Goal: Task Accomplishment & Management: Manage account settings

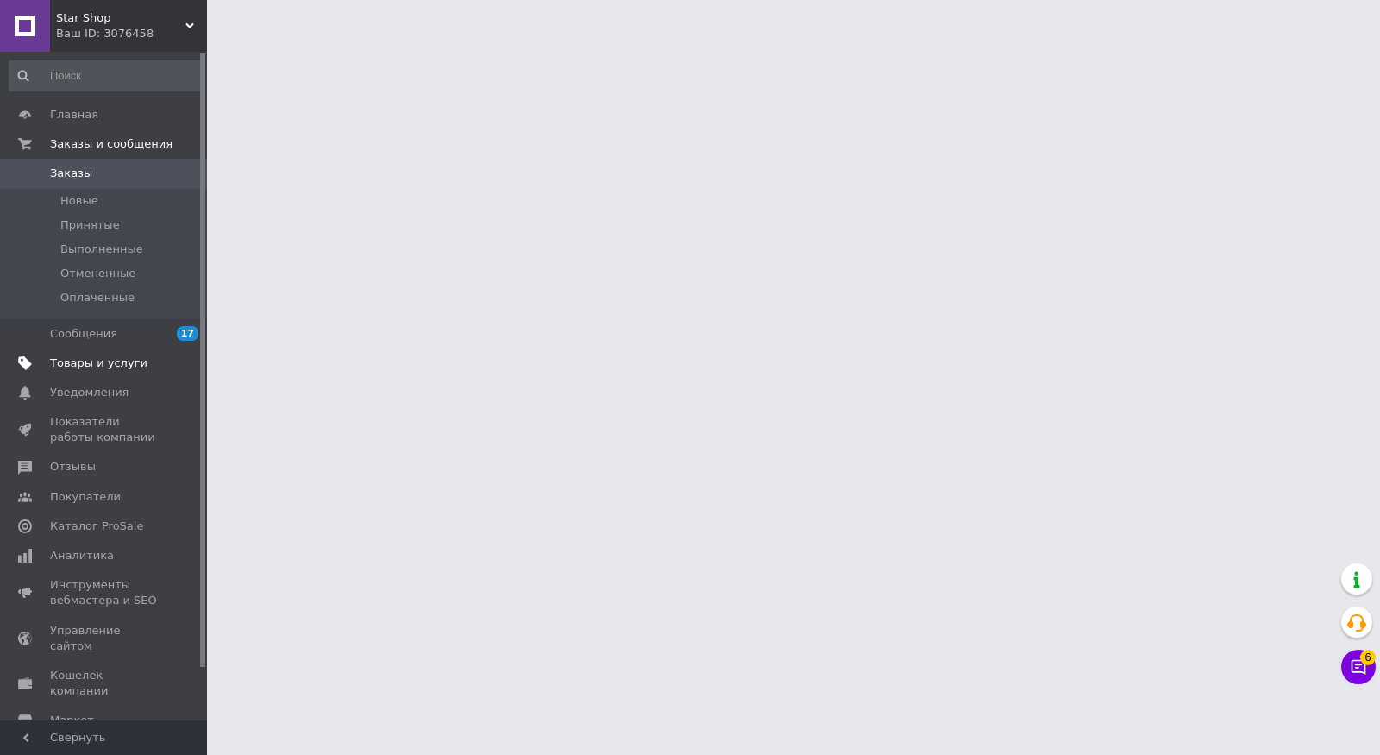
click at [124, 371] on link "Товары и услуги" at bounding box center [106, 363] width 212 height 29
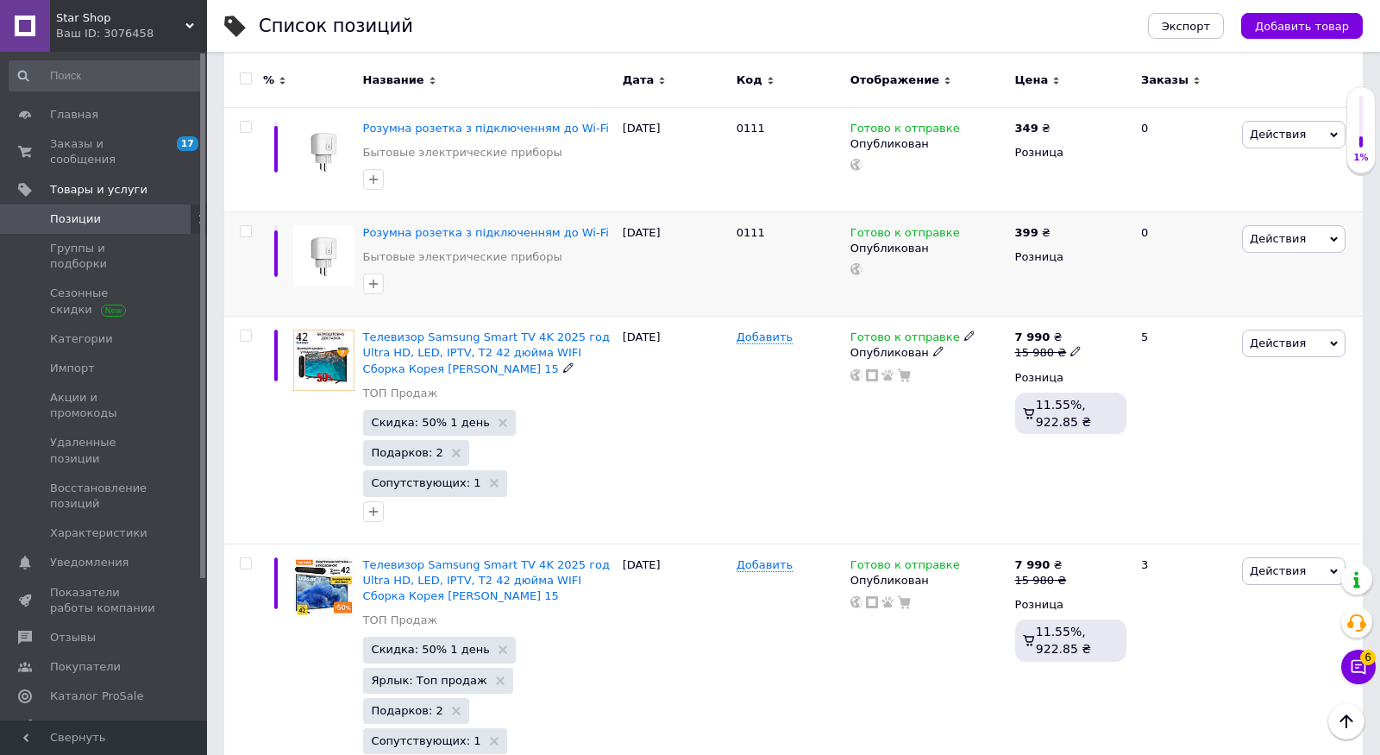
scroll to position [255, 0]
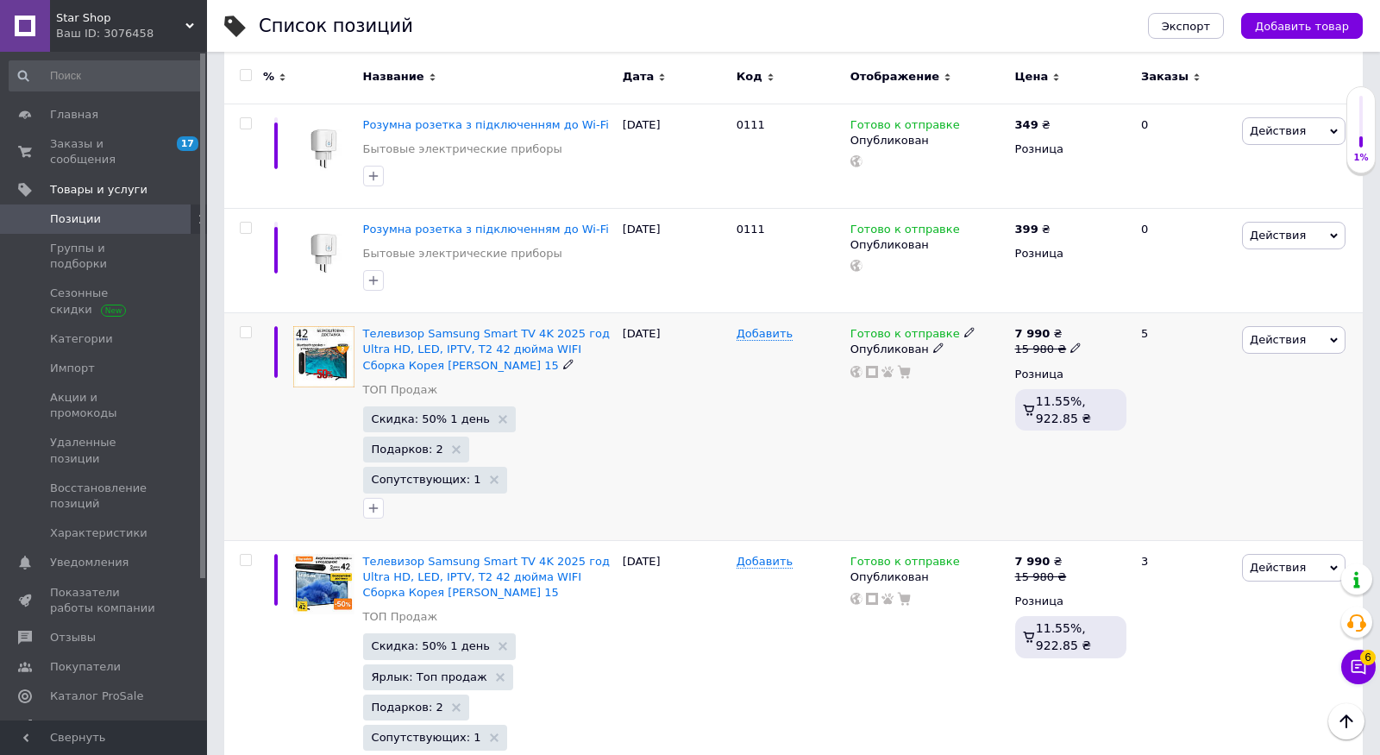
click at [247, 333] on input "checkbox" at bounding box center [245, 332] width 11 height 11
checkbox input "true"
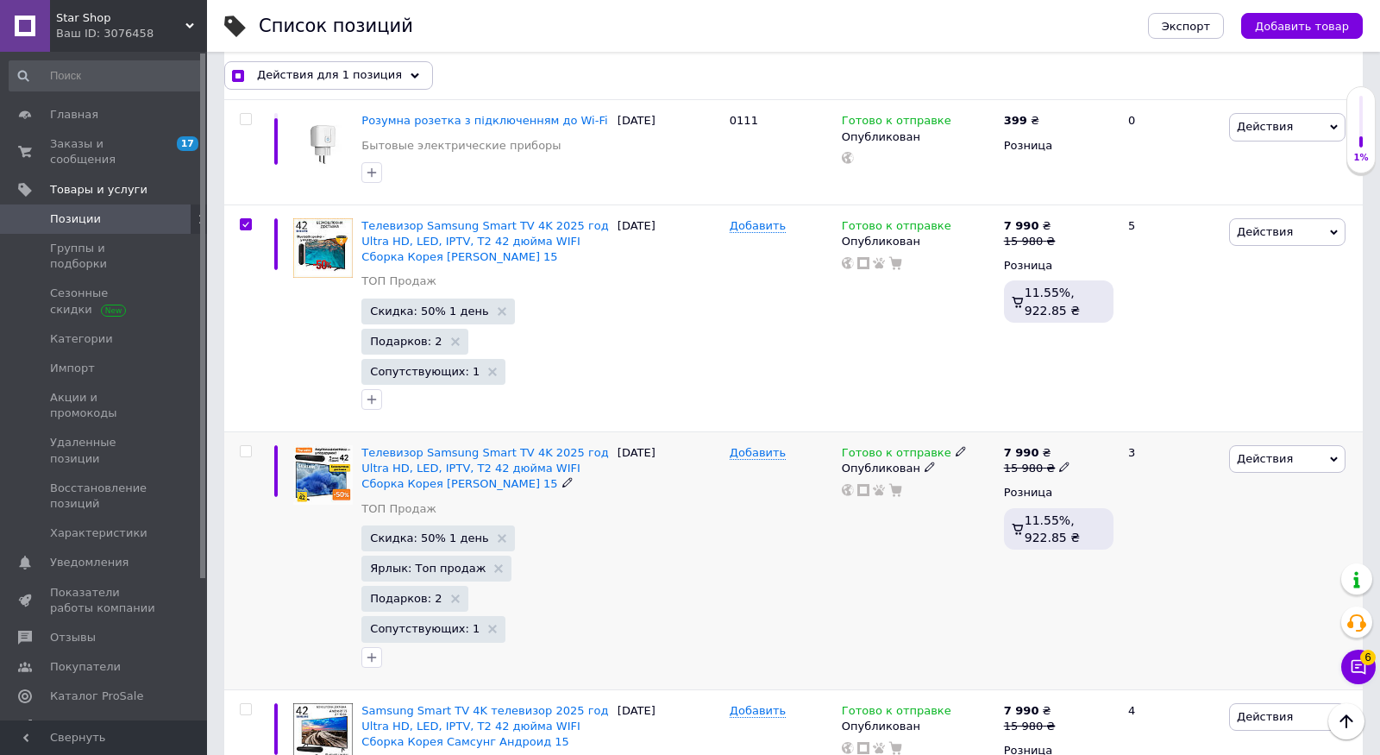
scroll to position [387, 0]
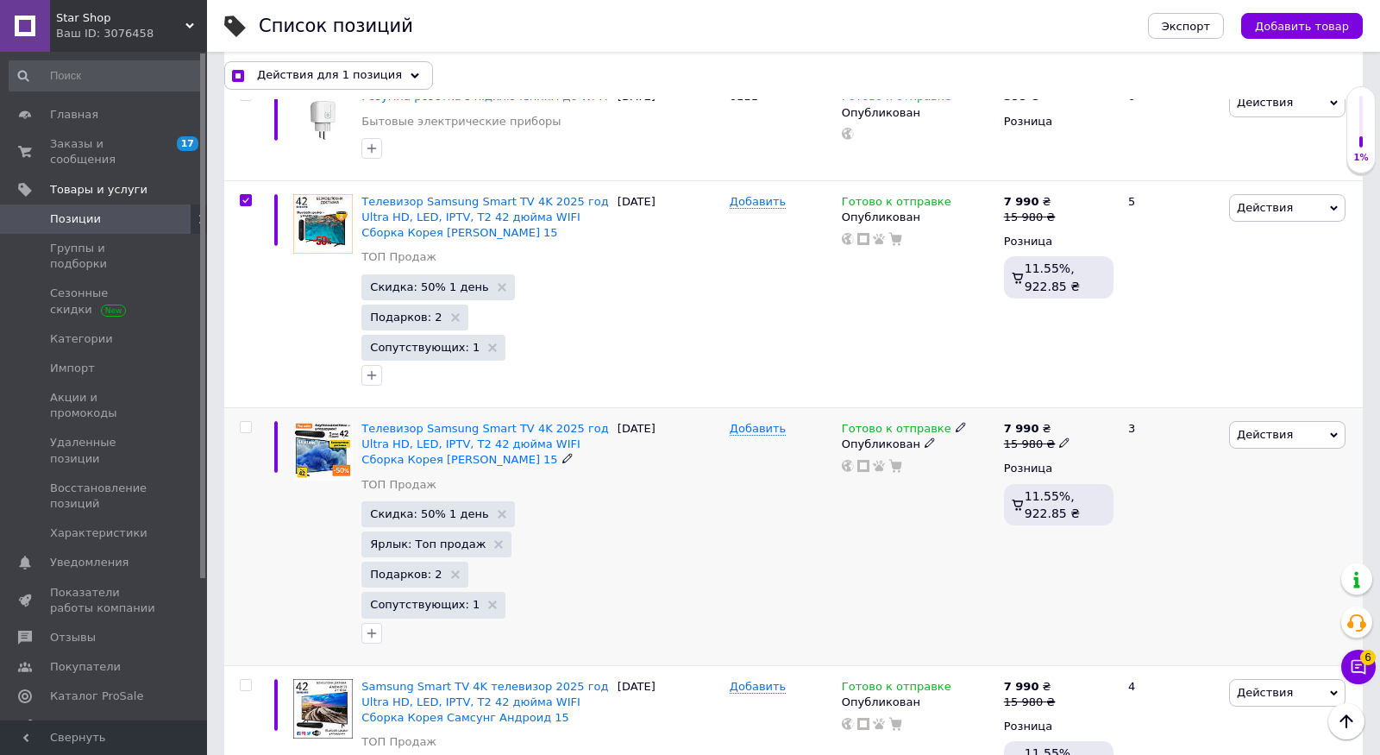
click at [247, 422] on input "checkbox" at bounding box center [245, 427] width 11 height 11
checkbox input "true"
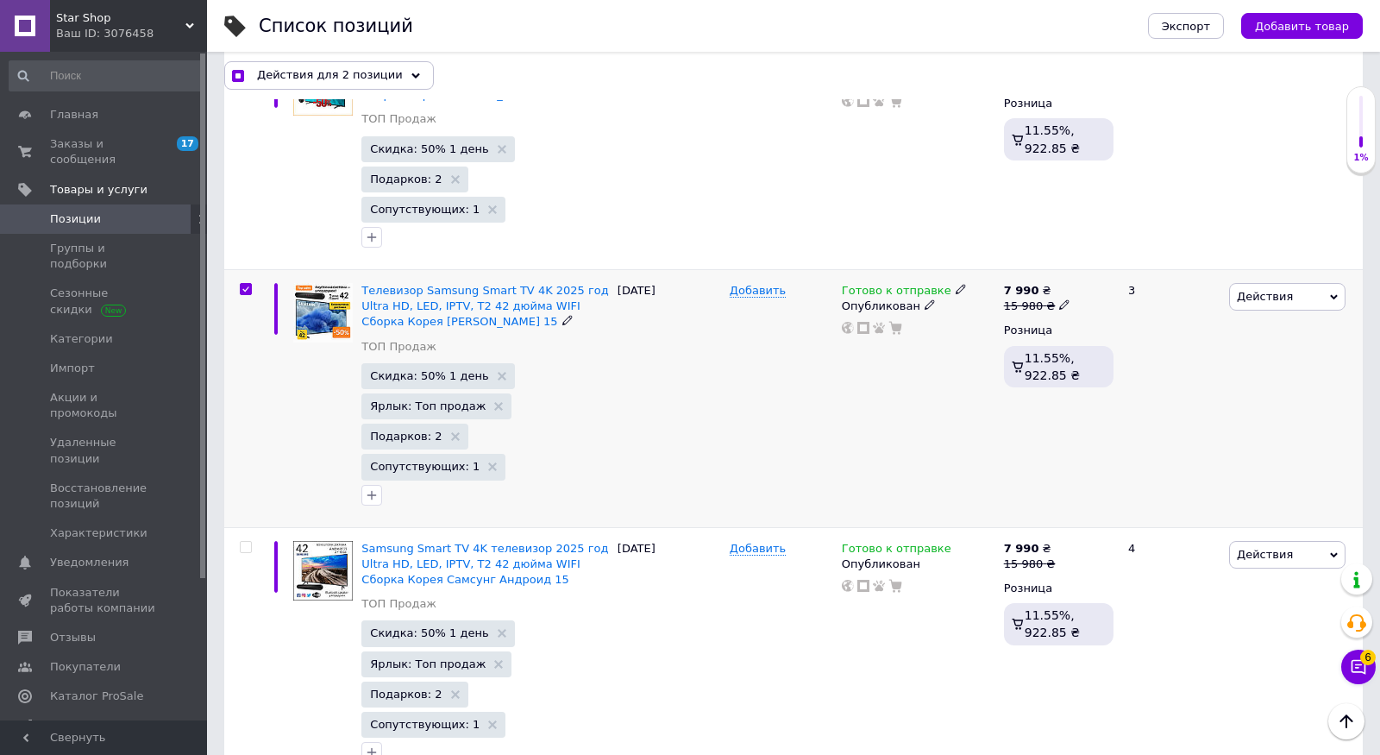
scroll to position [605, 0]
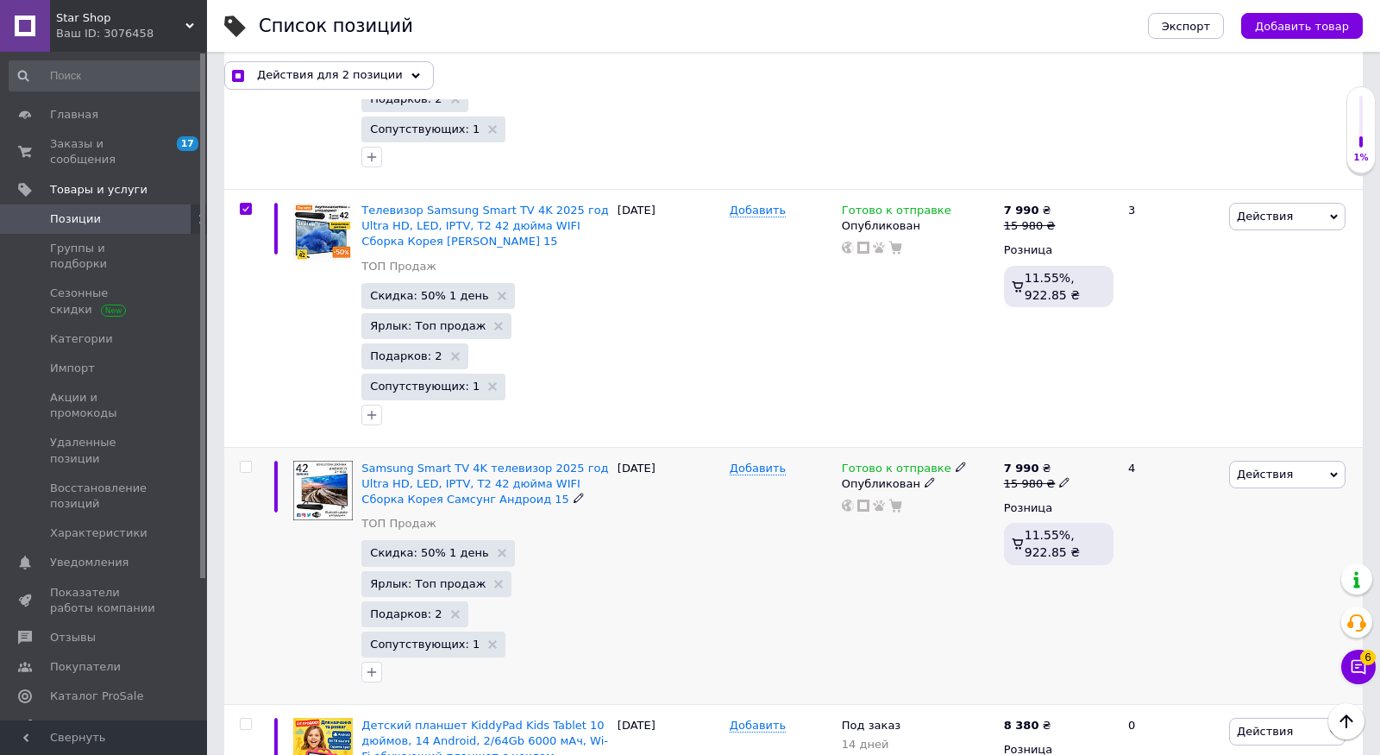
click at [242, 462] on input "checkbox" at bounding box center [245, 467] width 11 height 11
checkbox input "true"
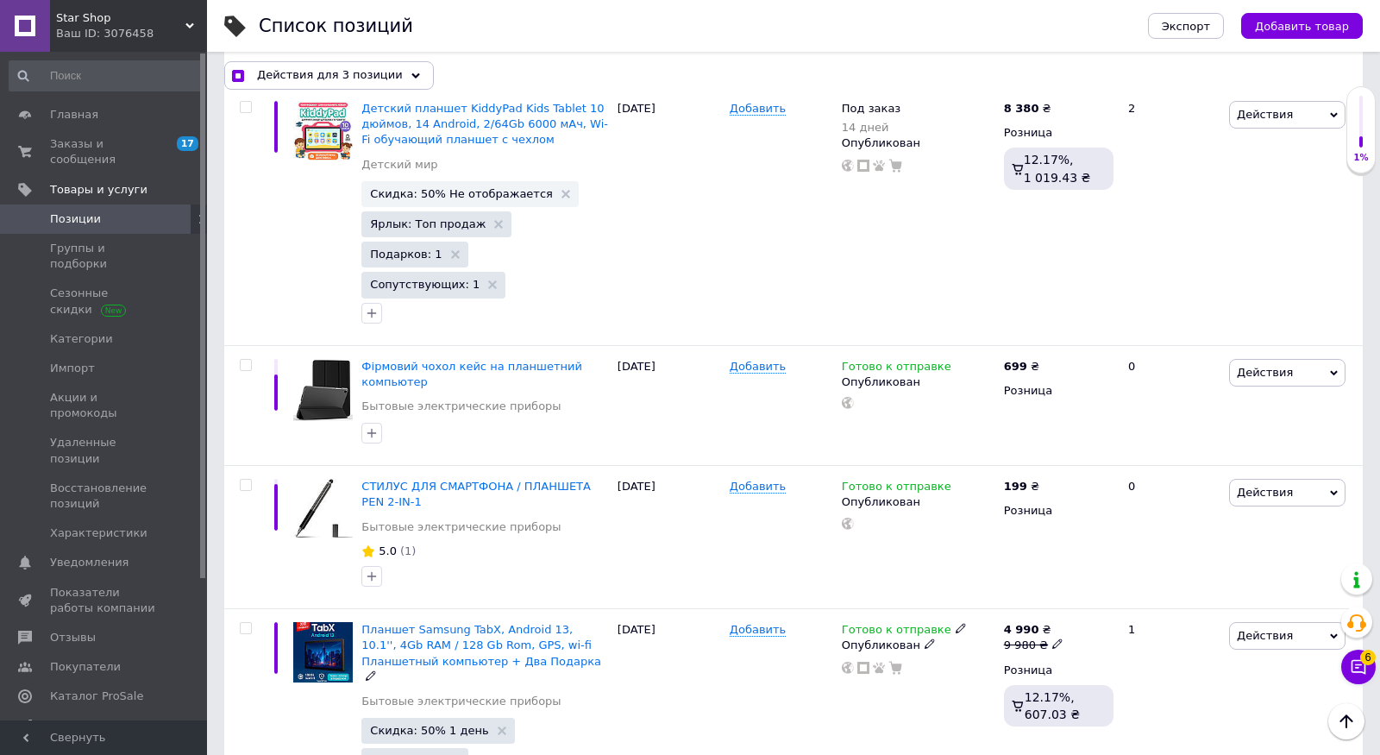
scroll to position [2257, 0]
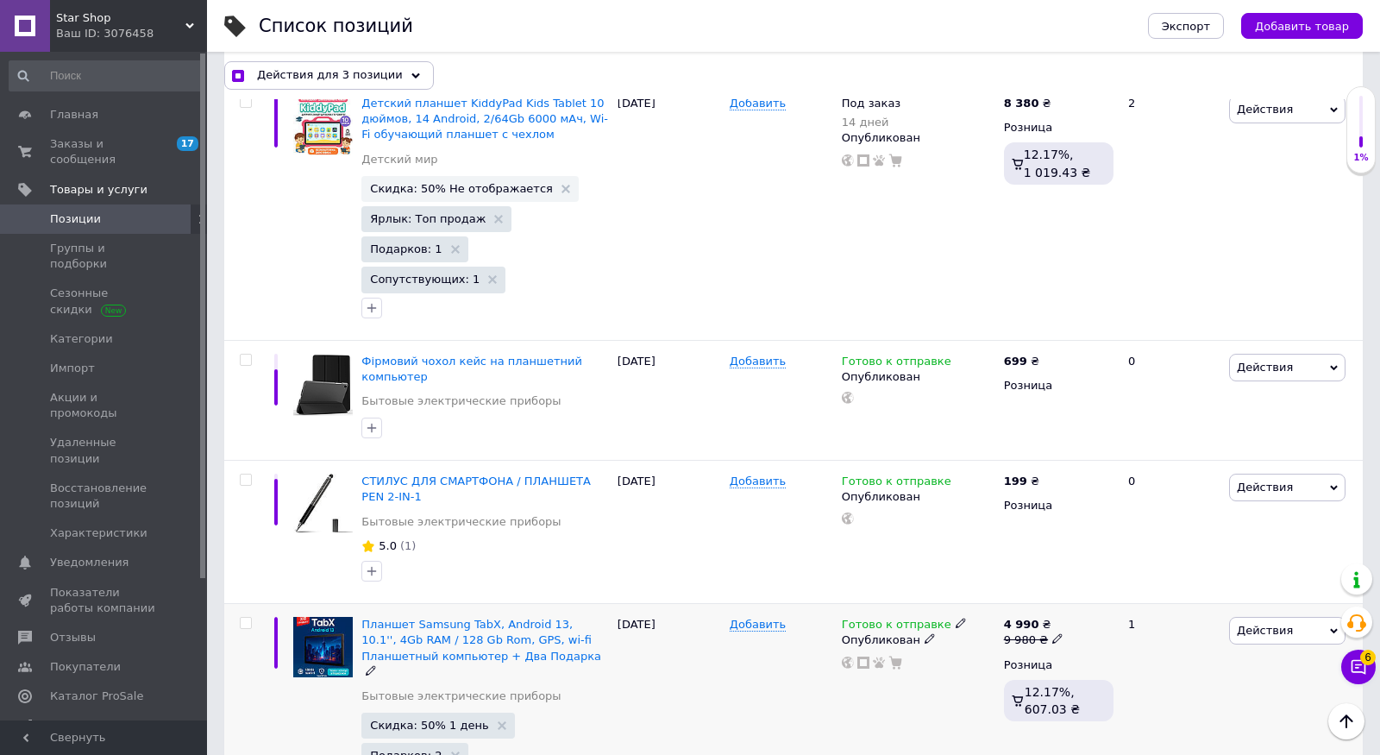
click at [247, 618] on input "checkbox" at bounding box center [245, 623] width 11 height 11
checkbox input "true"
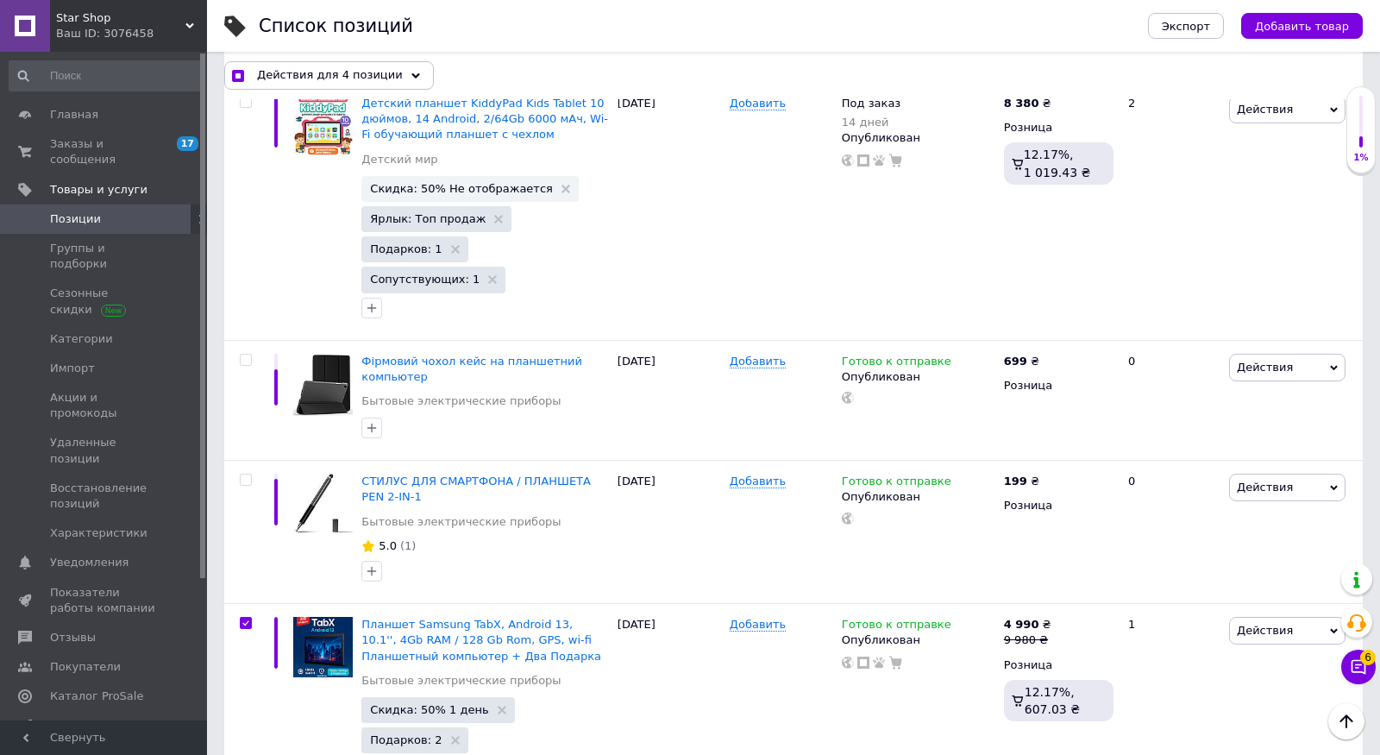
checkbox input "true"
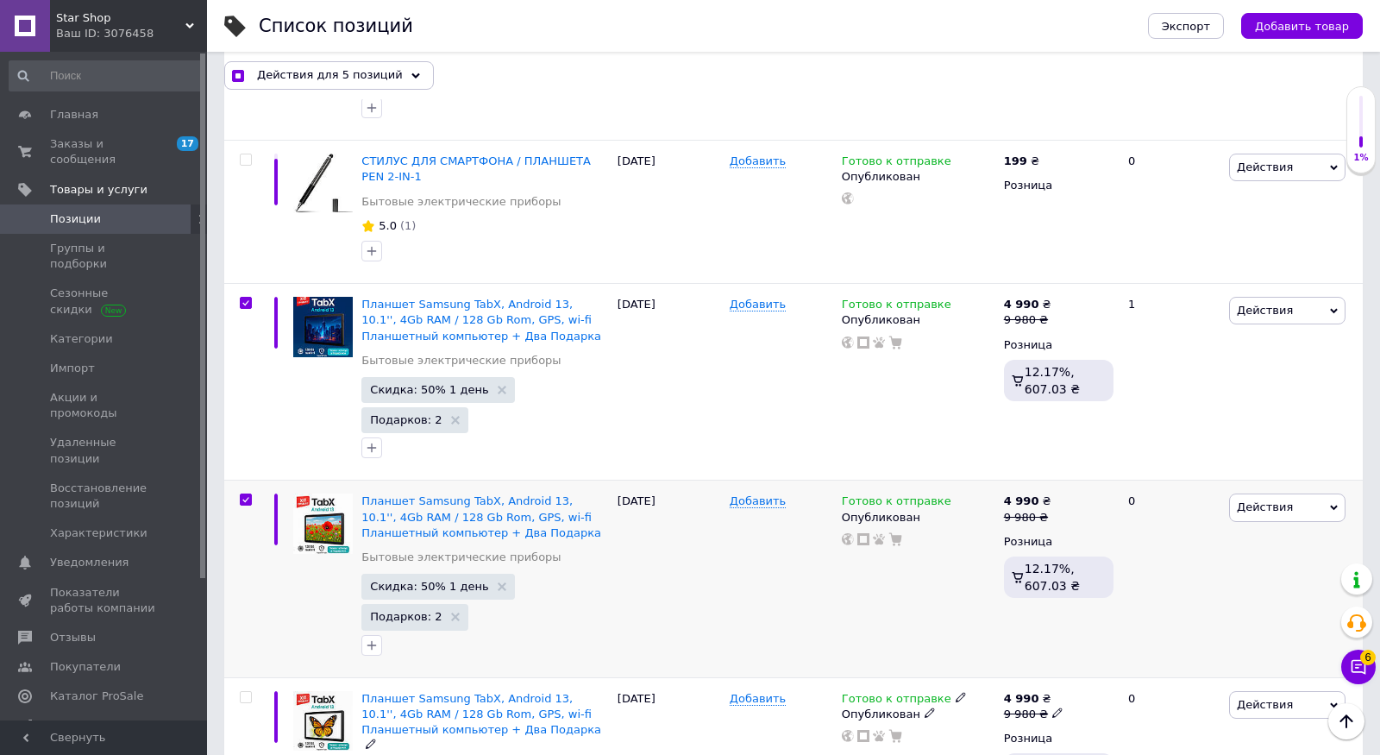
scroll to position [2589, 0]
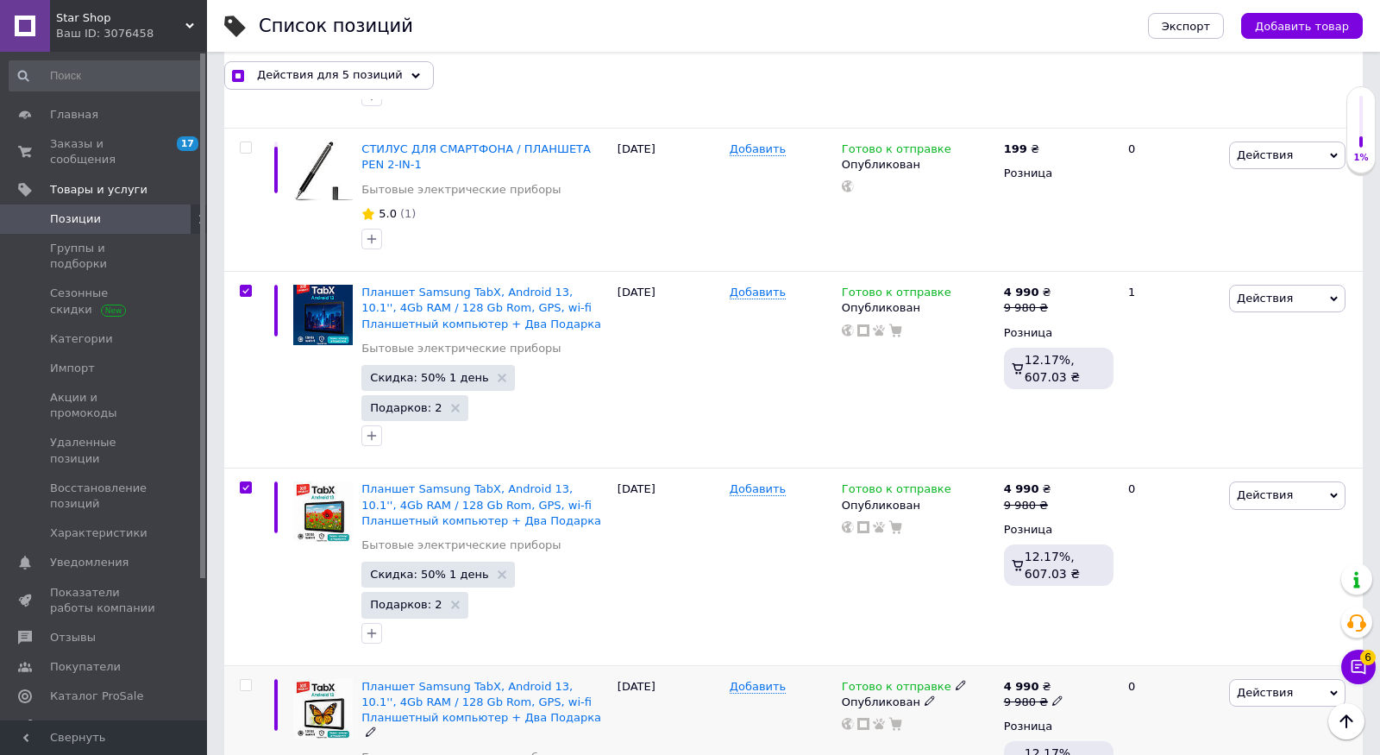
click at [249, 680] on input "checkbox" at bounding box center [245, 685] width 11 height 11
checkbox input "true"
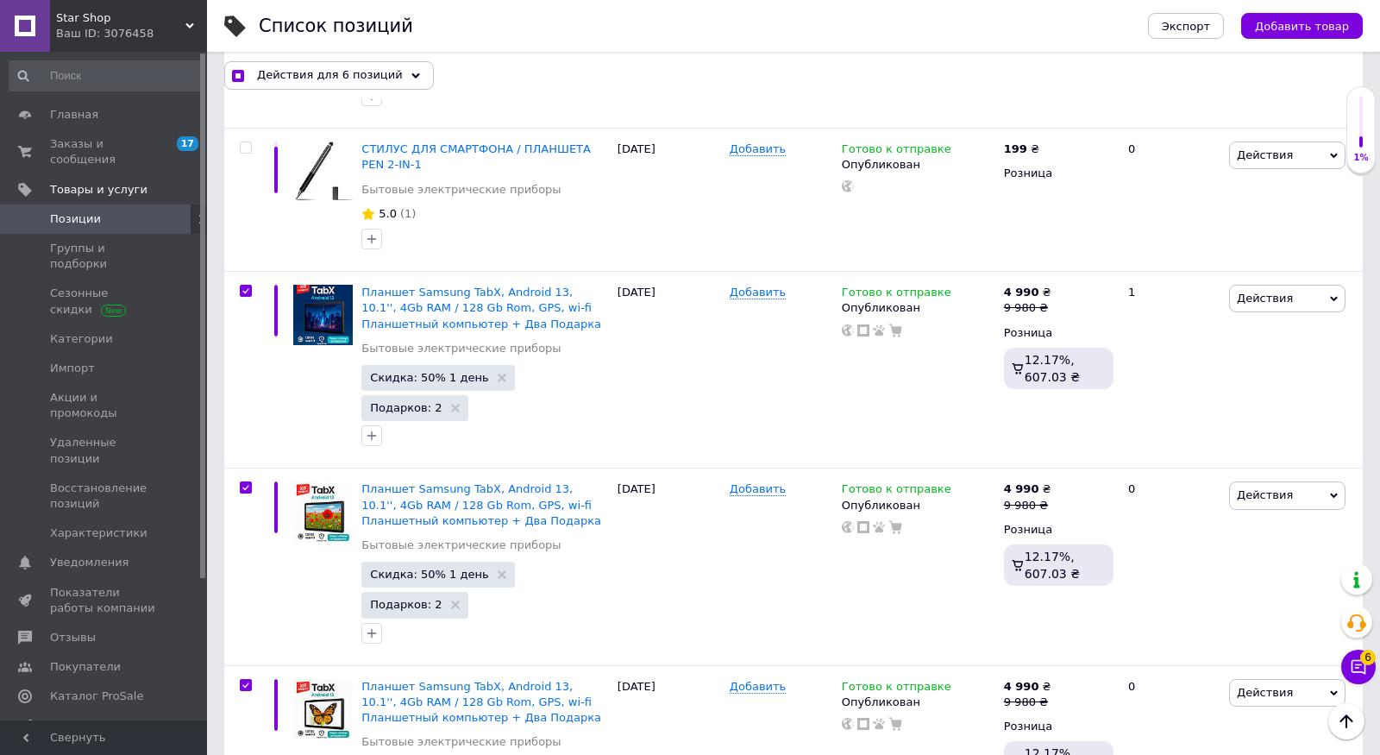
checkbox input "true"
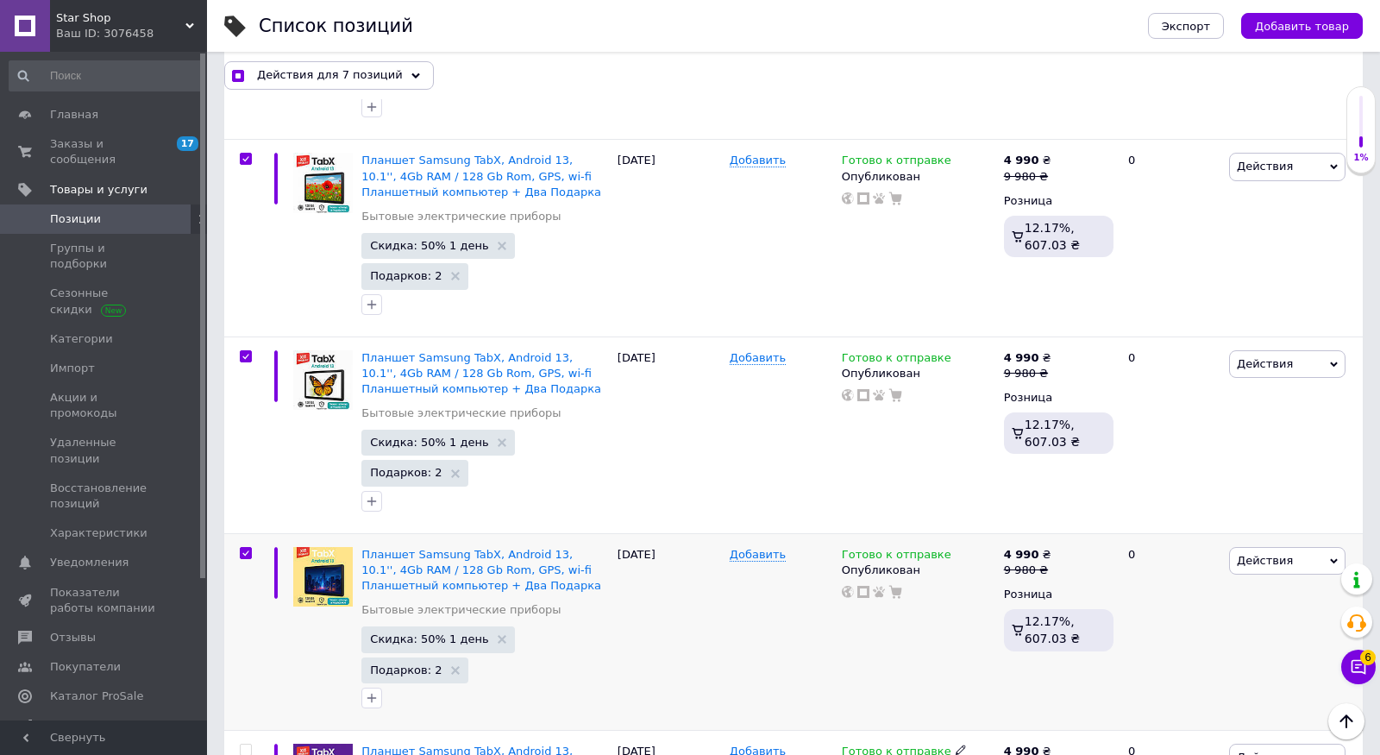
scroll to position [2929, 0]
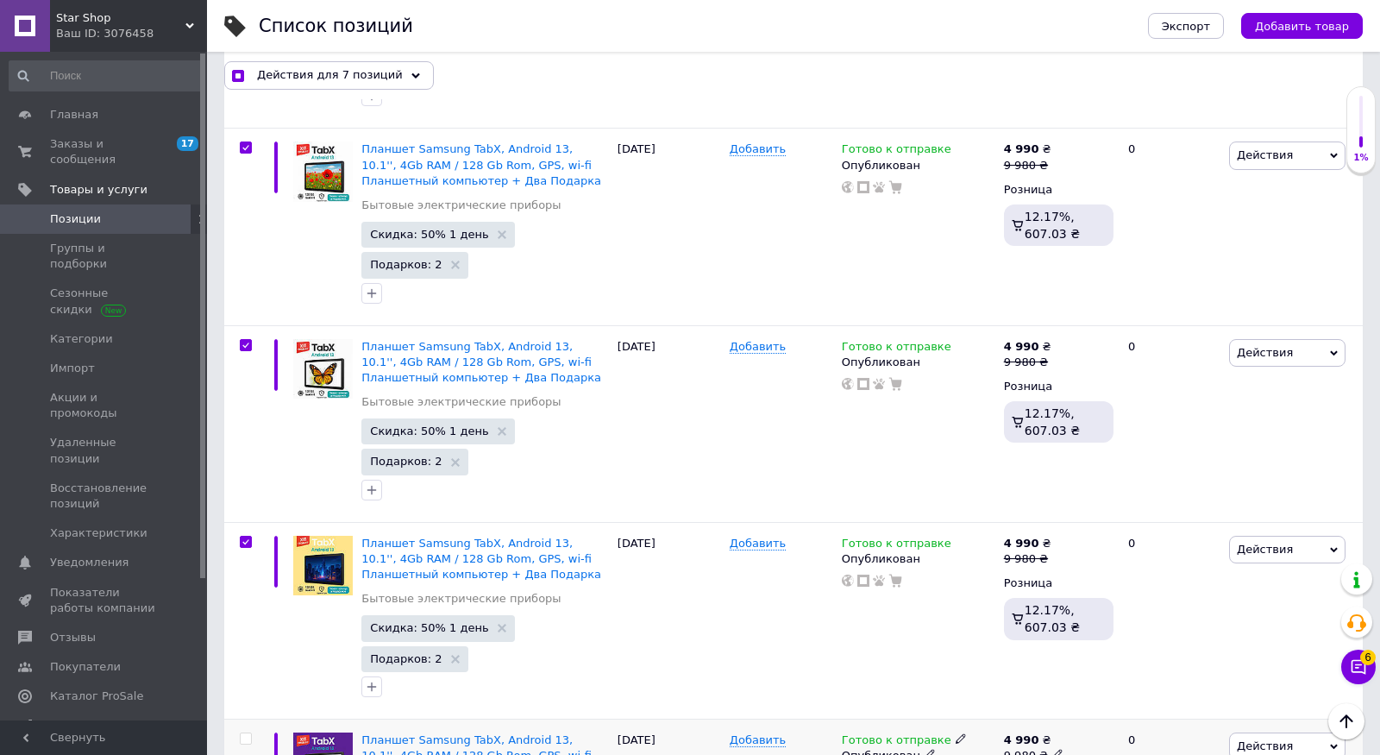
click at [247, 733] on input "checkbox" at bounding box center [245, 738] width 11 height 11
checkbox input "true"
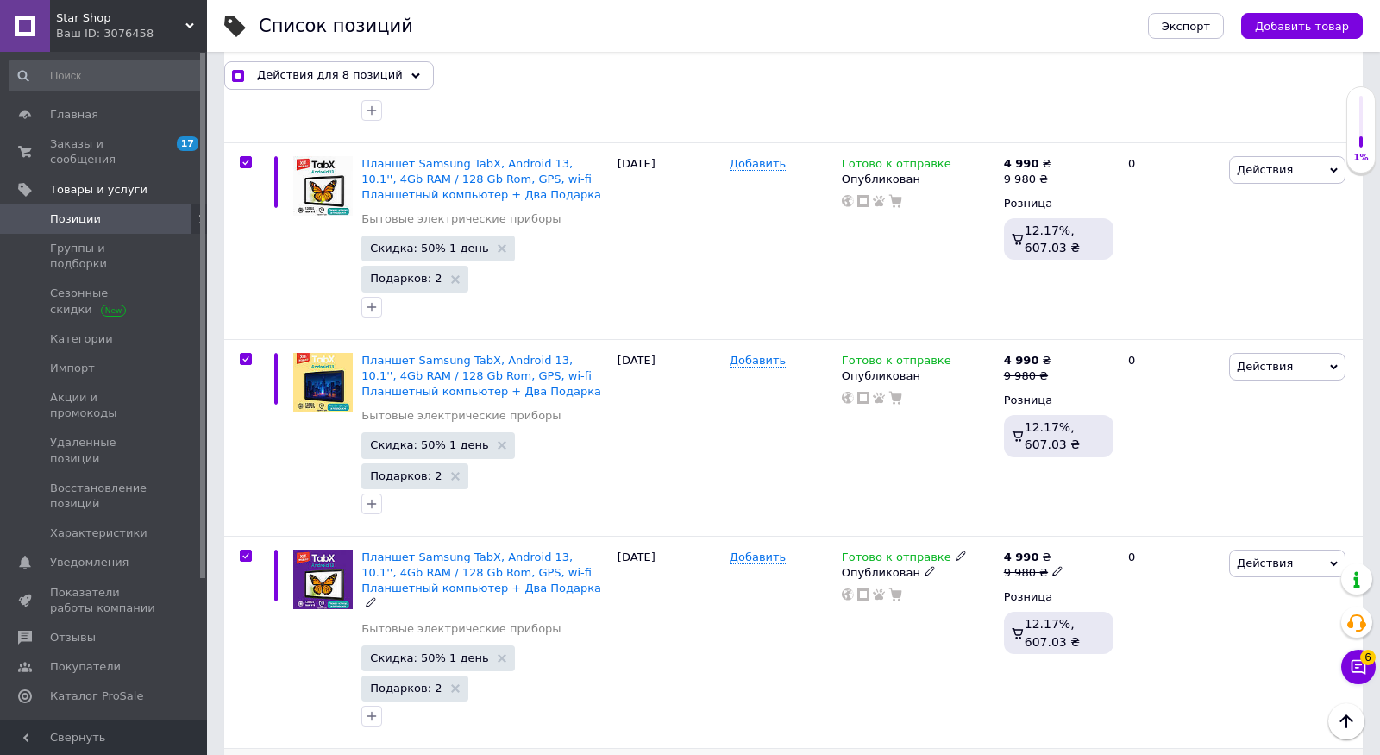
scroll to position [3115, 0]
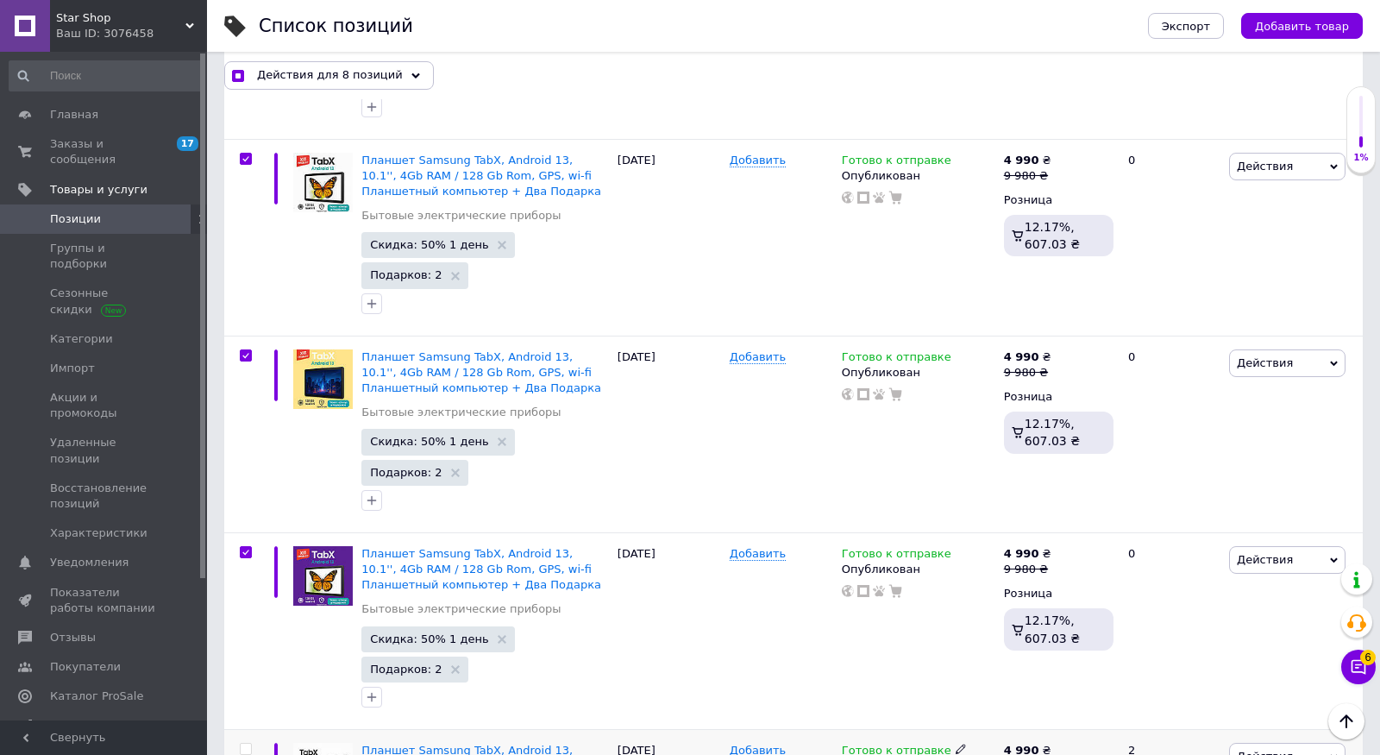
click at [245, 744] on input "checkbox" at bounding box center [245, 749] width 11 height 11
checkbox input "true"
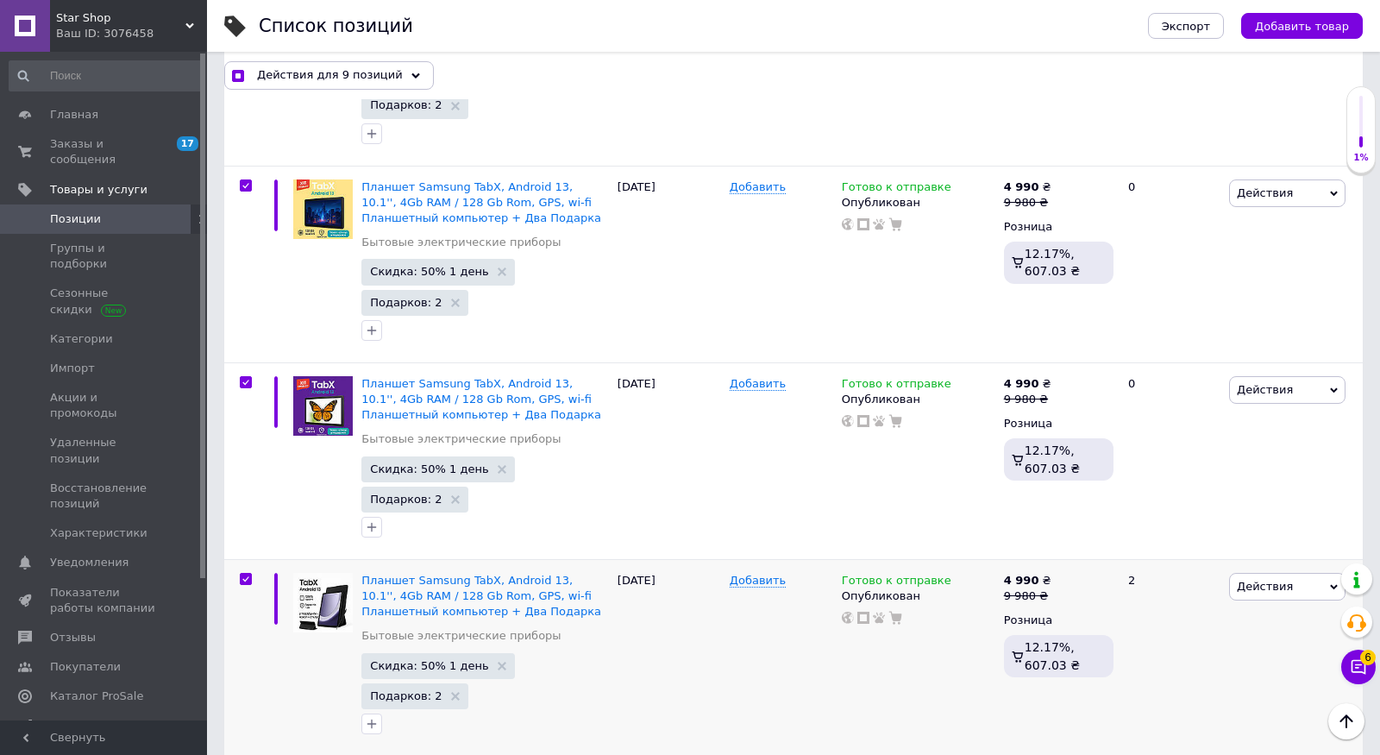
scroll to position [3438, 0]
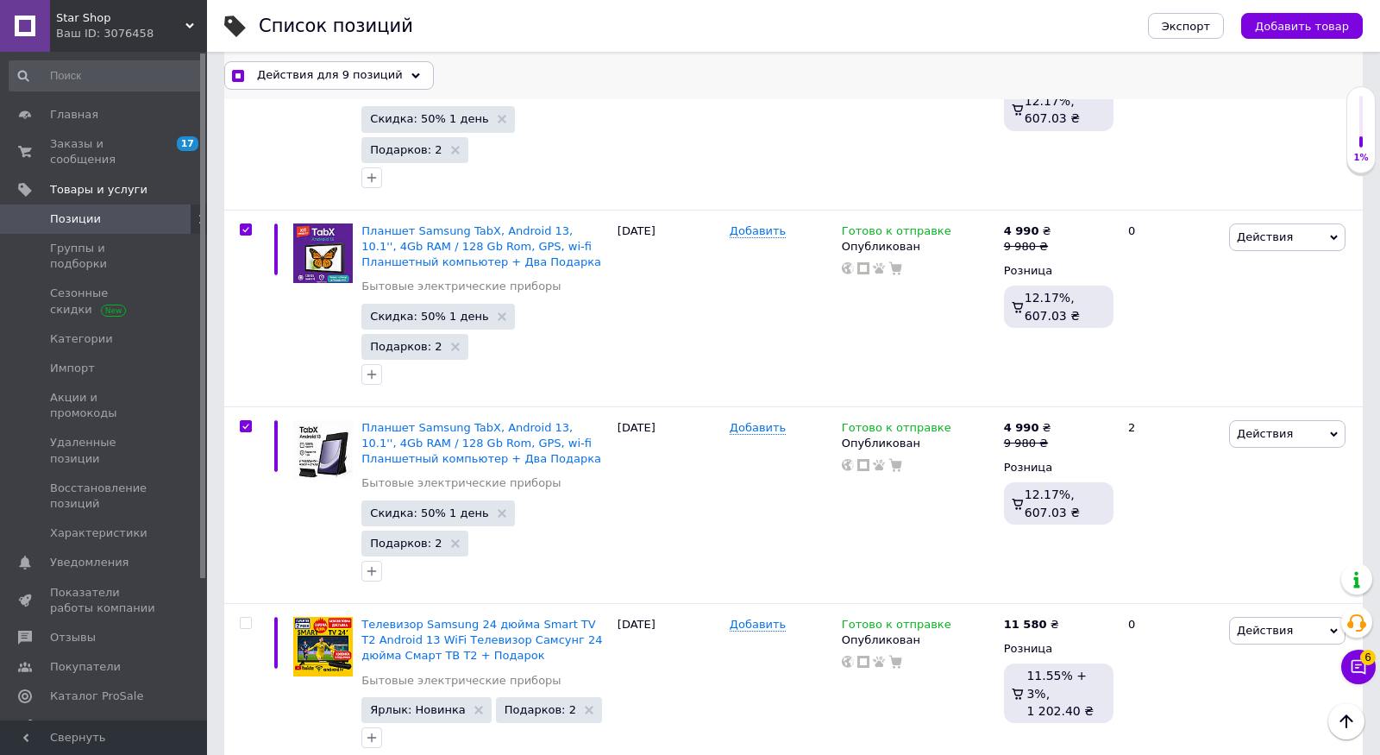
click at [381, 82] on span "Действия для 9 позиций" at bounding box center [330, 75] width 146 height 16
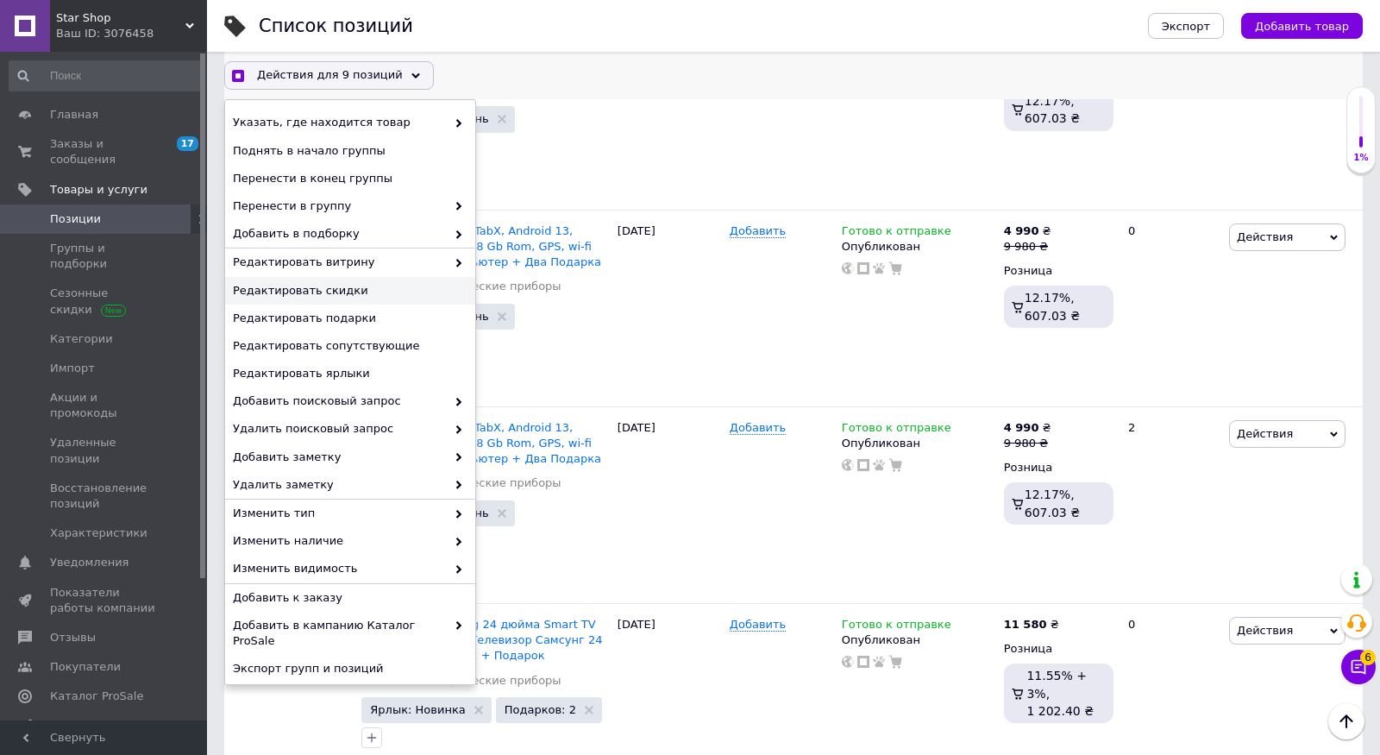
click at [363, 292] on span "Редактировать скидки" at bounding box center [348, 291] width 230 height 16
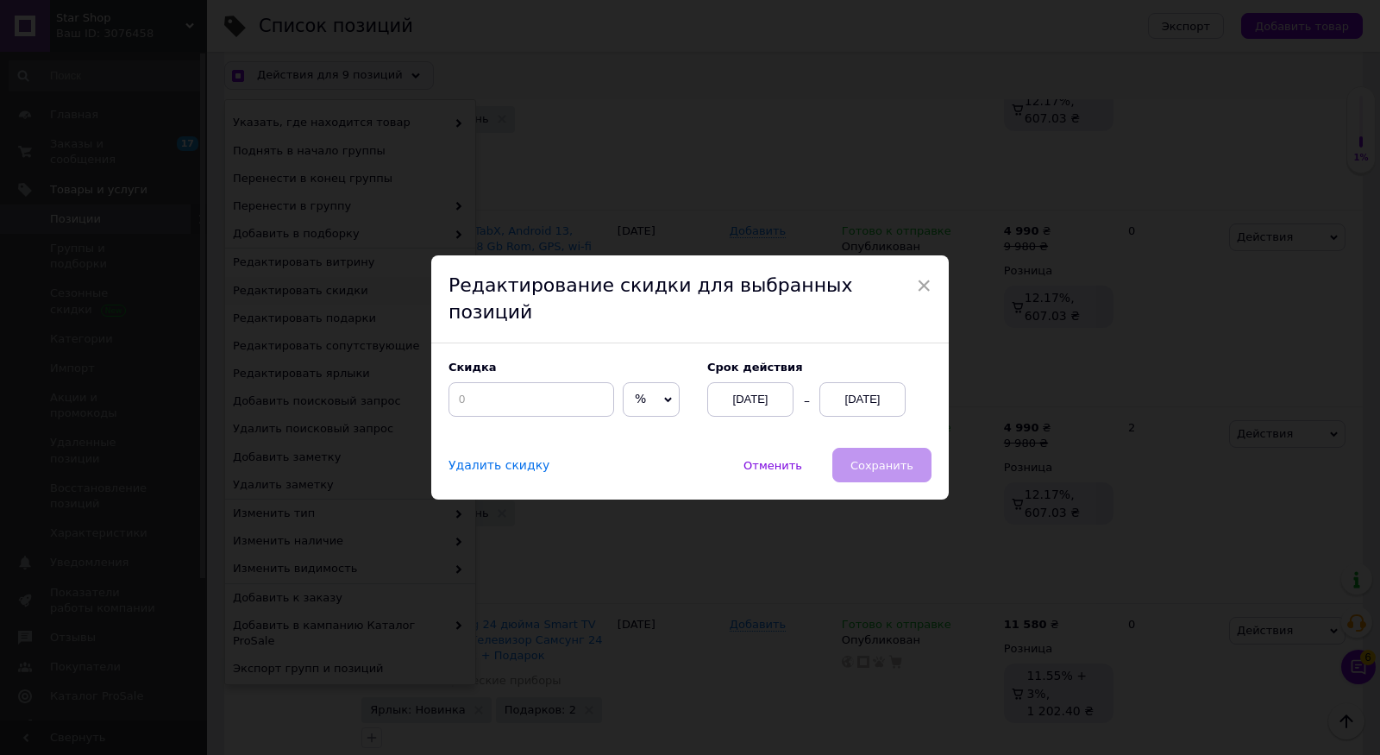
scroll to position [3368, 0]
click at [488, 393] on input at bounding box center [532, 399] width 166 height 35
checkbox input "true"
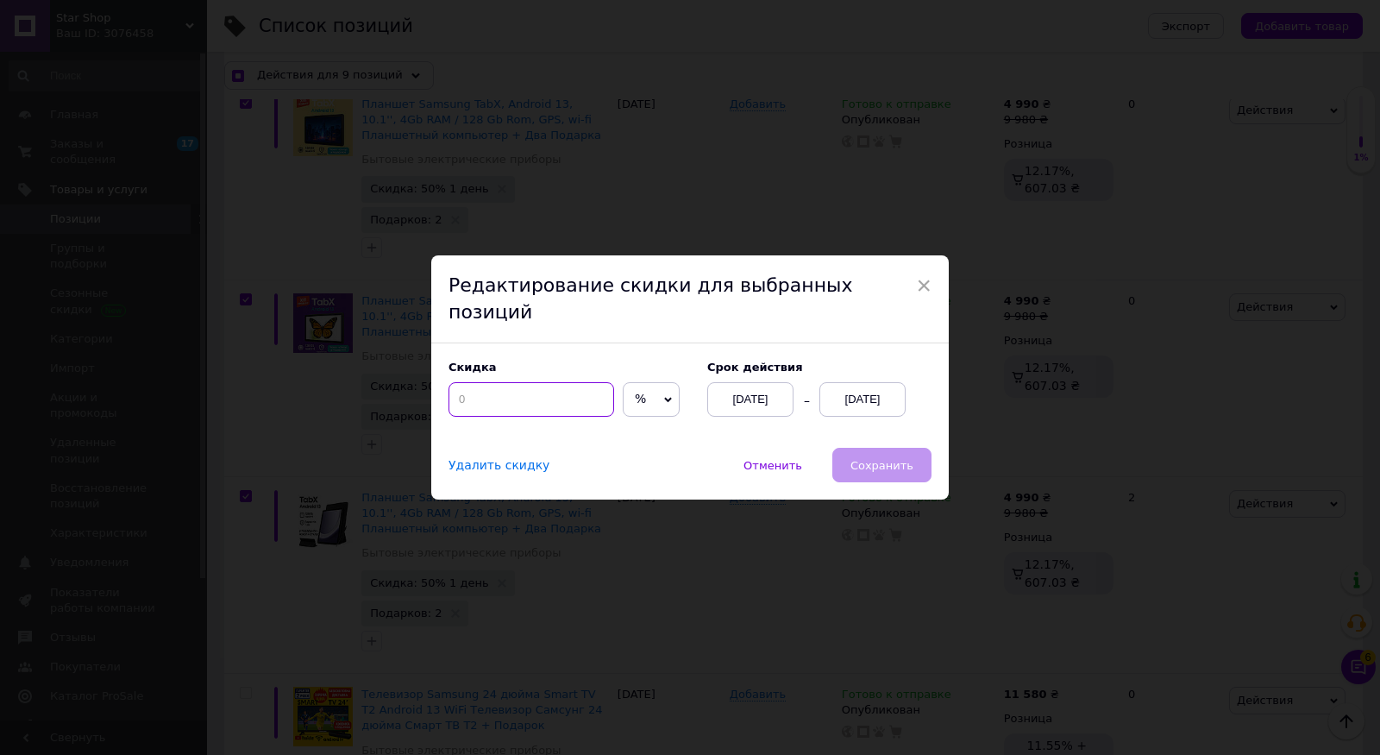
type input "5"
checkbox input "true"
type input "50"
click at [862, 393] on div "[DATE]" at bounding box center [863, 399] width 86 height 35
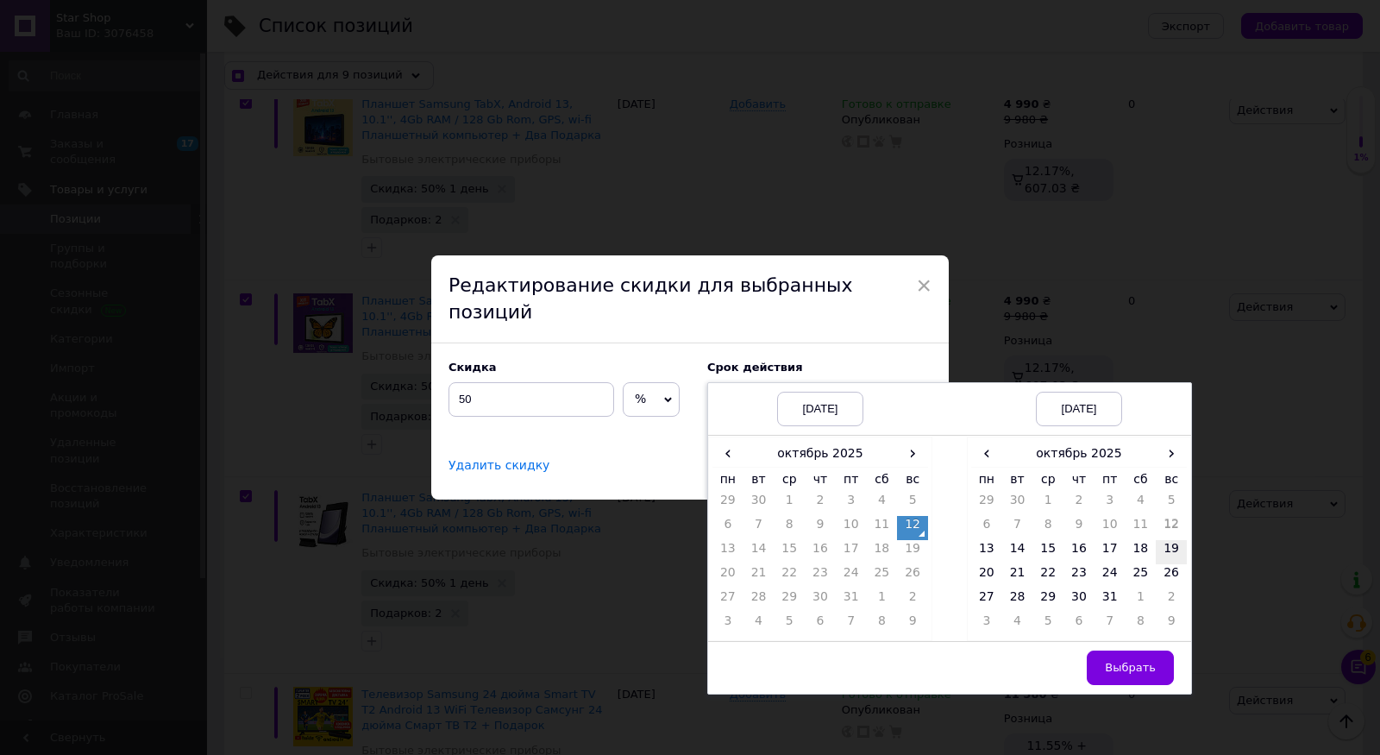
click at [1169, 540] on td "19" at bounding box center [1171, 552] width 31 height 24
click at [1132, 661] on span "Выбрать" at bounding box center [1130, 667] width 51 height 13
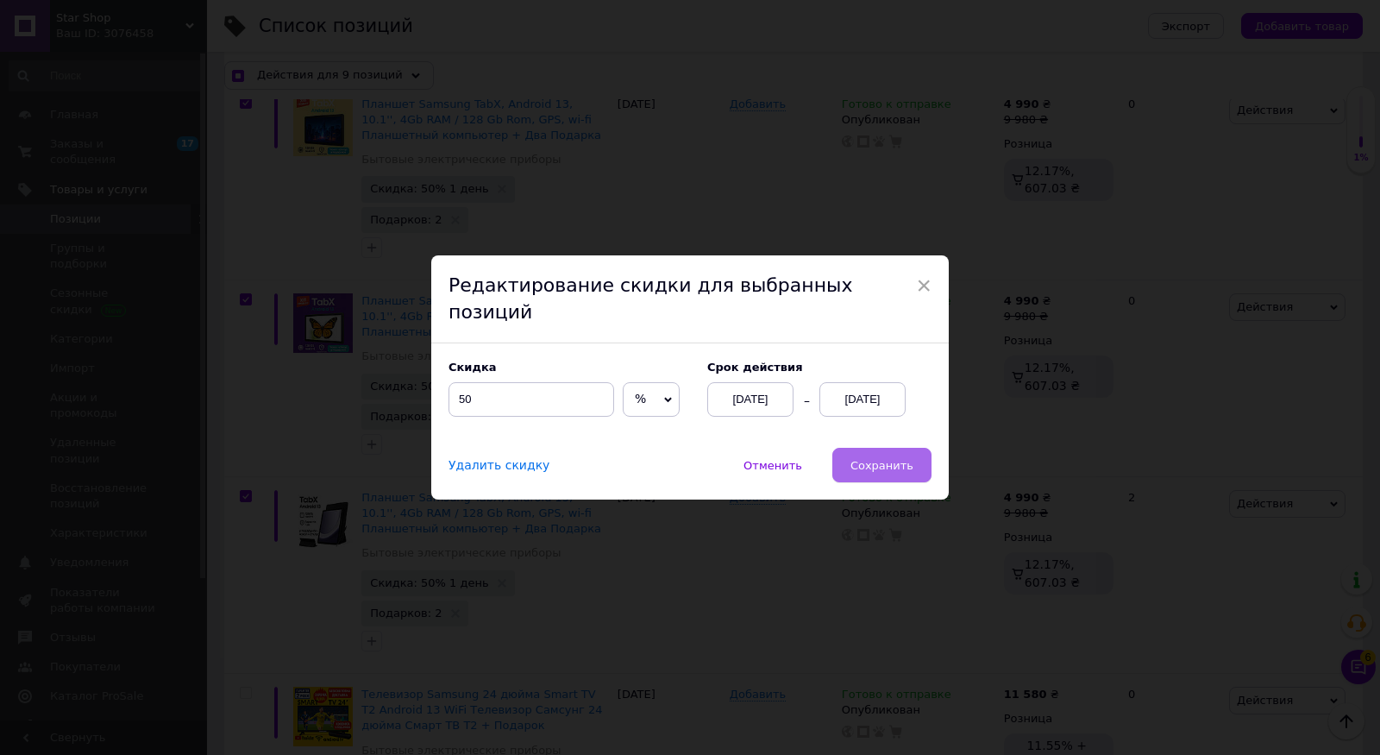
click at [864, 459] on span "Сохранить" at bounding box center [882, 465] width 63 height 13
checkbox input "true"
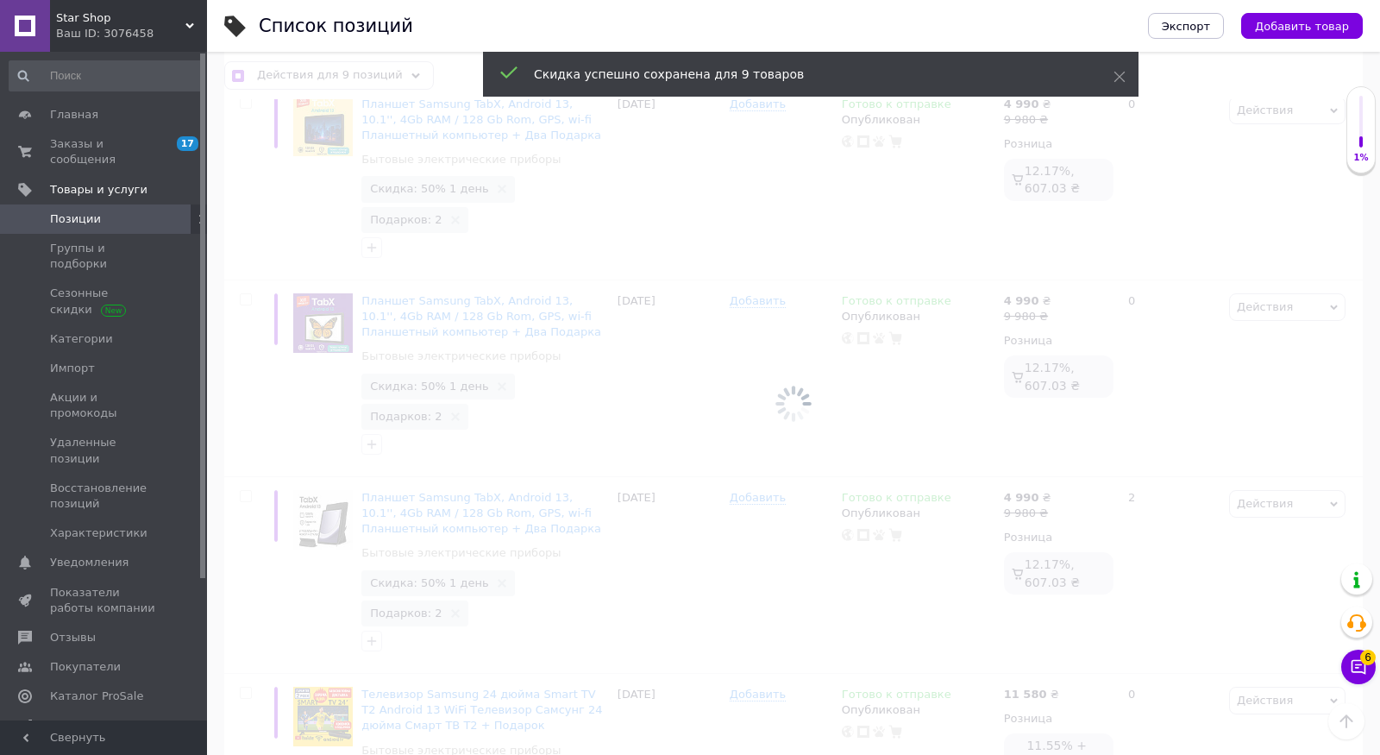
checkbox input "false"
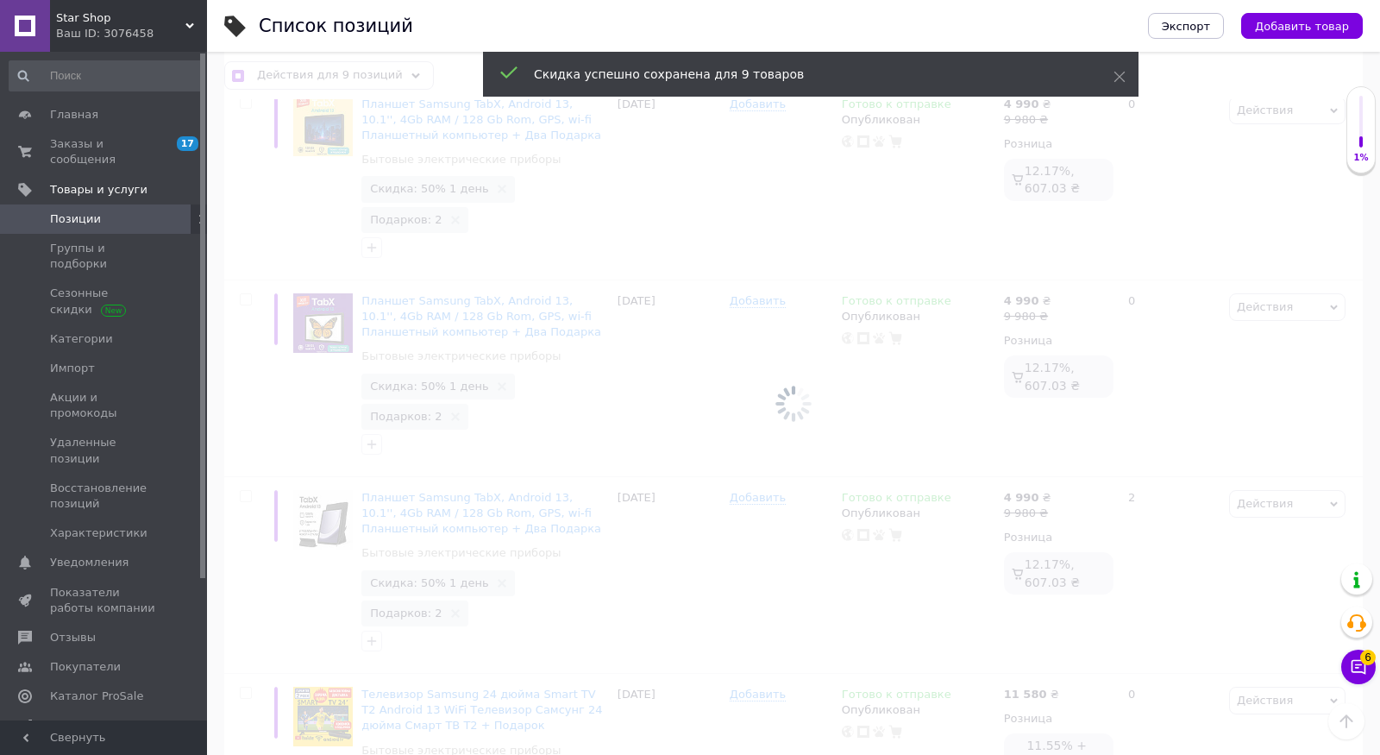
checkbox input "false"
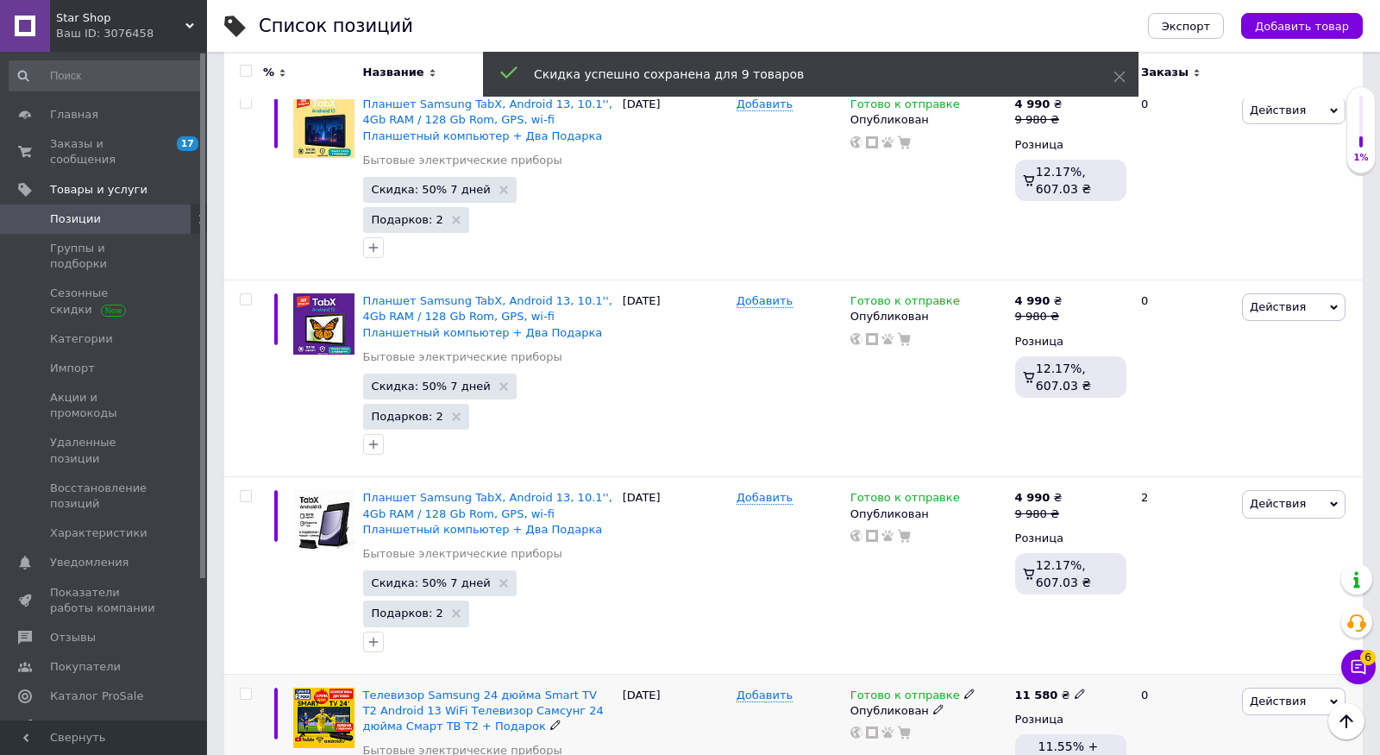
scroll to position [3439, 0]
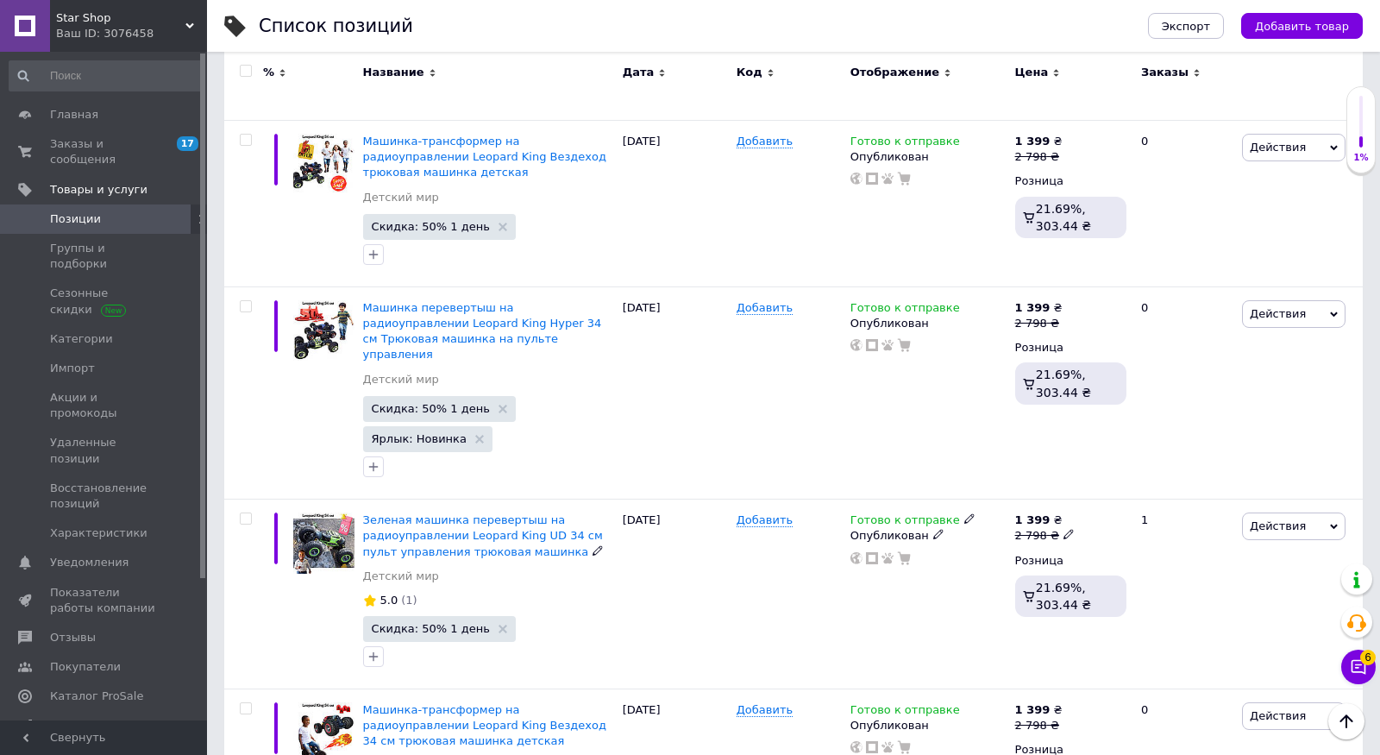
scroll to position [1111, 0]
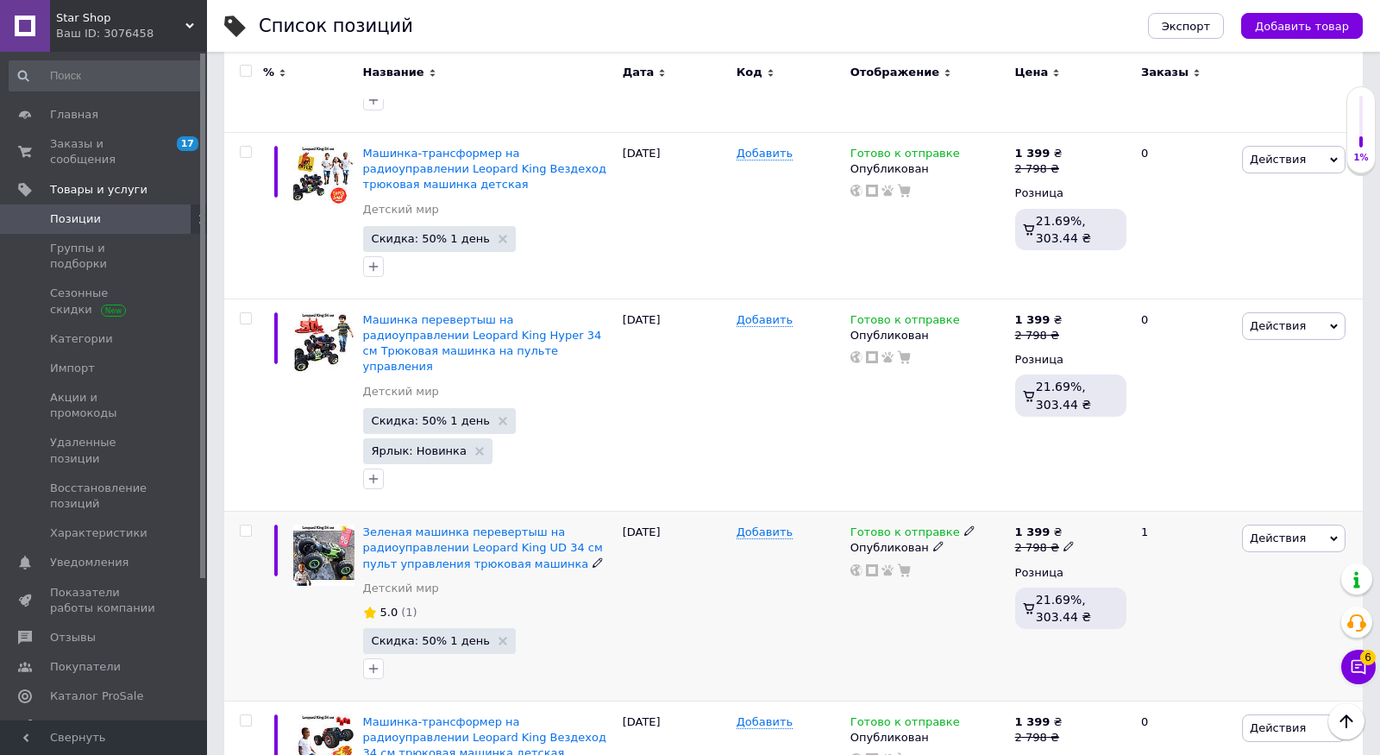
click at [242, 525] on input "checkbox" at bounding box center [245, 530] width 11 height 11
checkbox input "true"
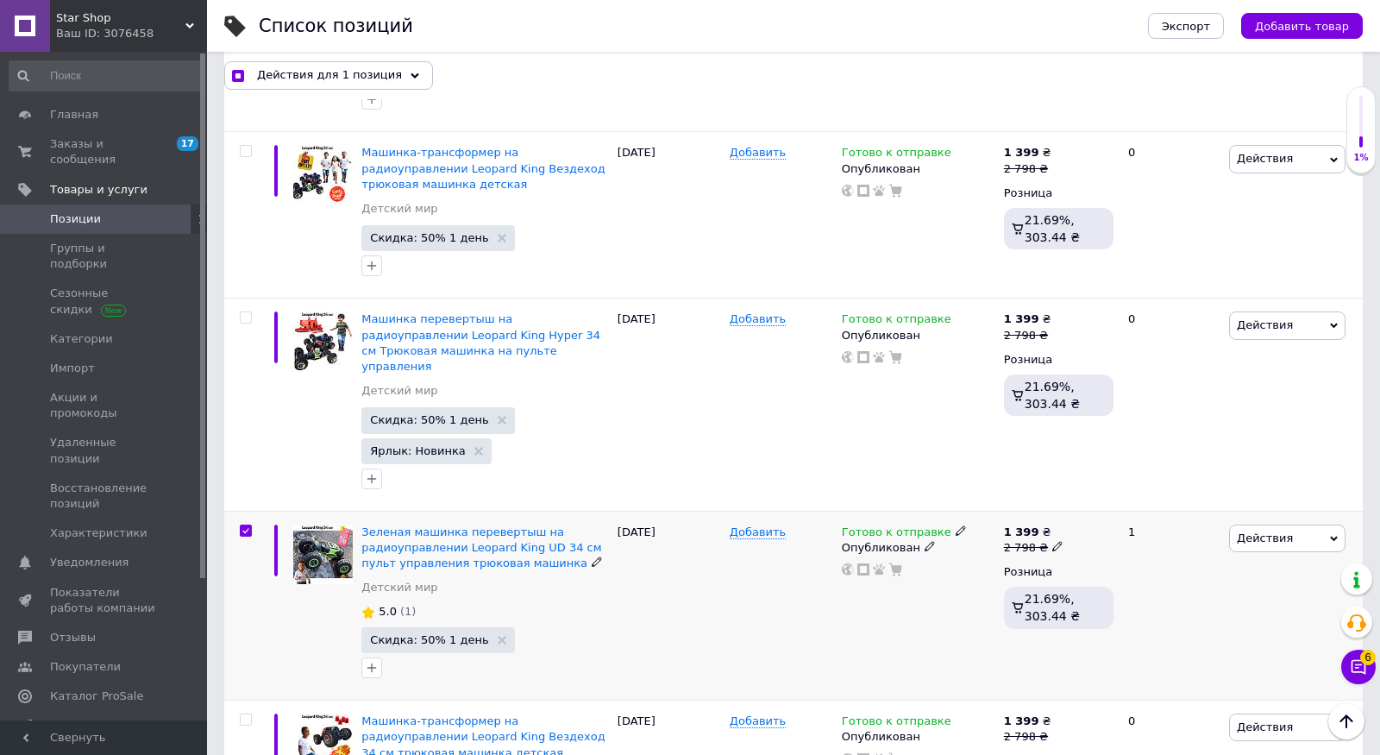
scroll to position [1172, 0]
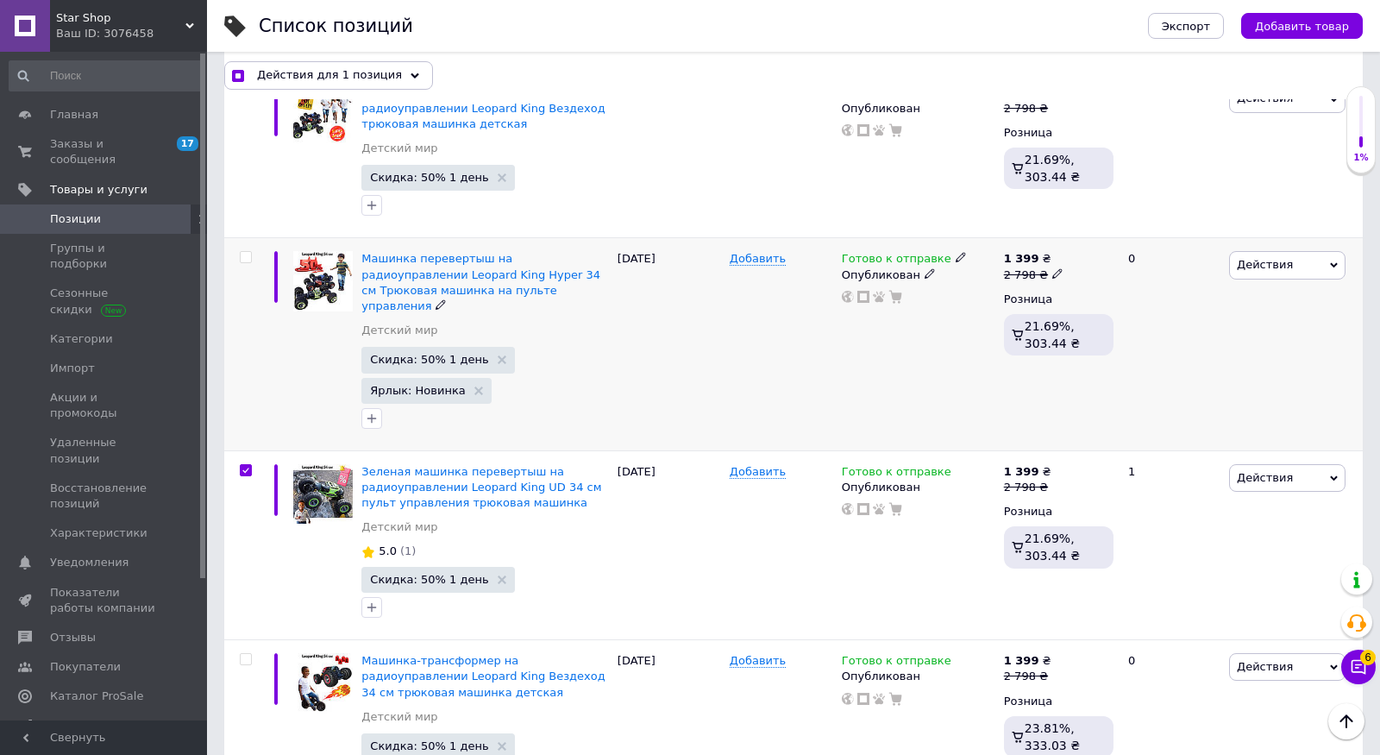
click at [246, 256] on input "checkbox" at bounding box center [245, 257] width 11 height 11
checkbox input "true"
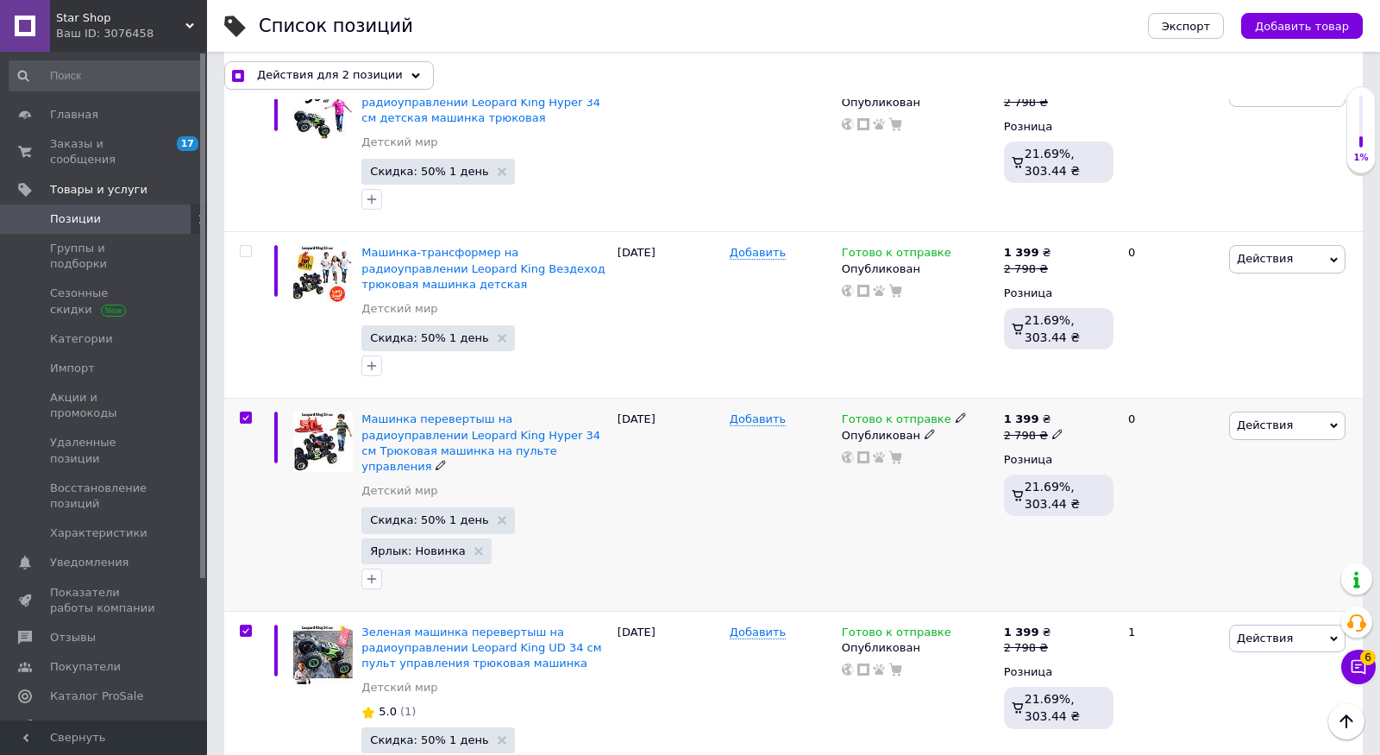
scroll to position [1007, 0]
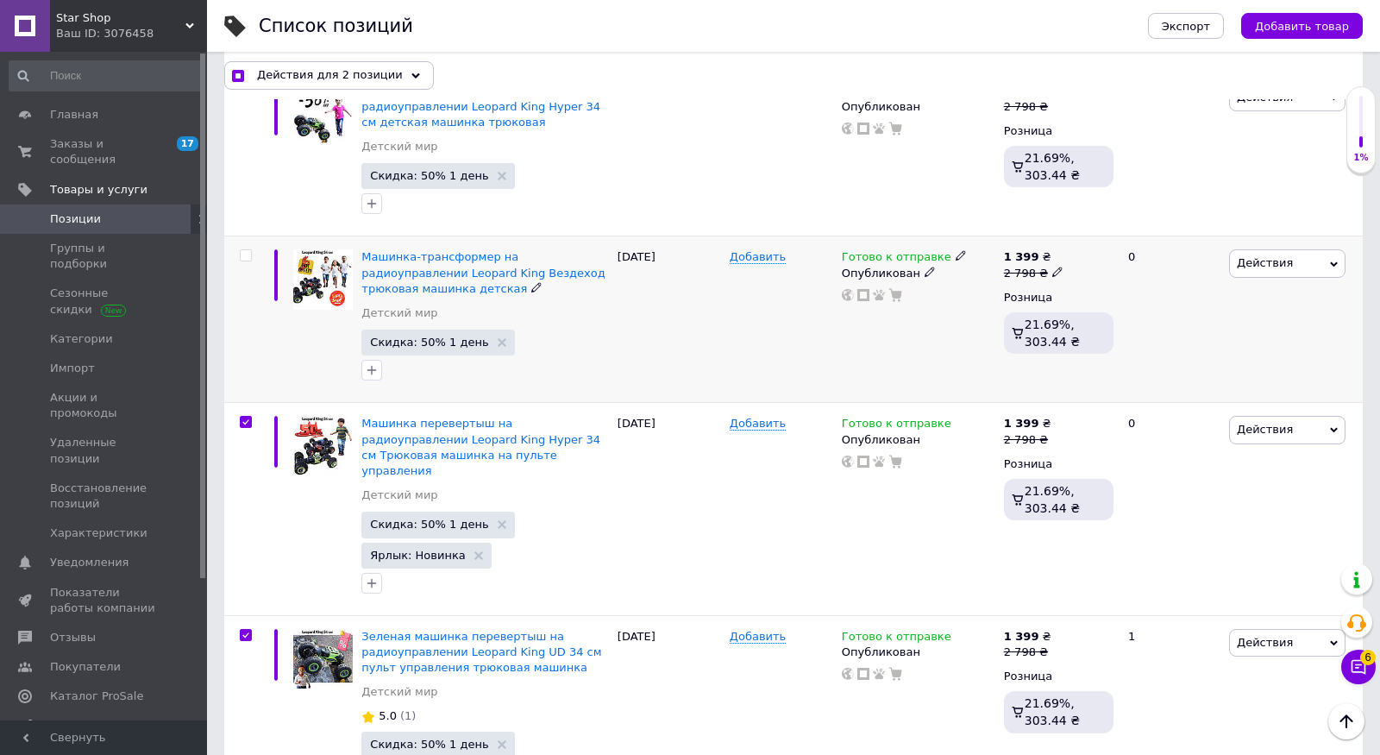
click at [248, 250] on input "checkbox" at bounding box center [245, 255] width 11 height 11
checkbox input "true"
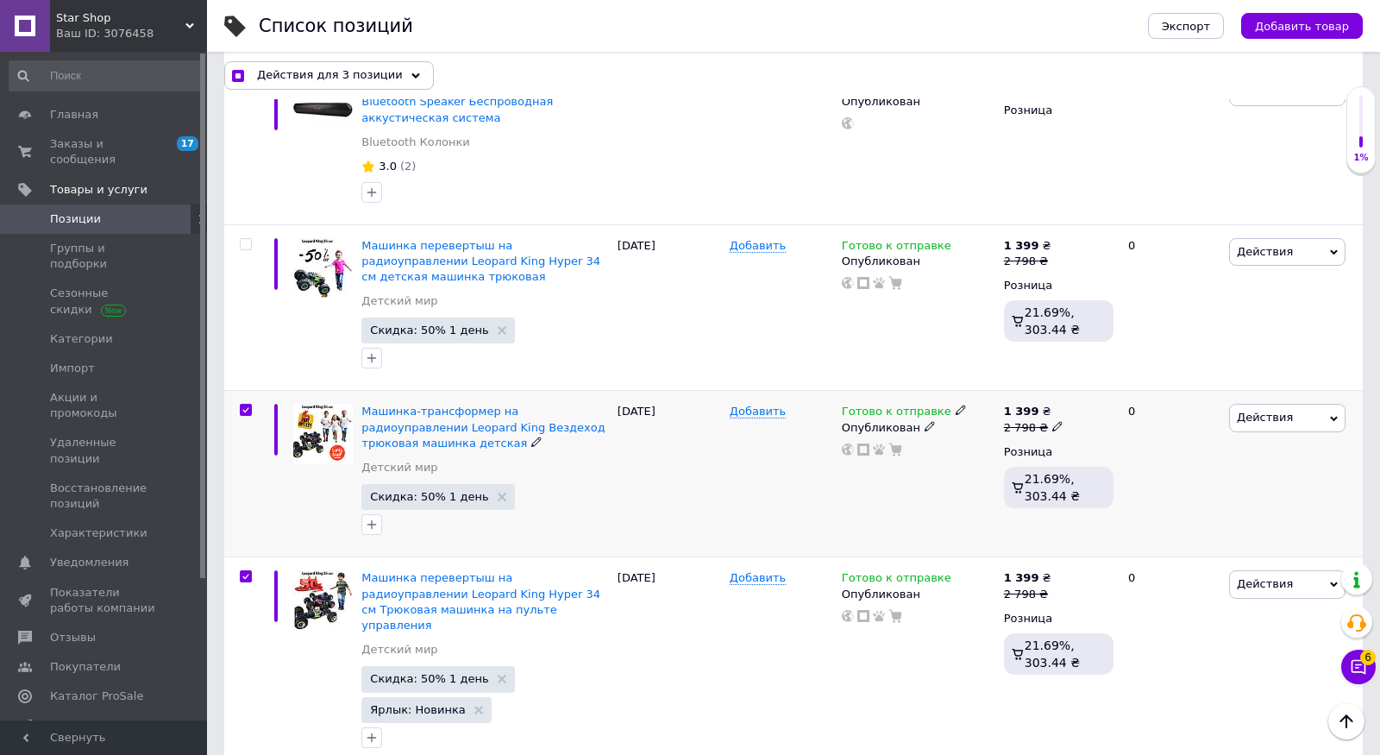
scroll to position [853, 0]
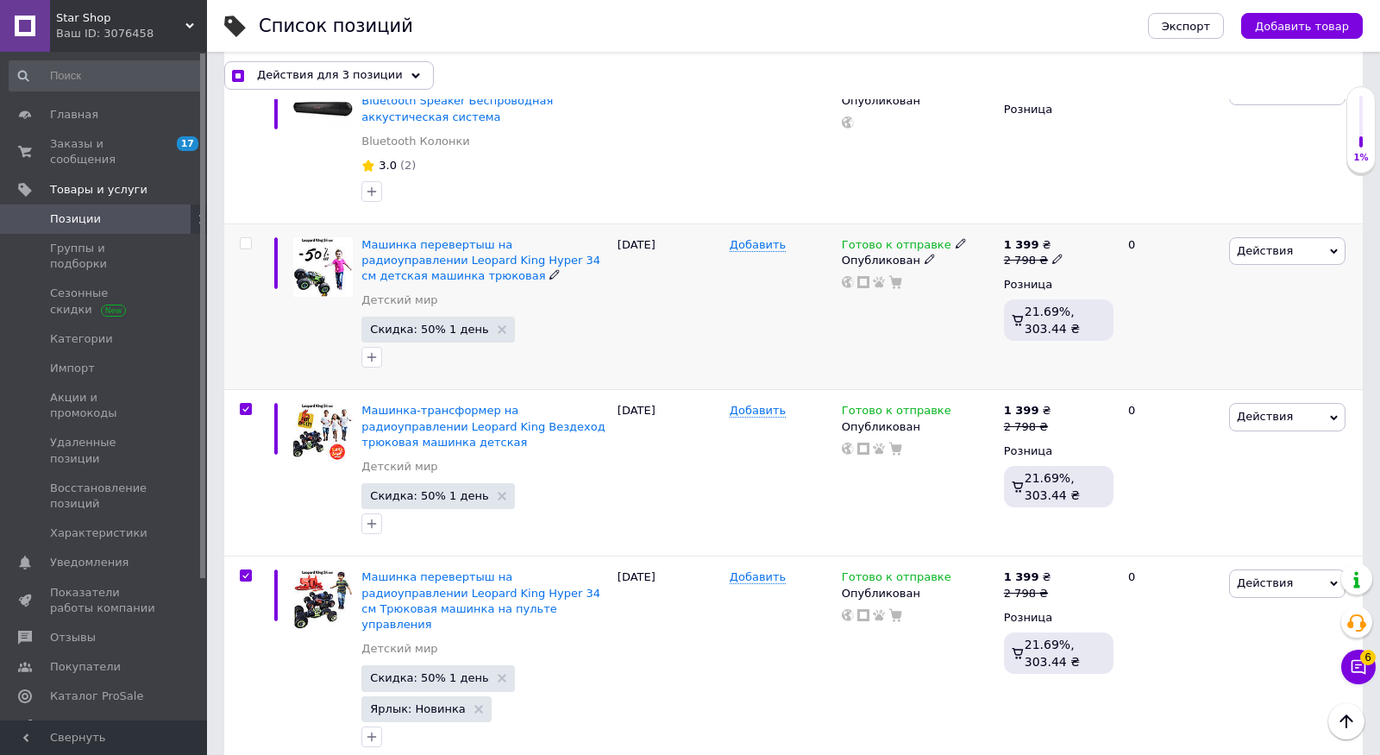
click at [245, 239] on input "checkbox" at bounding box center [245, 243] width 11 height 11
checkbox input "true"
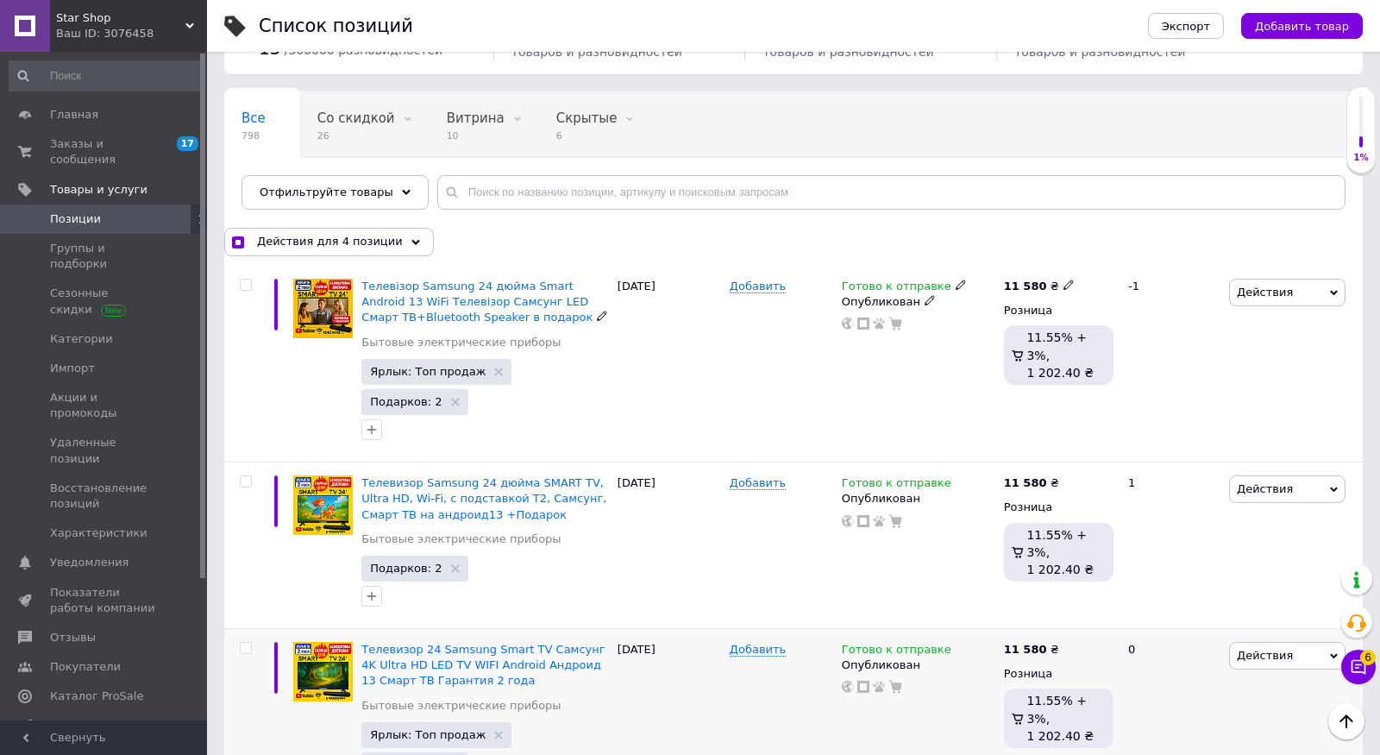
scroll to position [39, 0]
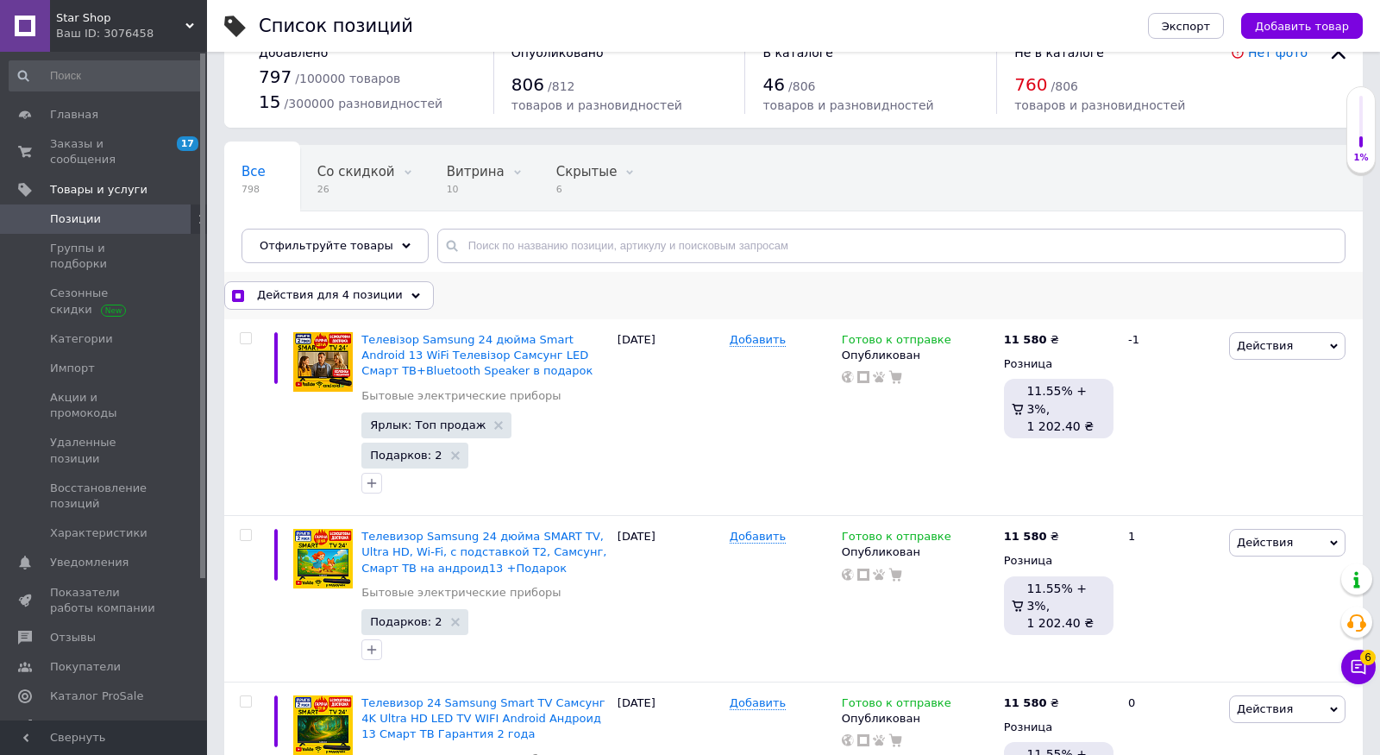
click at [374, 296] on span "Действия для 4 позиции" at bounding box center [330, 295] width 146 height 16
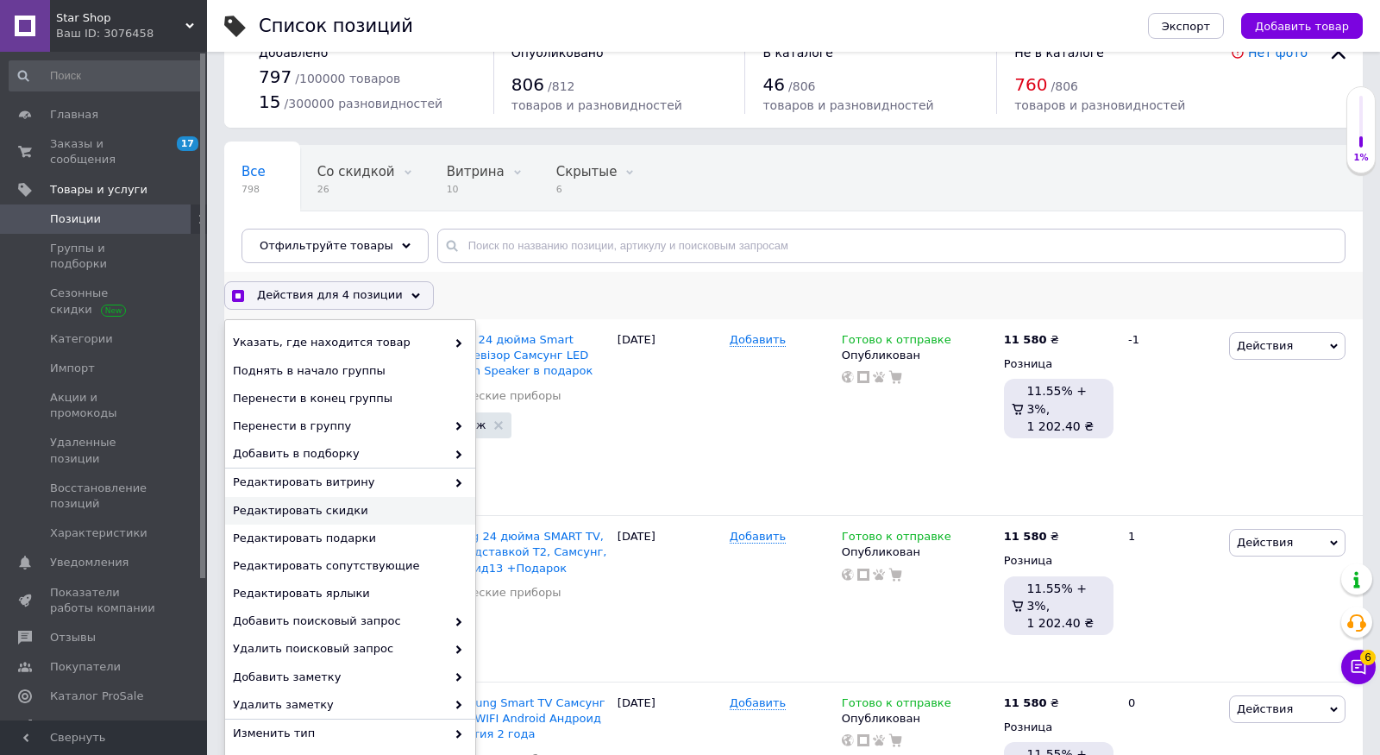
click at [340, 510] on span "Редактировать скидки" at bounding box center [348, 511] width 230 height 16
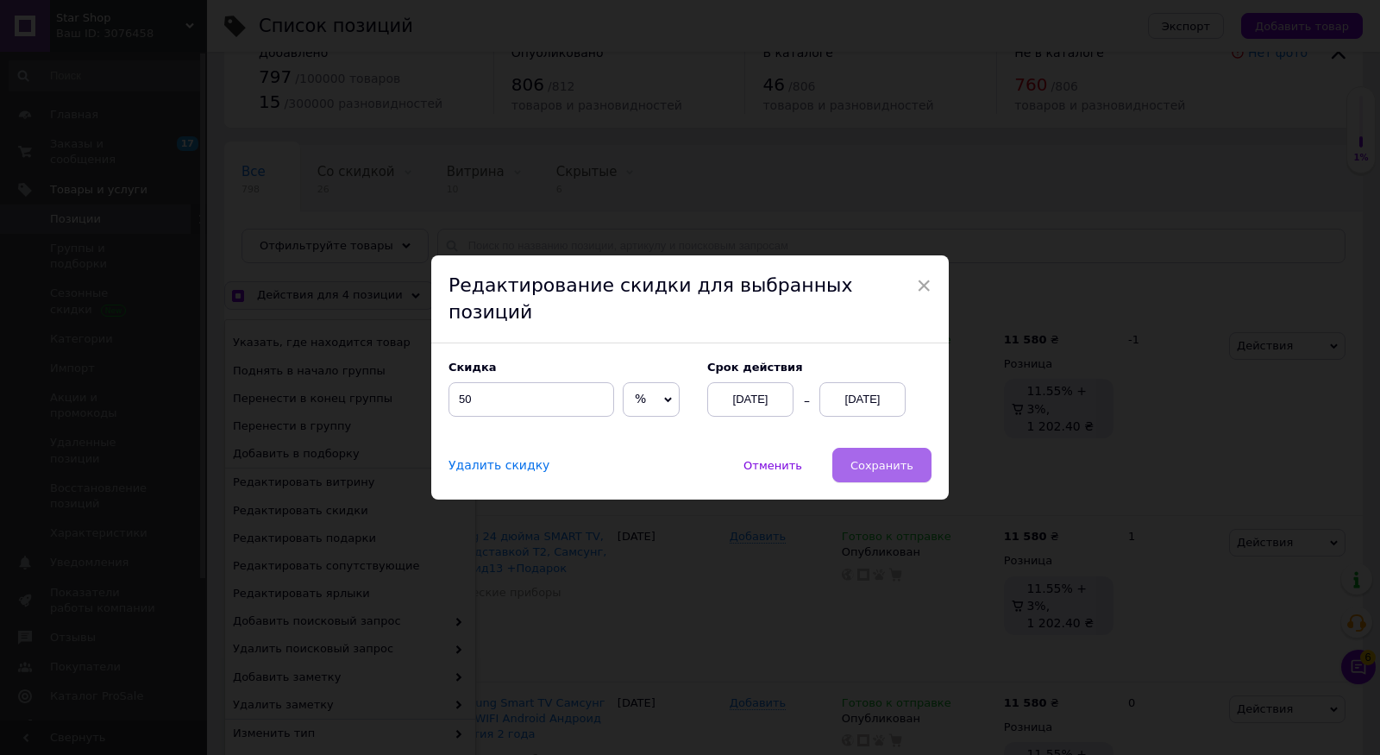
click at [880, 459] on span "Сохранить" at bounding box center [882, 465] width 63 height 13
checkbox input "true"
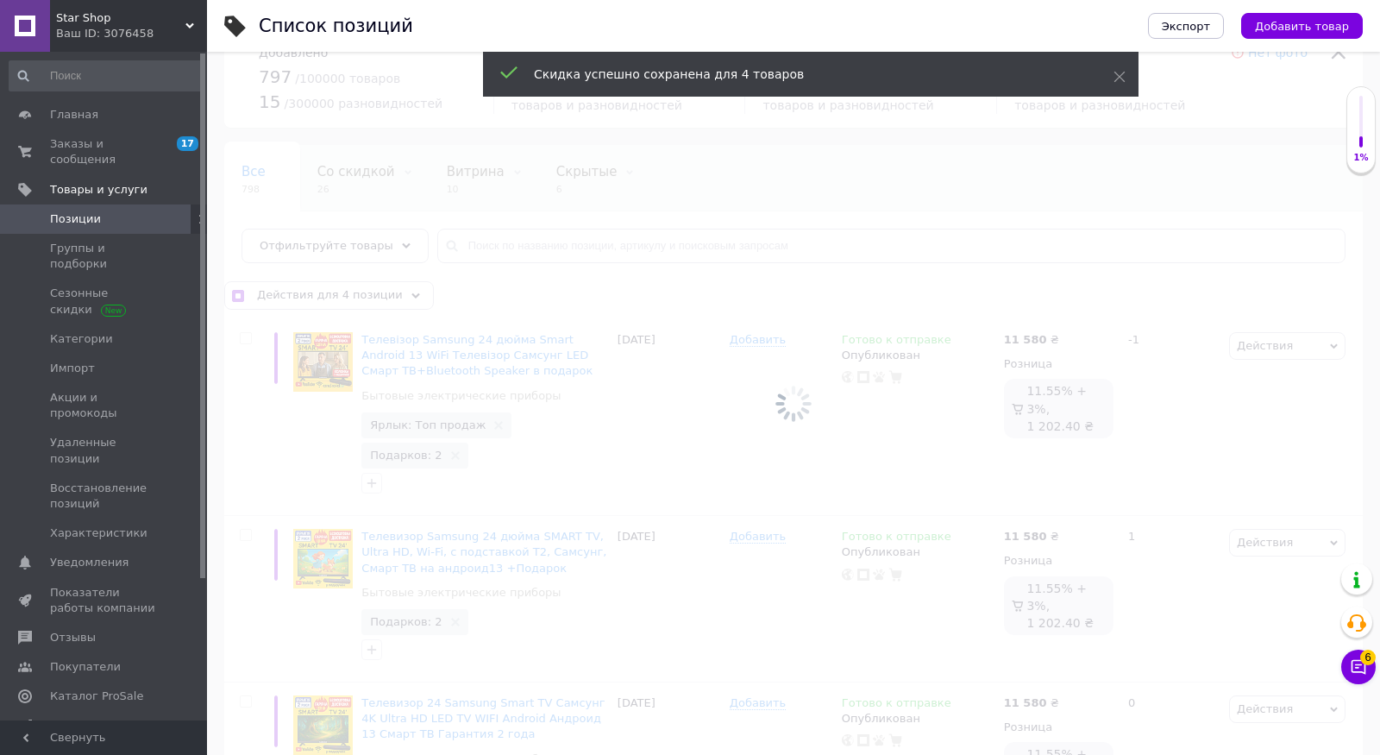
checkbox input "false"
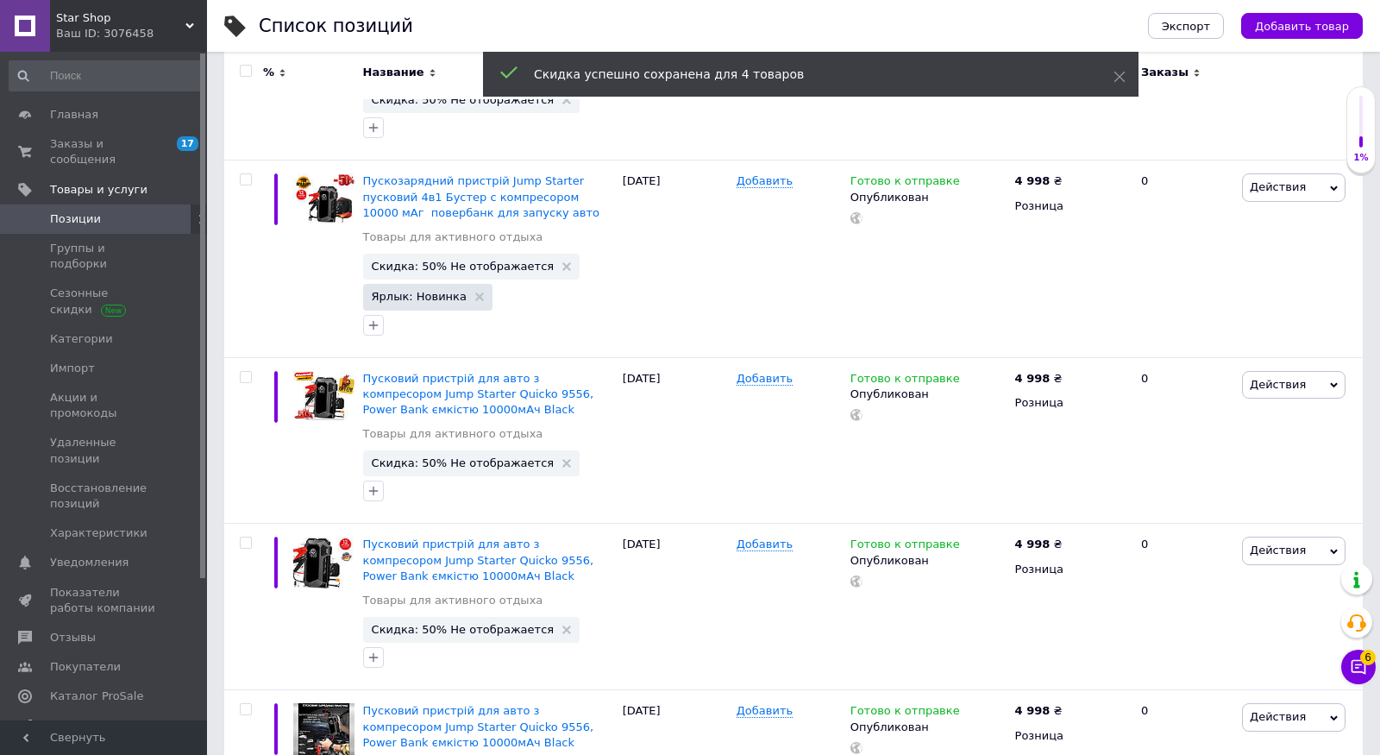
scroll to position [3100, 0]
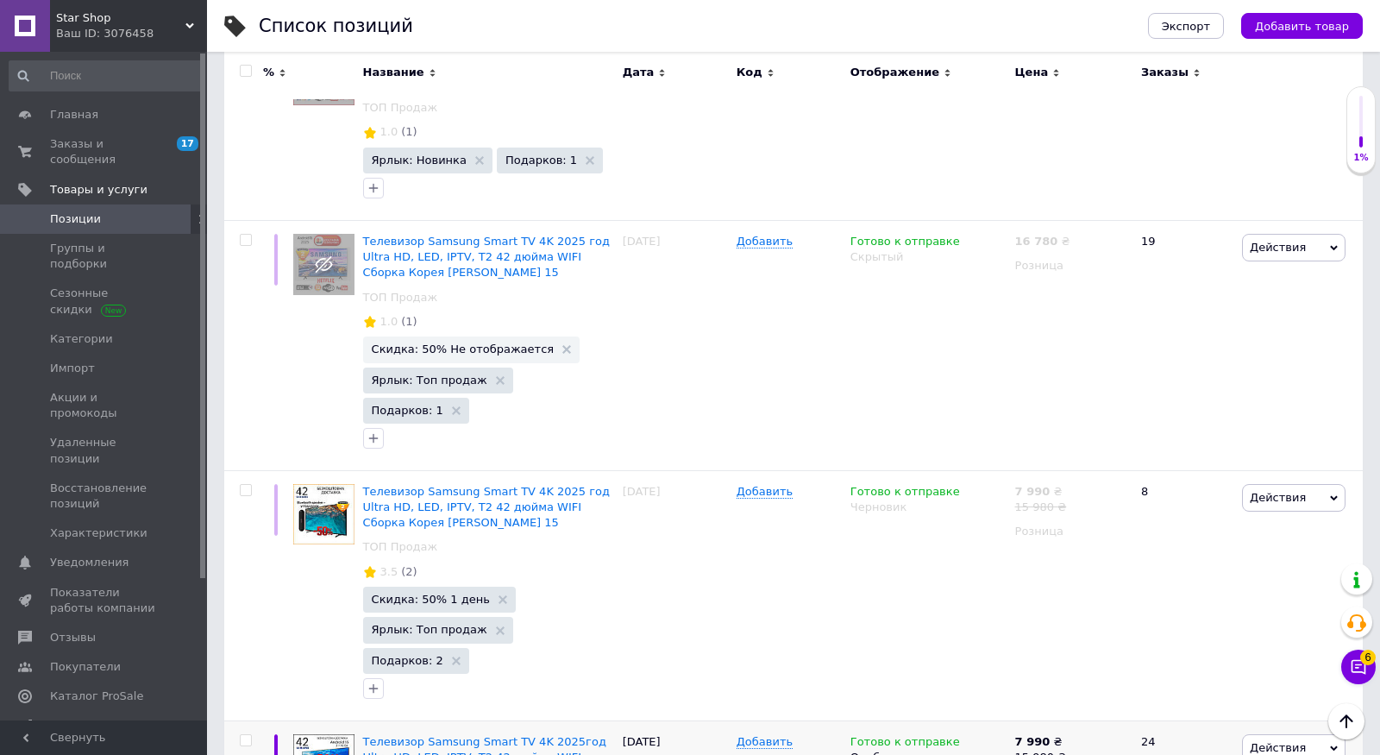
scroll to position [3285, 0]
click at [245, 737] on input "checkbox" at bounding box center [245, 742] width 11 height 11
checkbox input "true"
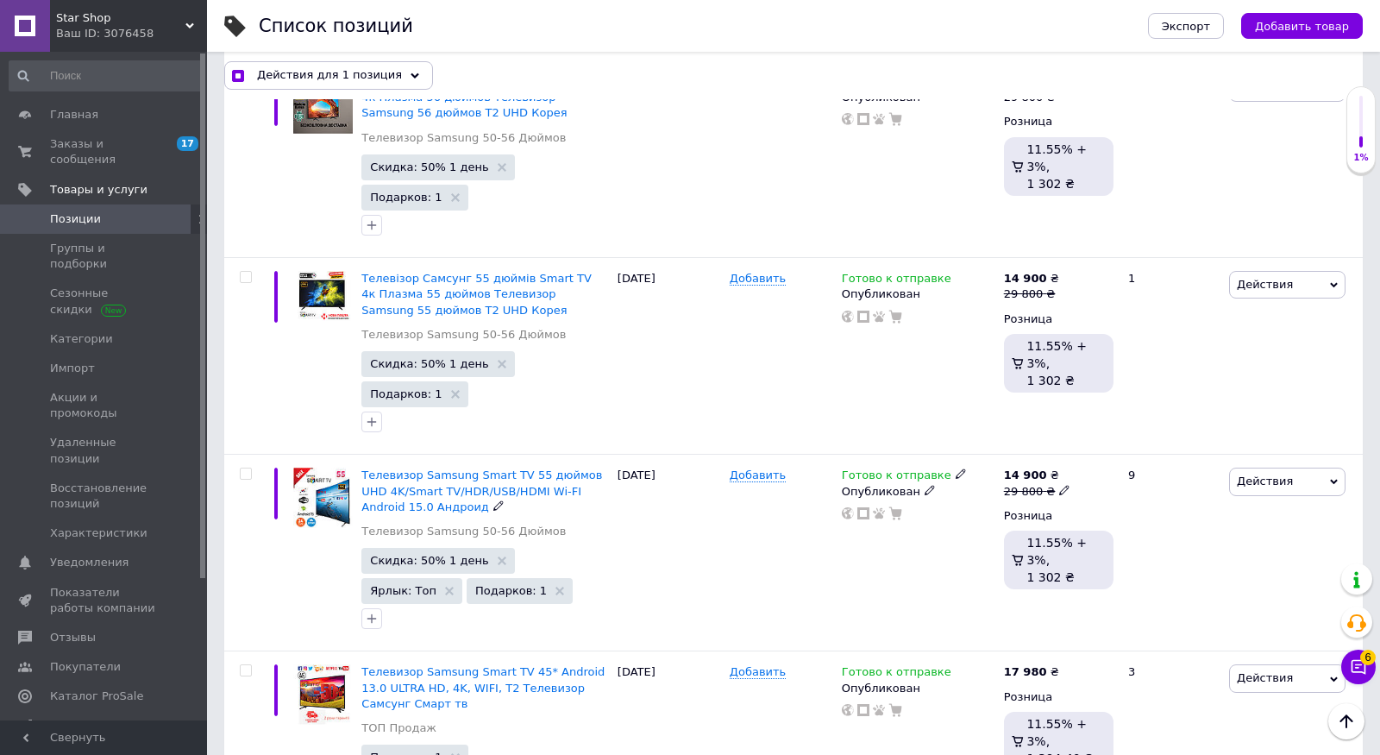
scroll to position [2043, 0]
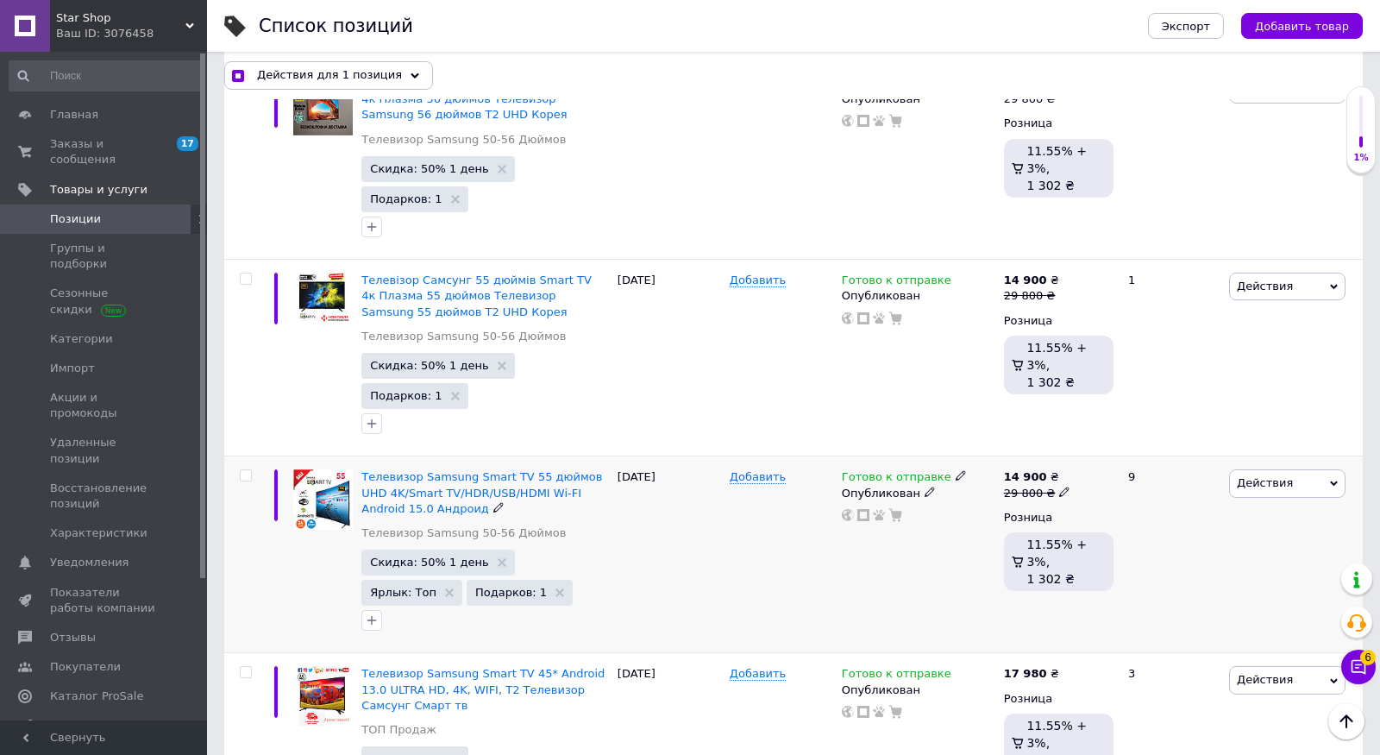
click at [245, 471] on input "checkbox" at bounding box center [245, 475] width 11 height 11
checkbox input "true"
click at [245, 273] on input "checkbox" at bounding box center [245, 278] width 11 height 11
checkbox input "true"
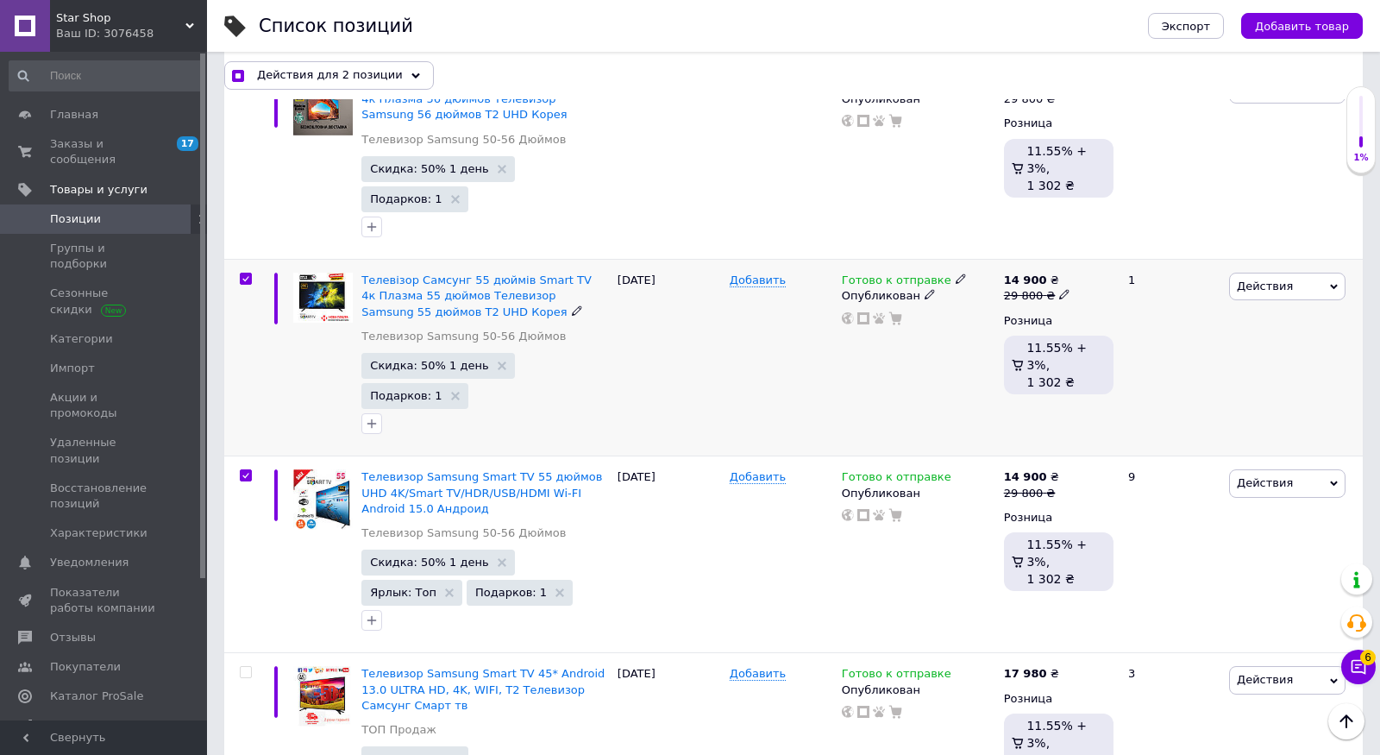
checkbox input "true"
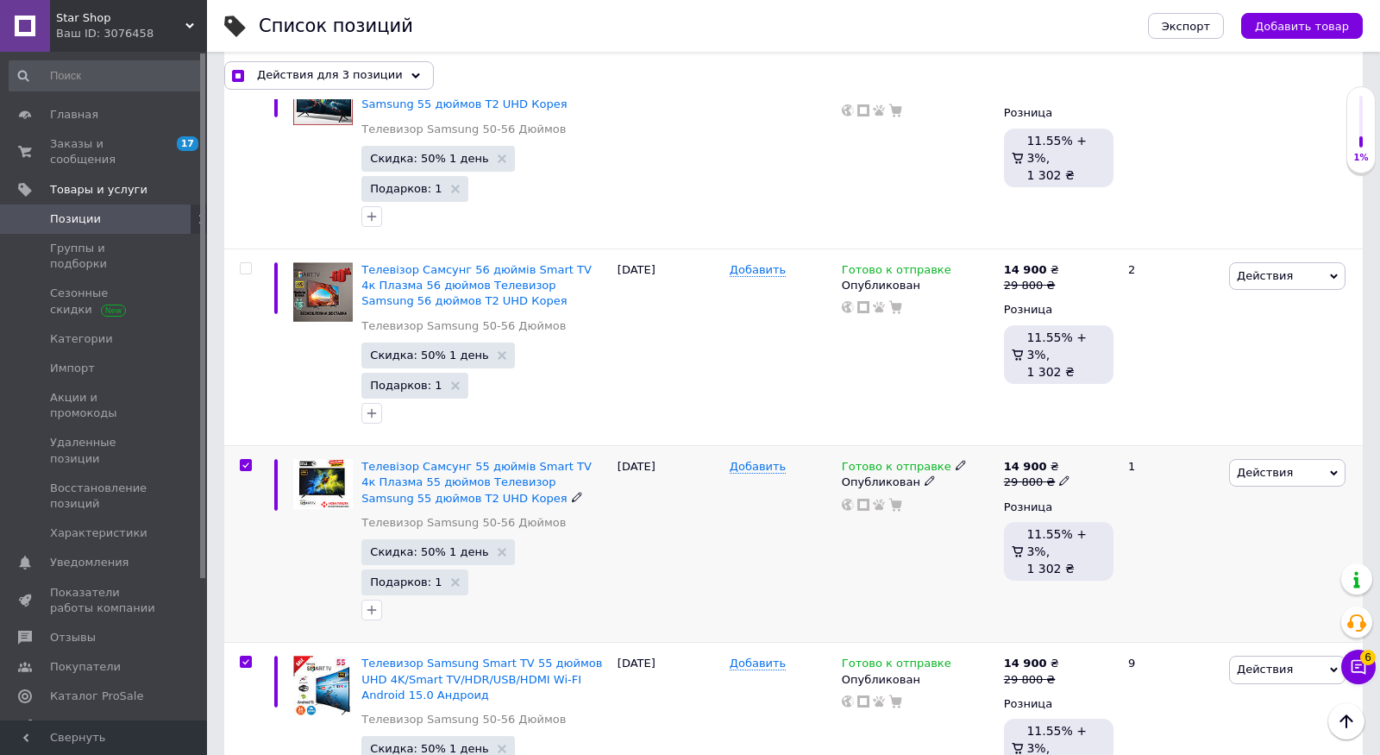
scroll to position [1858, 0]
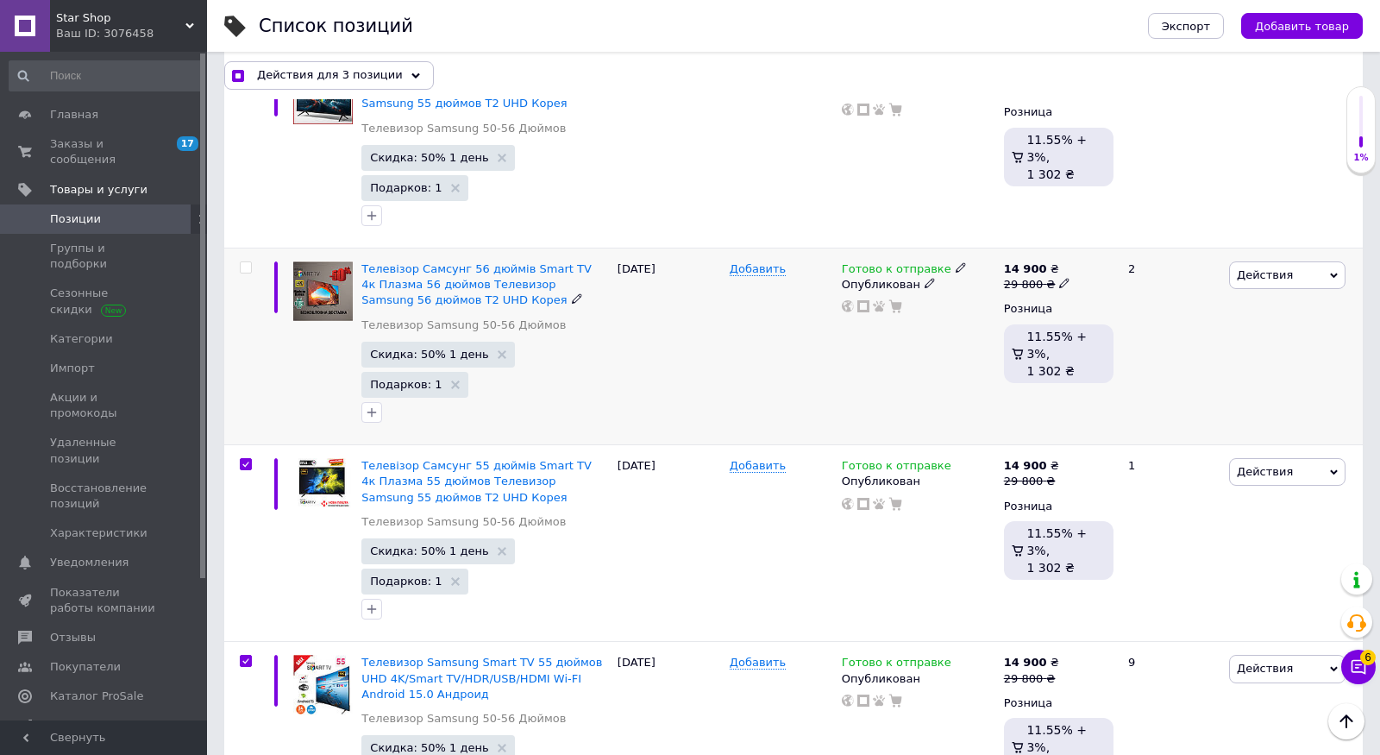
click at [242, 262] on input "checkbox" at bounding box center [245, 267] width 11 height 11
checkbox input "true"
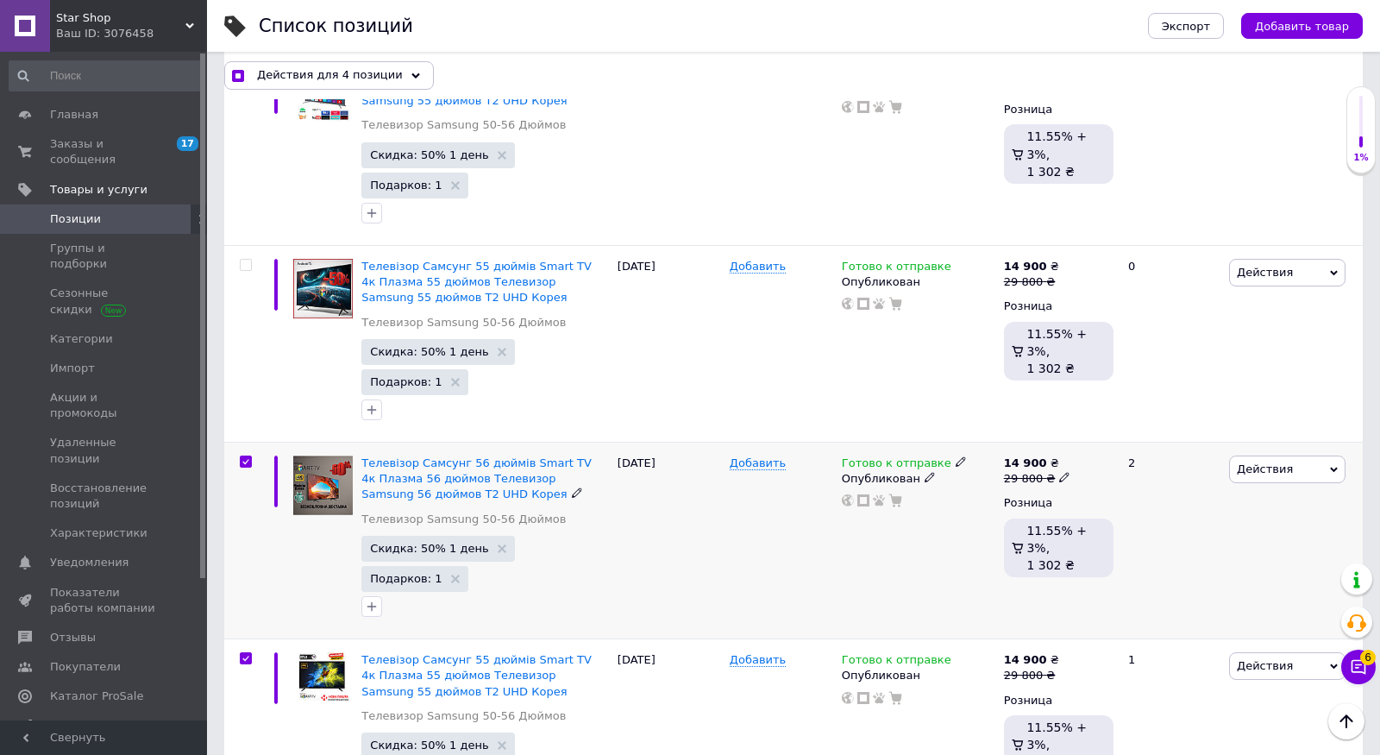
scroll to position [1664, 0]
click at [248, 260] on input "checkbox" at bounding box center [245, 264] width 11 height 11
checkbox input "true"
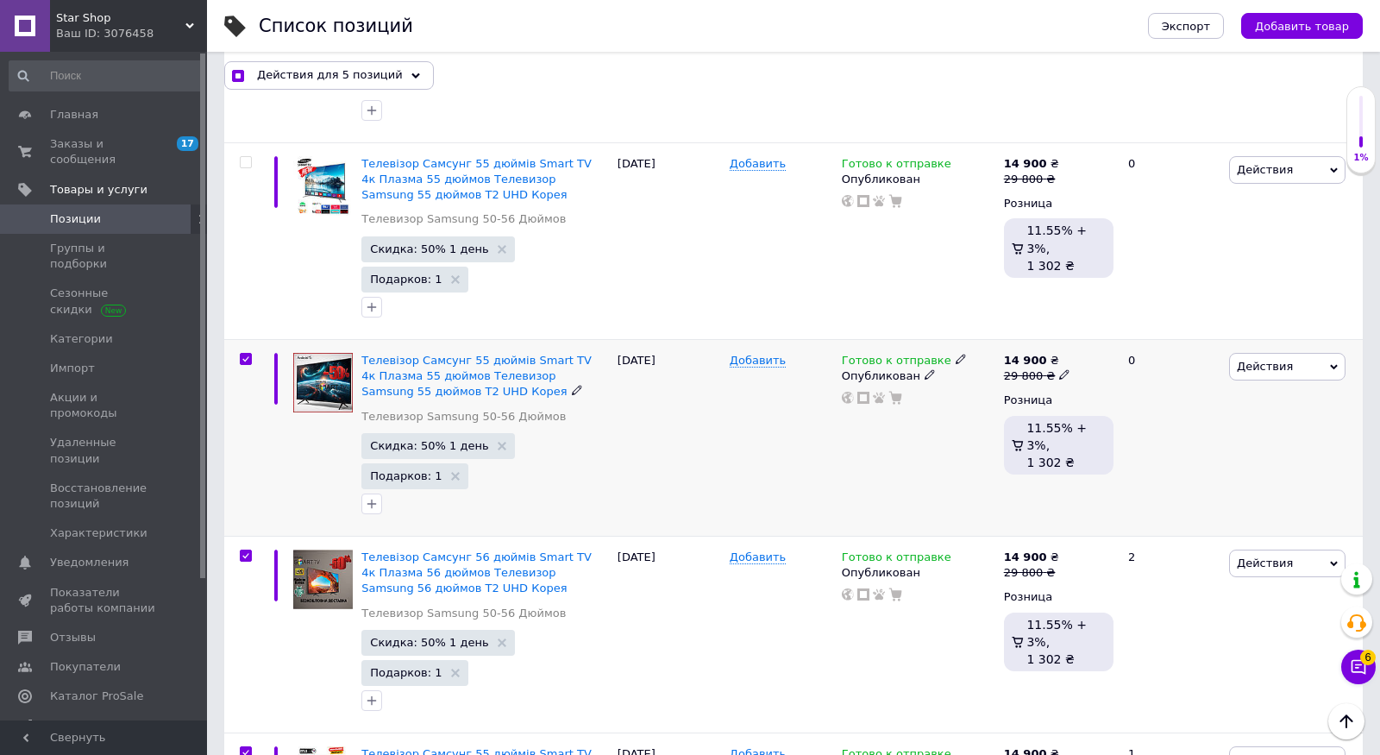
scroll to position [1511, 0]
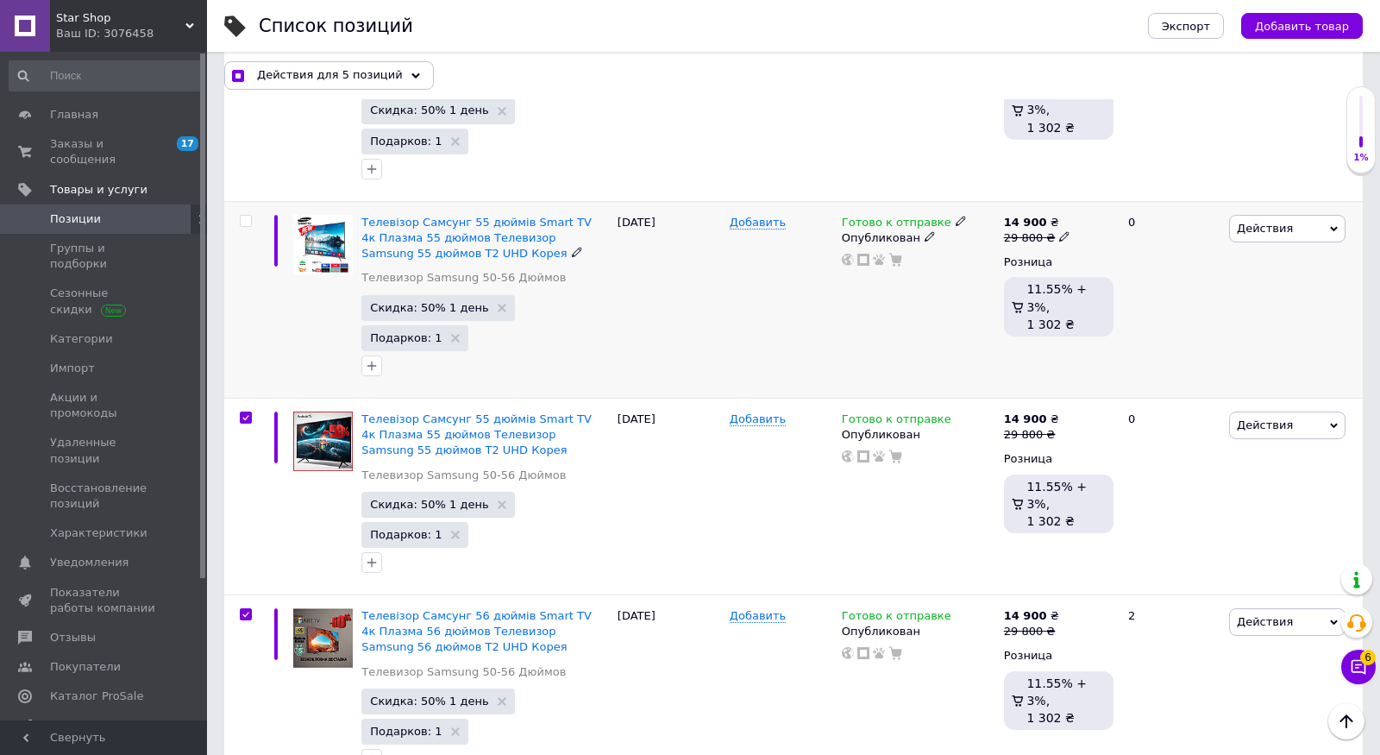
click at [247, 216] on input "checkbox" at bounding box center [245, 221] width 11 height 11
checkbox input "true"
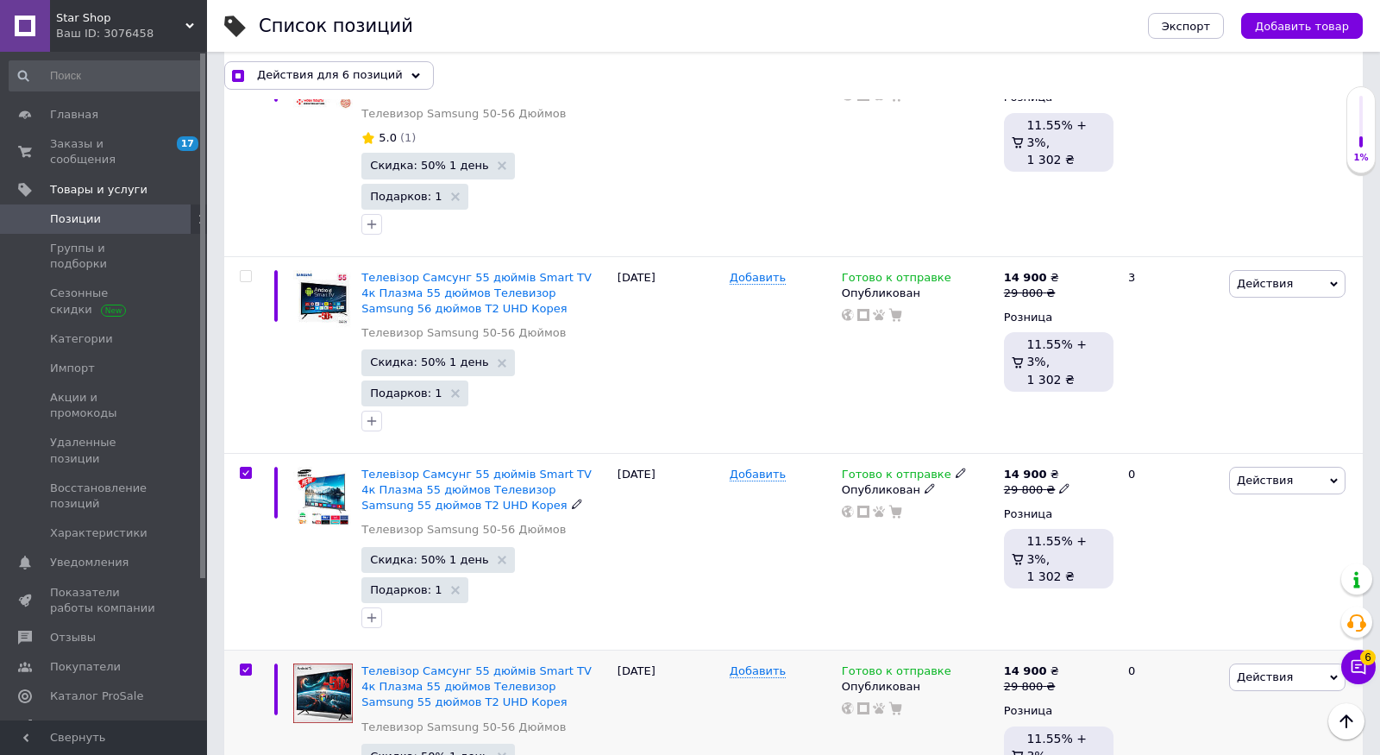
scroll to position [1258, 0]
click at [249, 273] on input "checkbox" at bounding box center [245, 277] width 11 height 11
checkbox input "true"
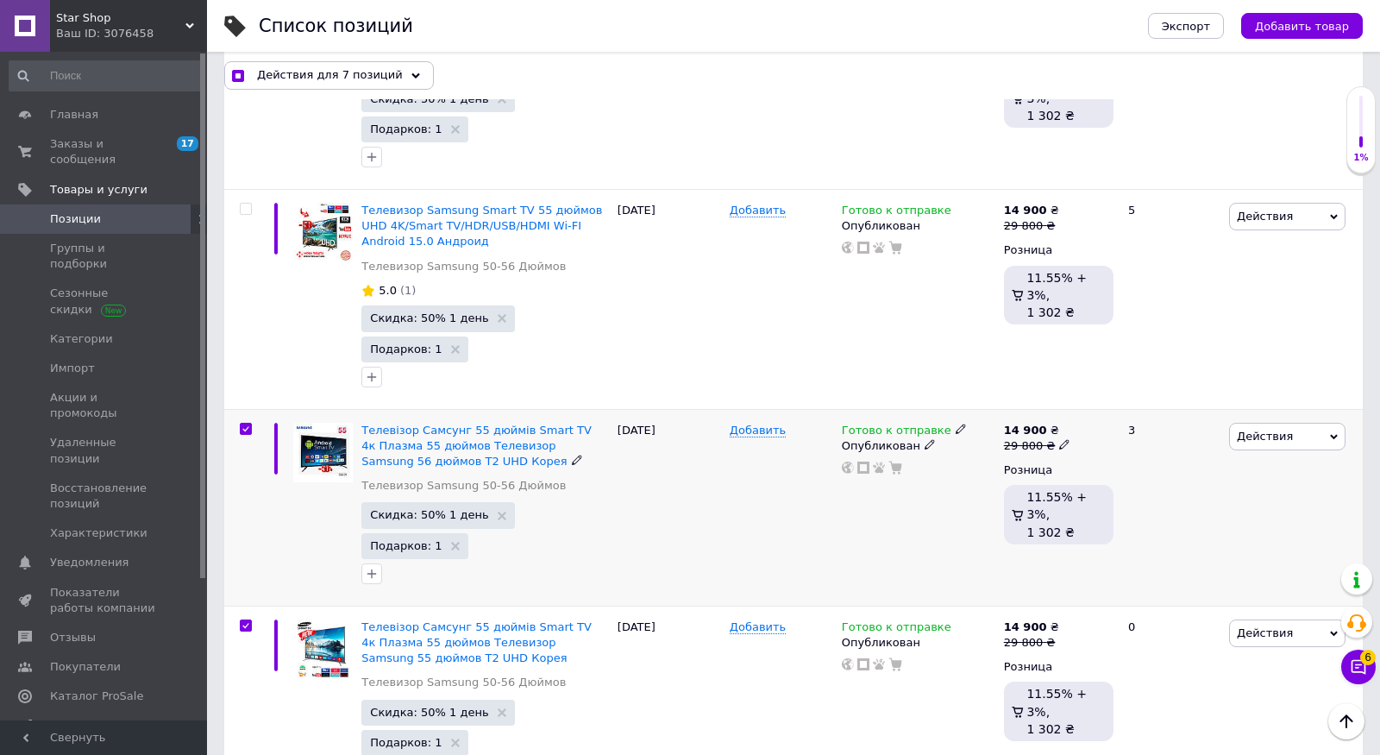
scroll to position [1047, 0]
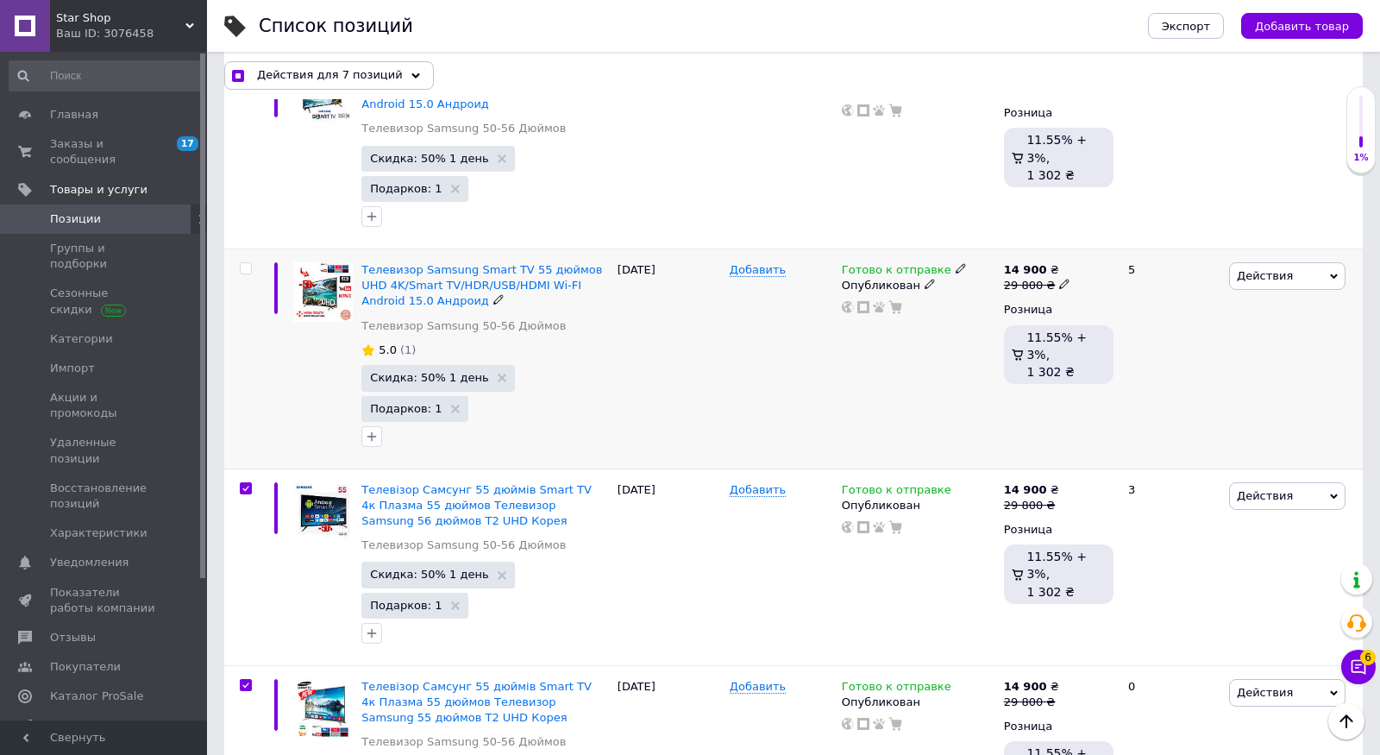
click at [248, 265] on input "checkbox" at bounding box center [245, 268] width 11 height 11
checkbox input "true"
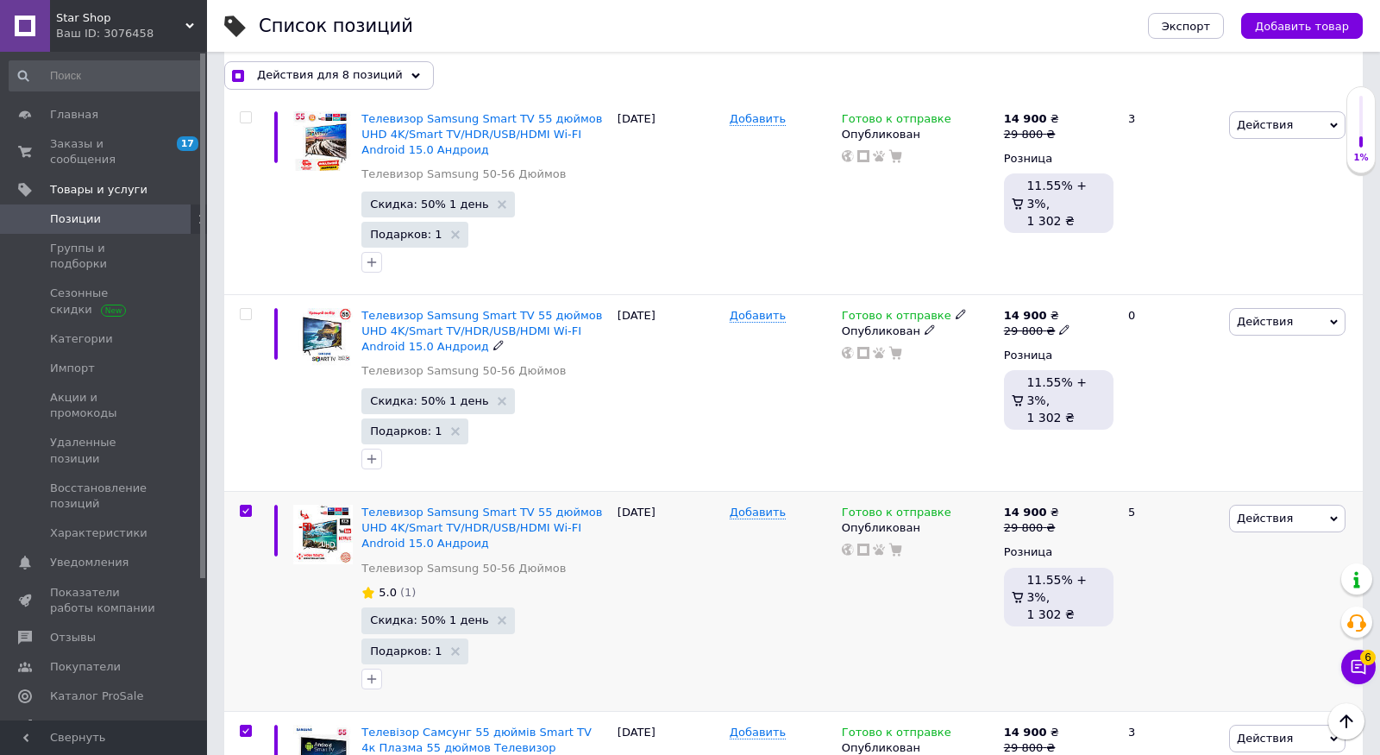
scroll to position [787, 0]
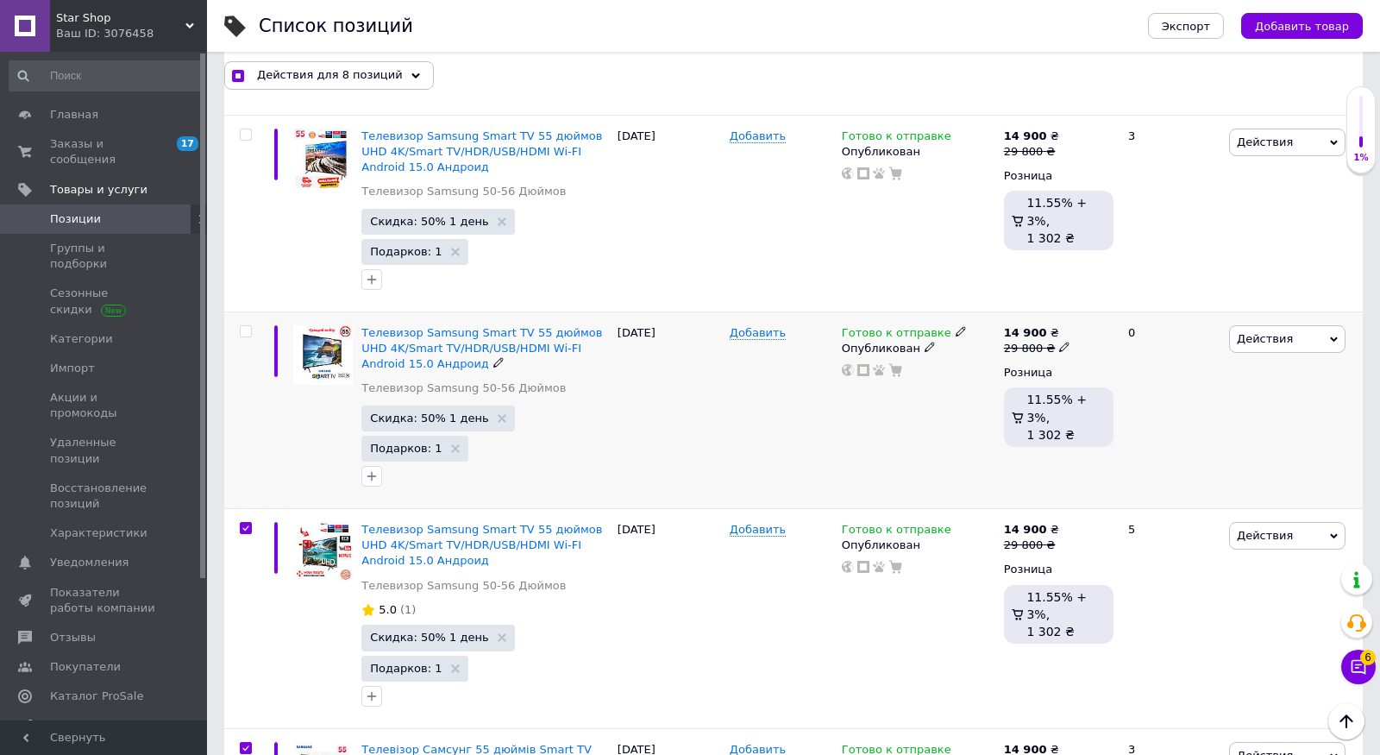
click at [248, 325] on span at bounding box center [246, 331] width 12 height 12
click at [248, 326] on input "checkbox" at bounding box center [245, 331] width 11 height 11
checkbox input "true"
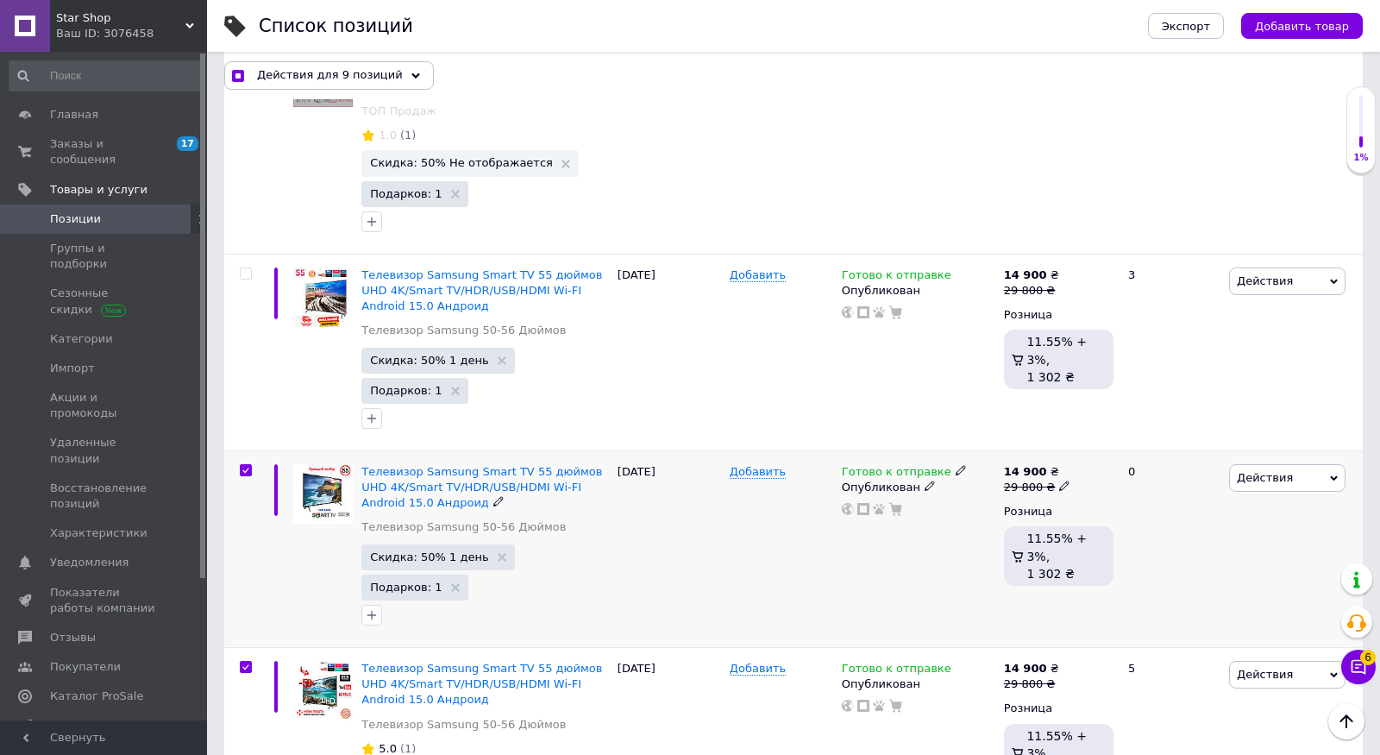
scroll to position [647, 0]
click at [252, 268] on div at bounding box center [246, 274] width 35 height 12
checkbox input "true"
click at [241, 271] on input "checkbox" at bounding box center [245, 274] width 11 height 11
checkbox input "true"
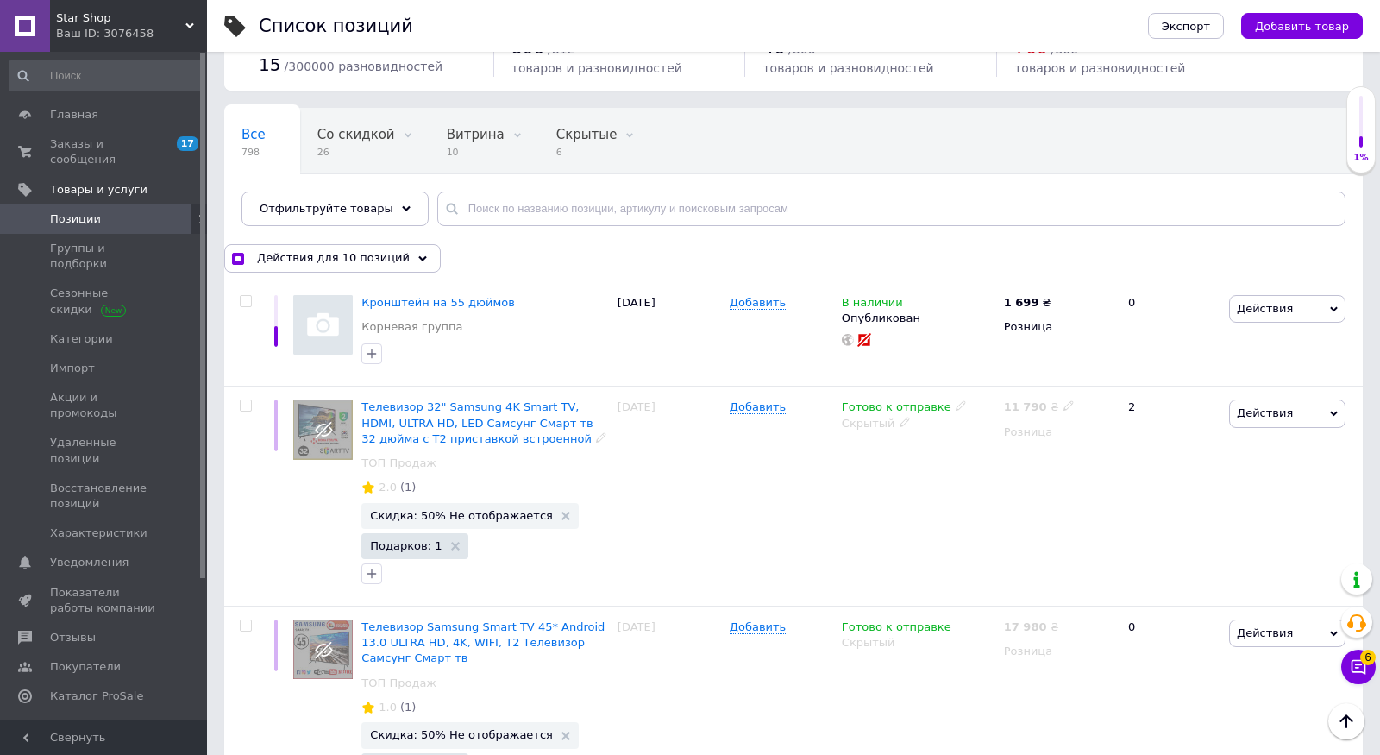
scroll to position [71, 0]
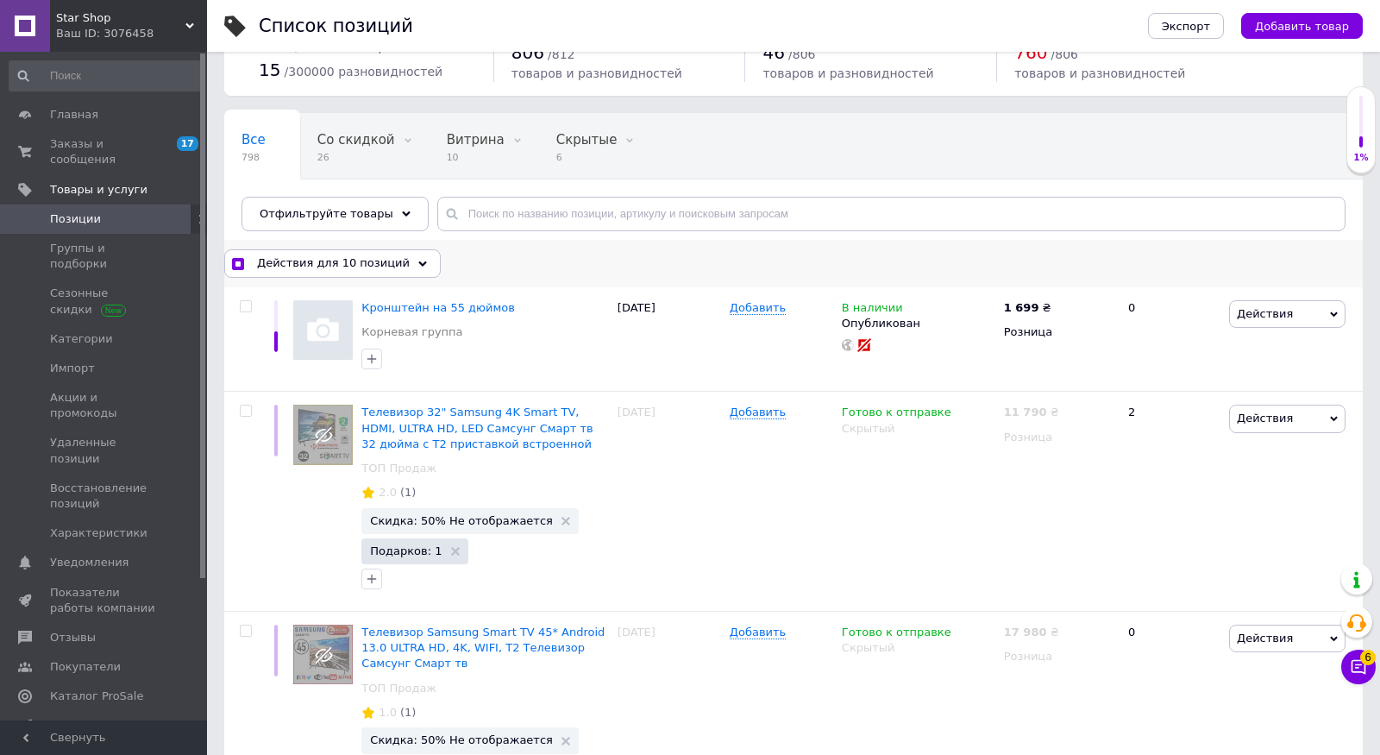
click at [390, 255] on span "Действия для 10 позиций" at bounding box center [333, 263] width 153 height 16
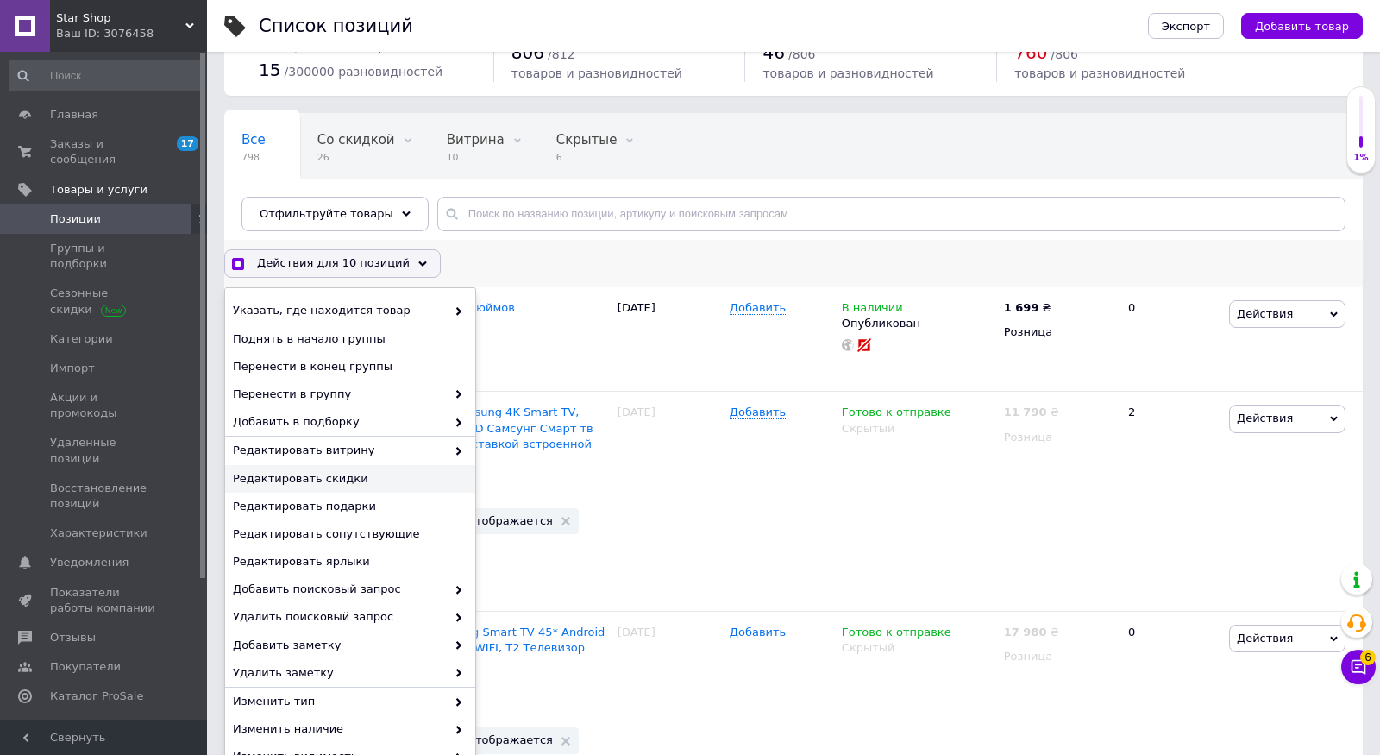
click at [376, 481] on span "Редактировать скидки" at bounding box center [348, 479] width 230 height 16
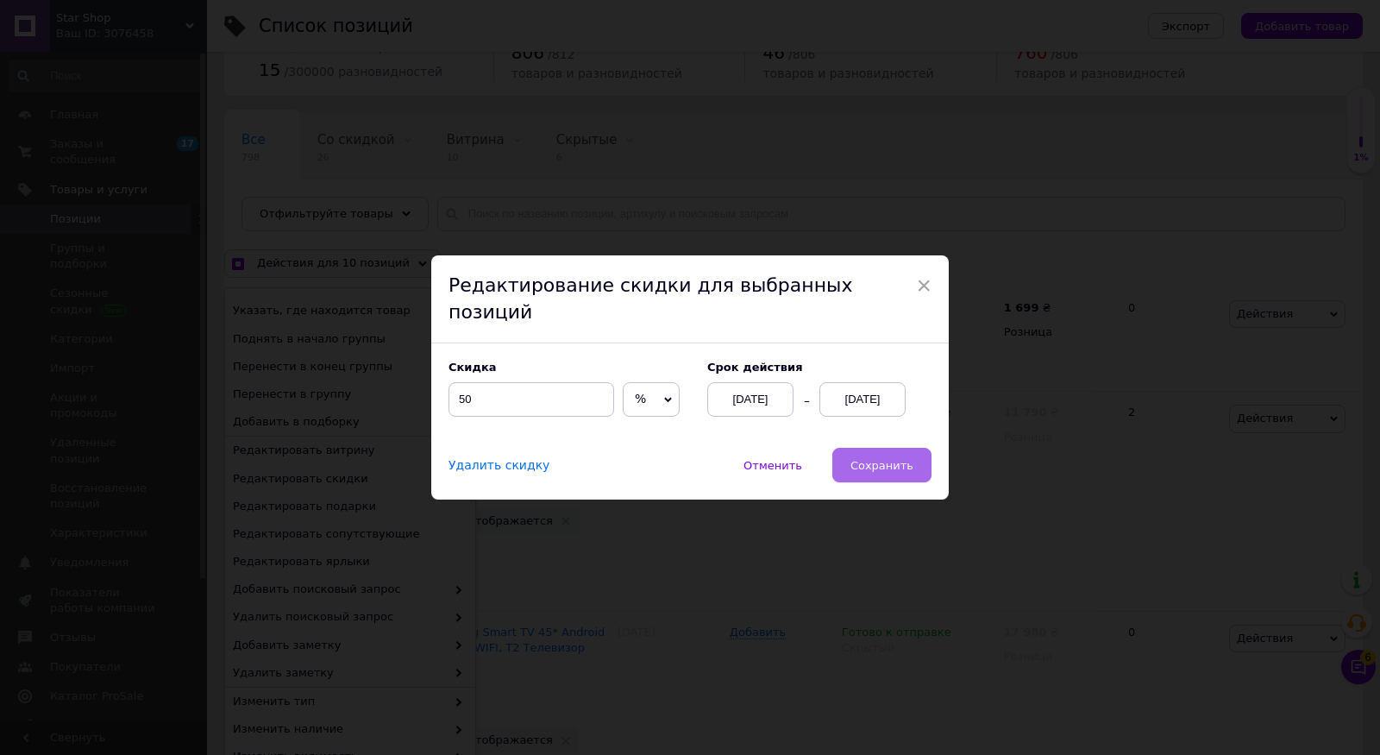
click at [908, 459] on span "Сохранить" at bounding box center [882, 465] width 63 height 13
checkbox input "true"
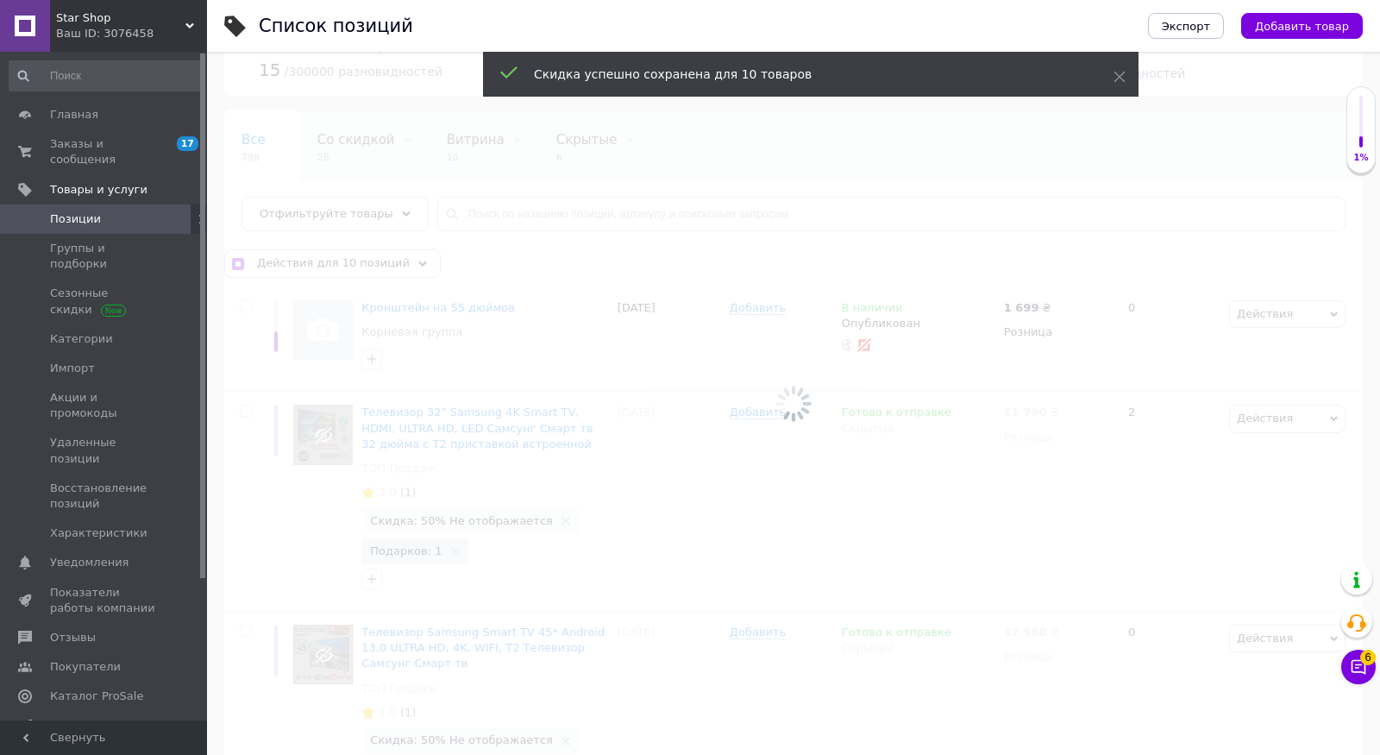
checkbox input "false"
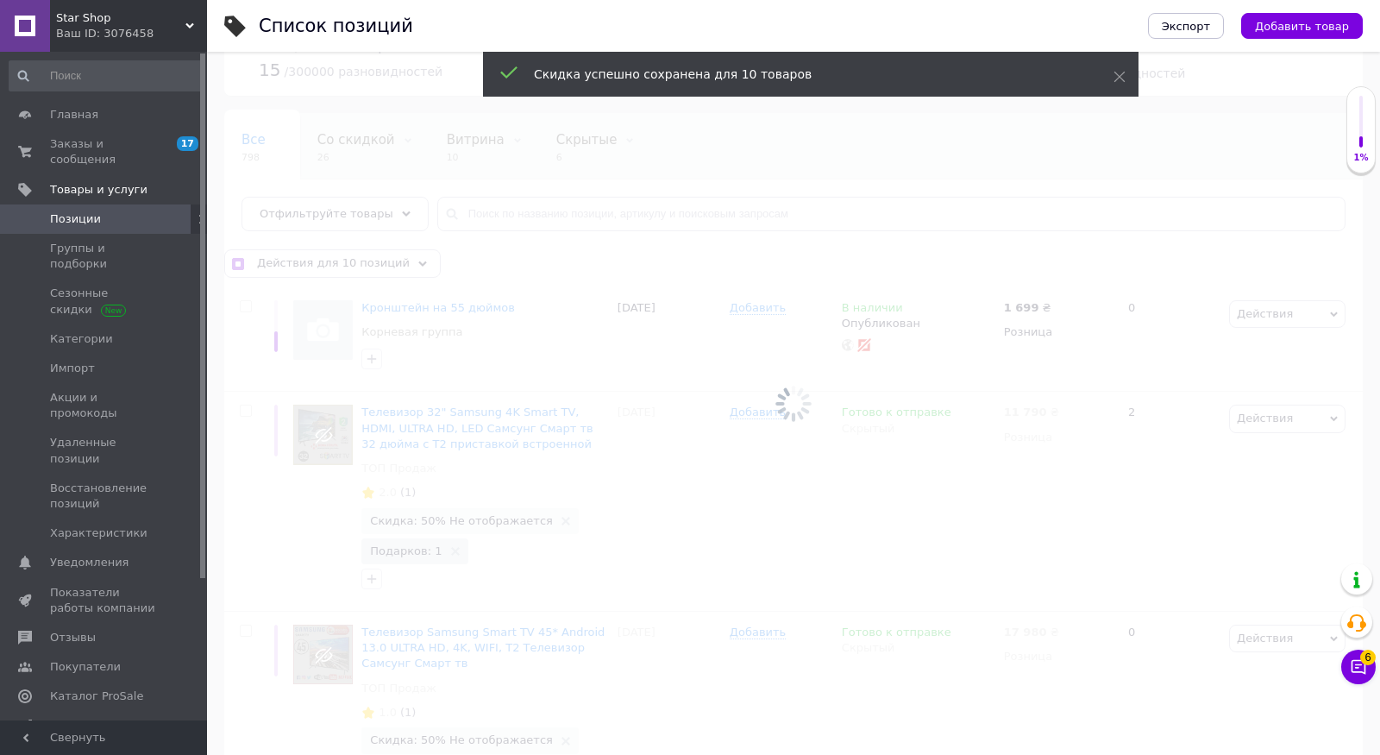
checkbox input "false"
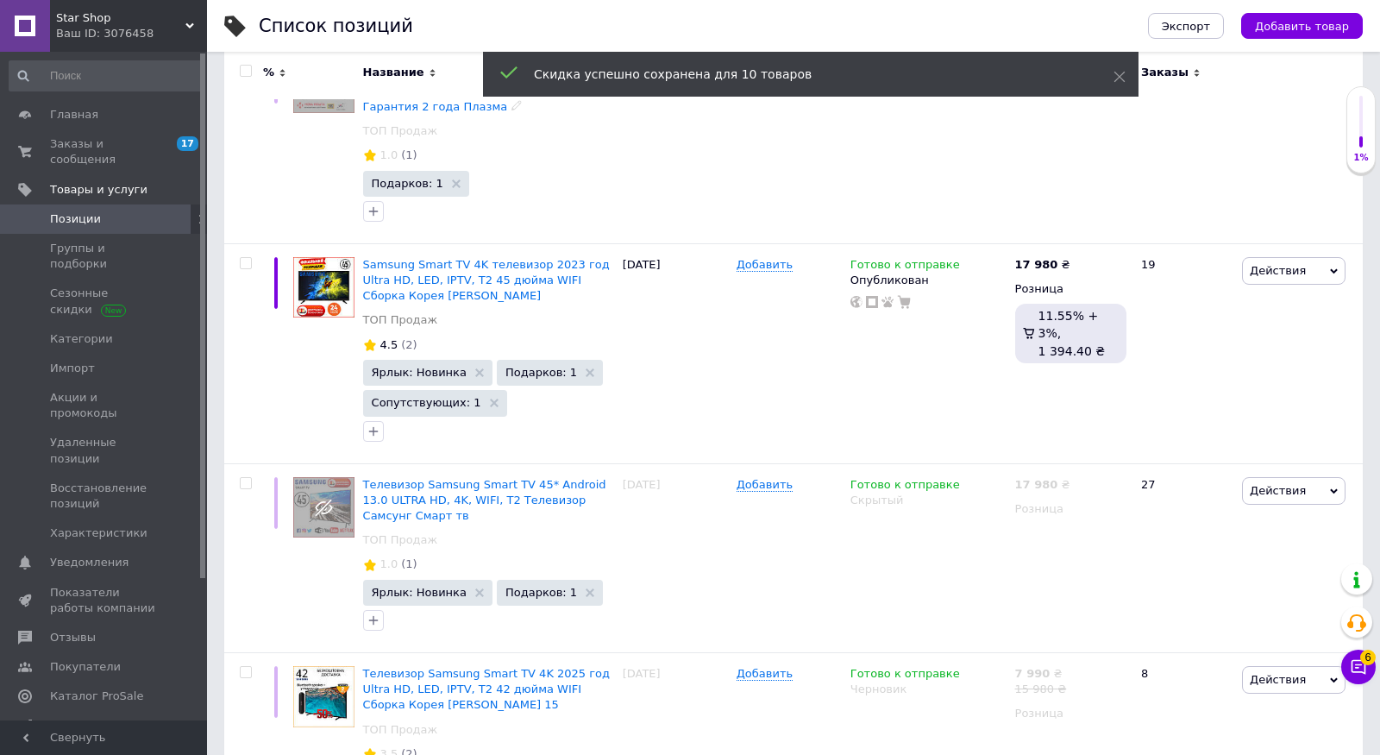
scroll to position [3647, 0]
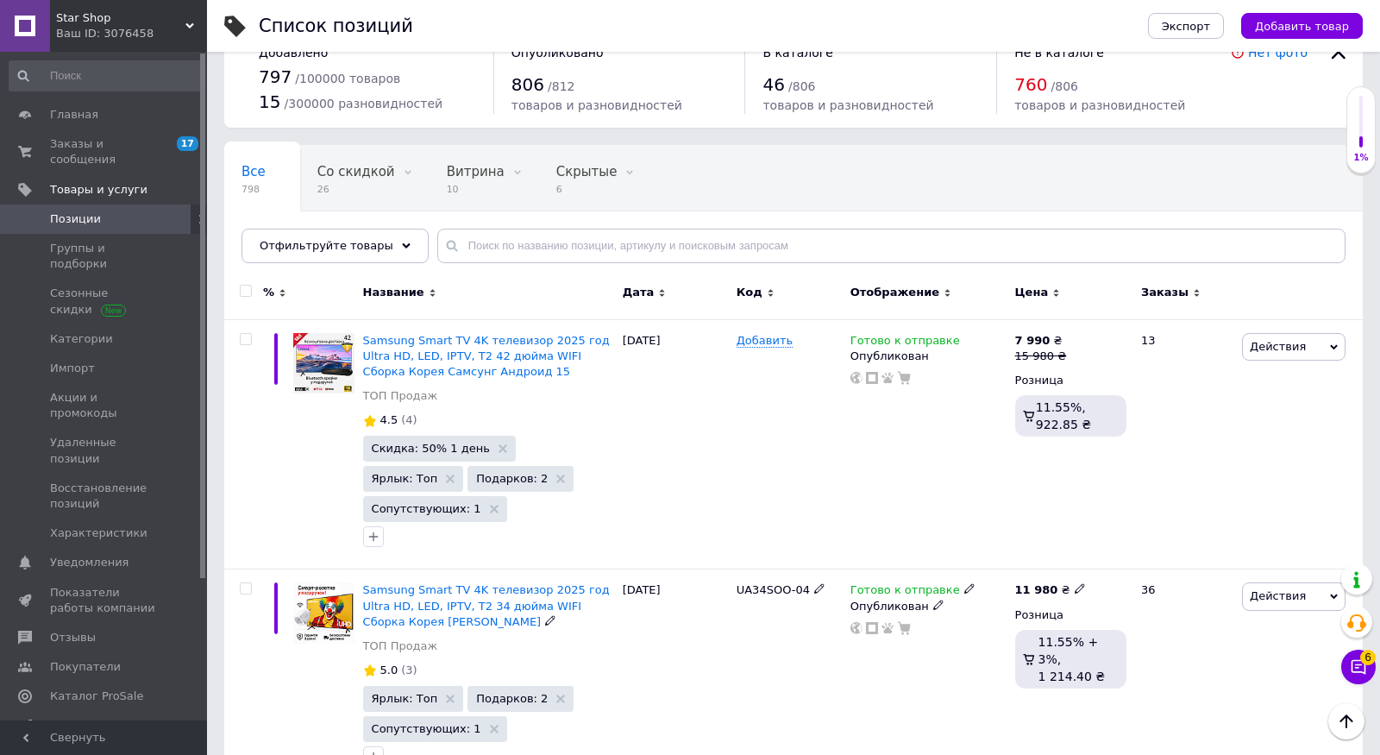
scroll to position [16, 0]
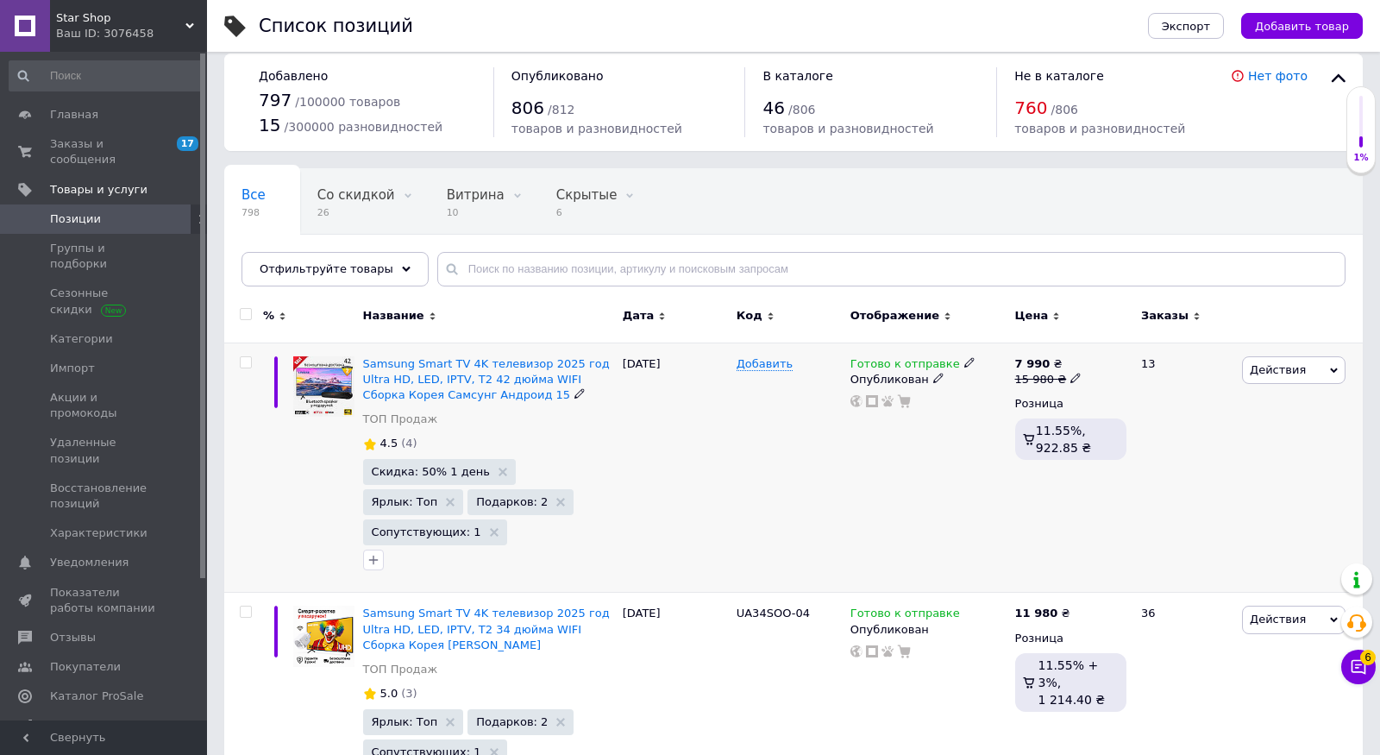
click at [246, 358] on input "checkbox" at bounding box center [245, 362] width 11 height 11
checkbox input "true"
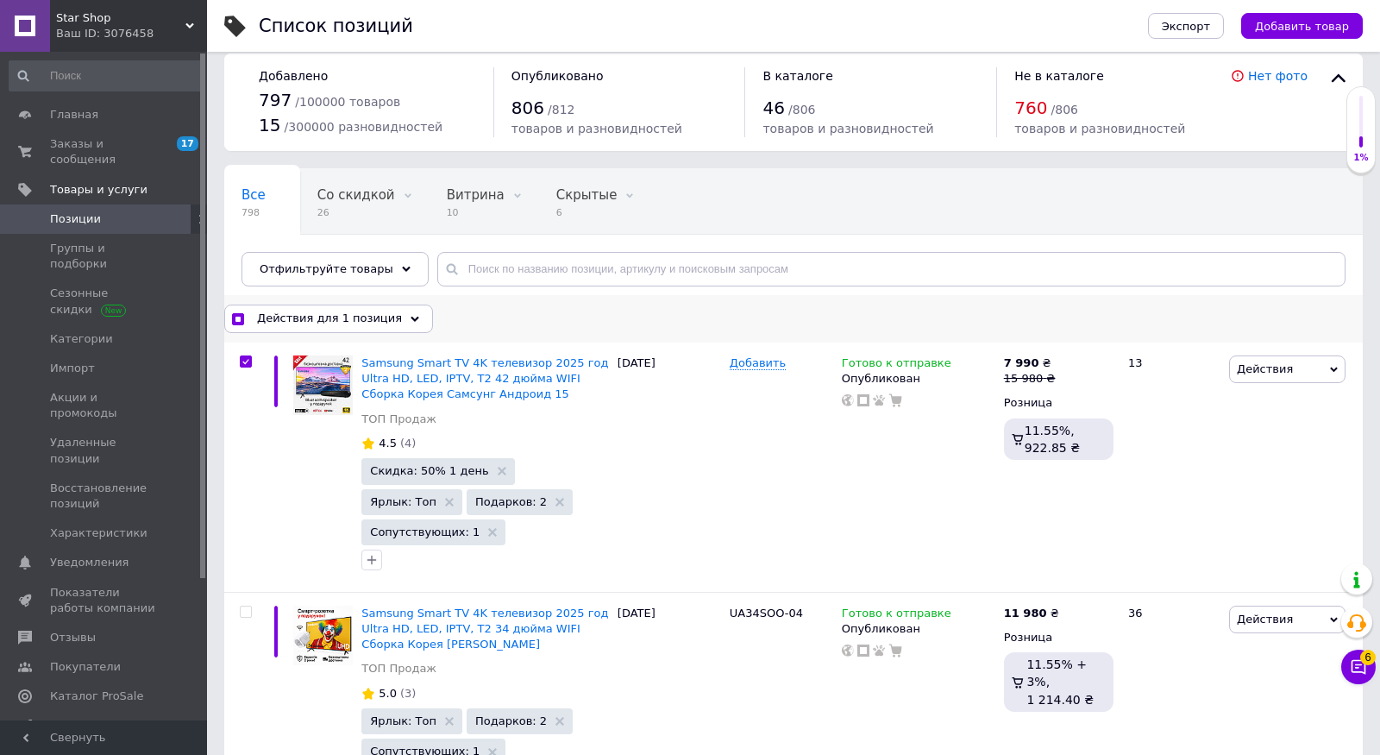
click at [378, 322] on span "Действия для 1 позиция" at bounding box center [329, 319] width 145 height 16
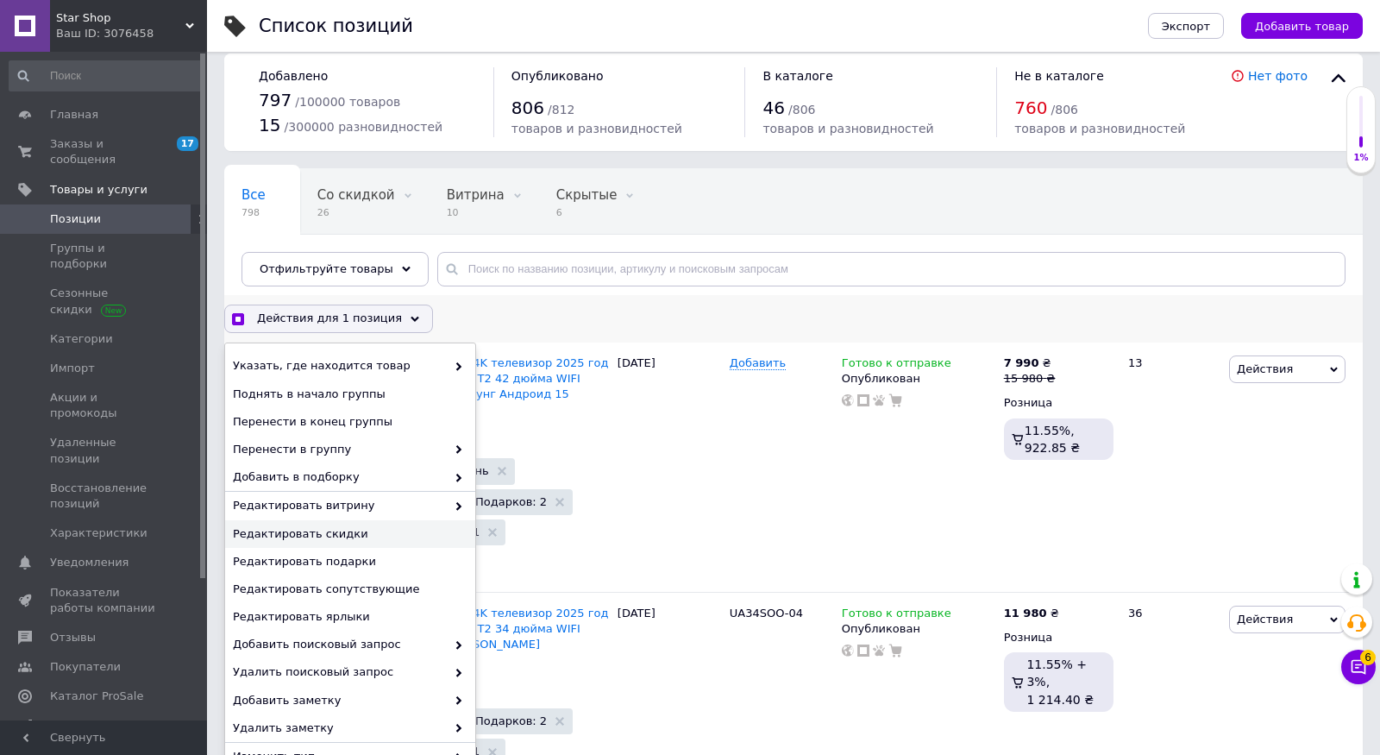
click at [383, 543] on div "Редактировать скидки" at bounding box center [350, 534] width 250 height 28
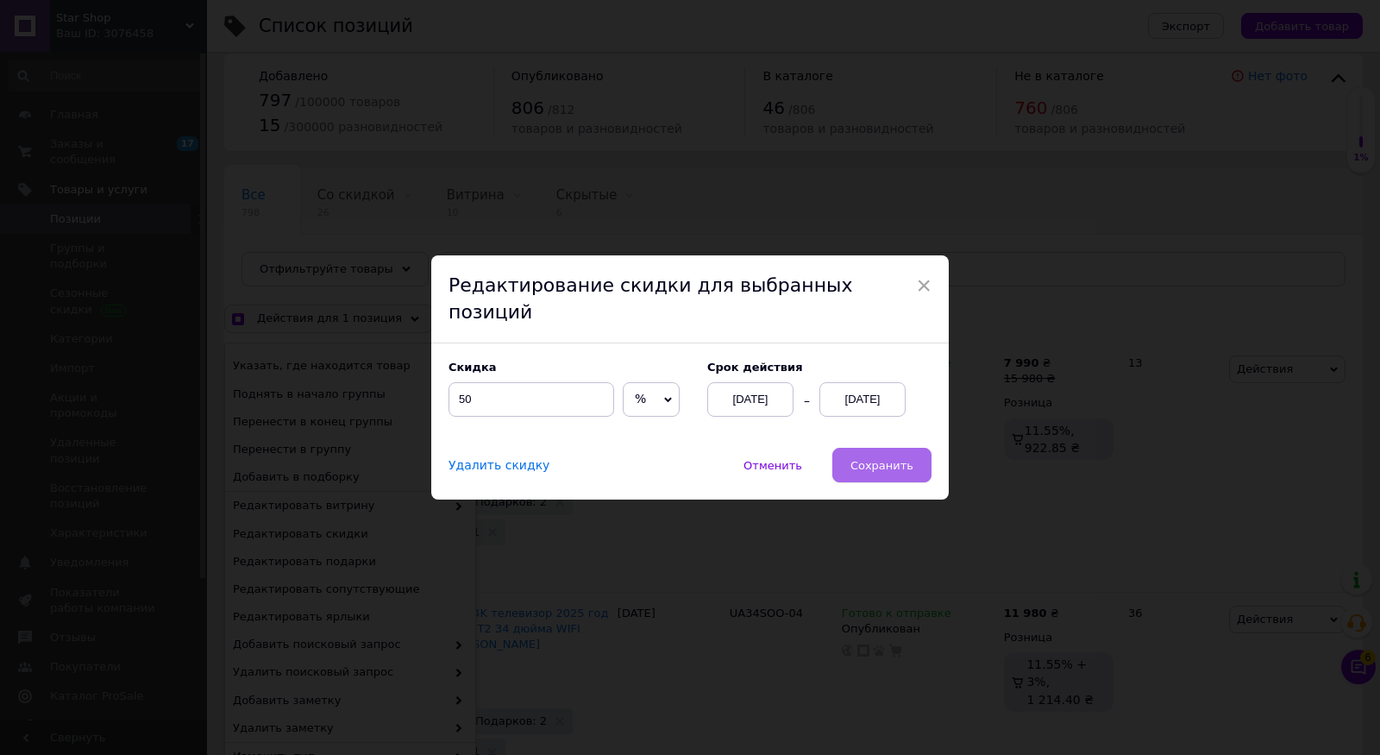
click at [884, 459] on span "Сохранить" at bounding box center [882, 465] width 63 height 13
checkbox input "true"
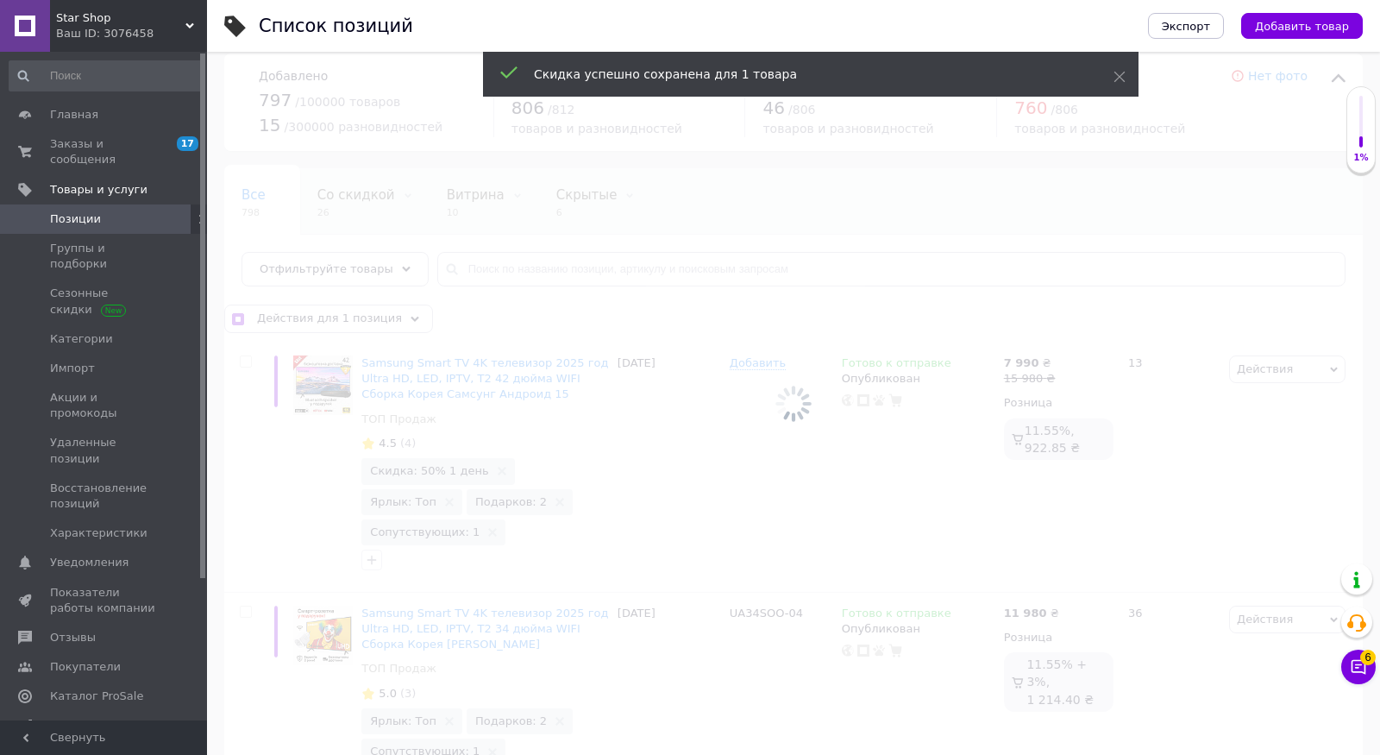
checkbox input "false"
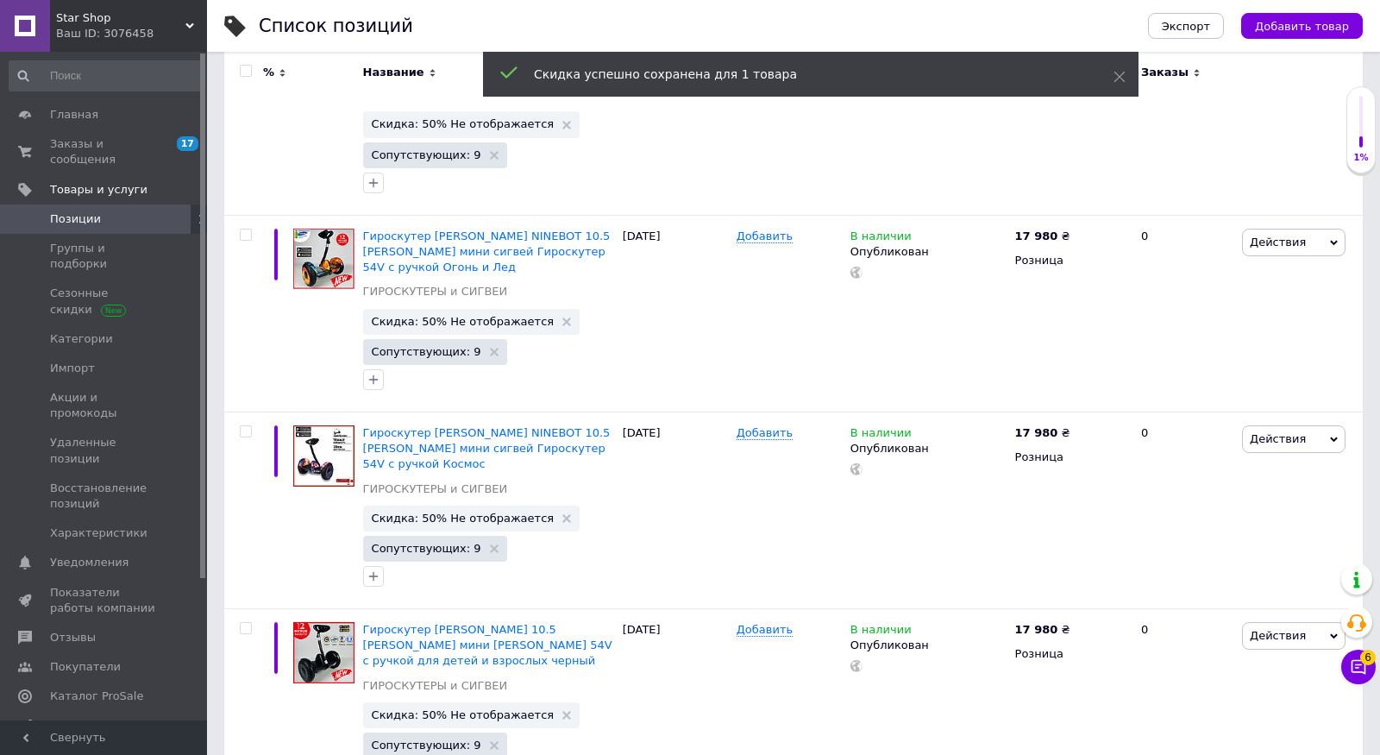
scroll to position [3523, 0]
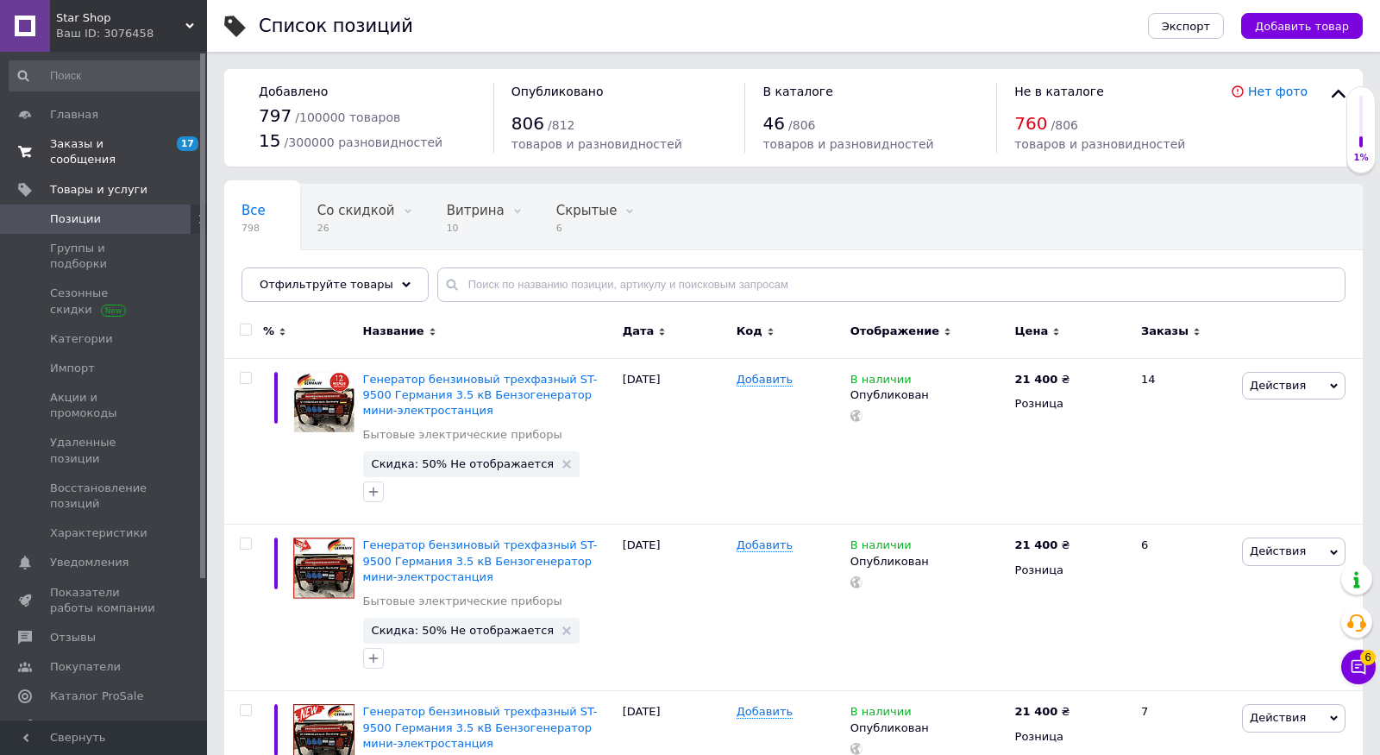
click at [83, 167] on span "Заказы и сообщения" at bounding box center [105, 151] width 110 height 31
